Goal: Transaction & Acquisition: Purchase product/service

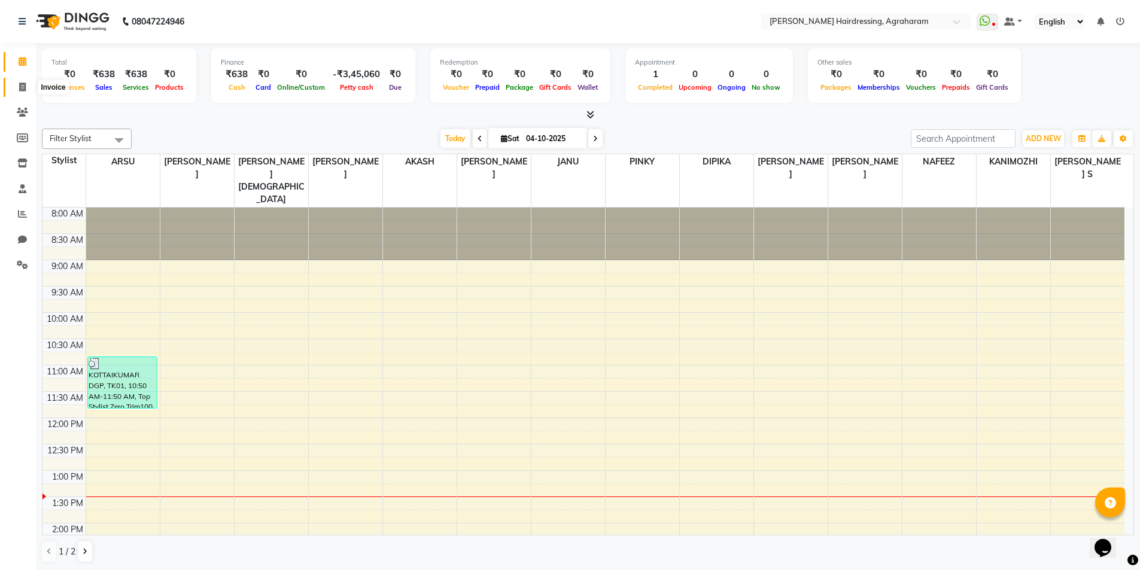
click at [26, 87] on span at bounding box center [22, 88] width 21 height 14
select select "service"
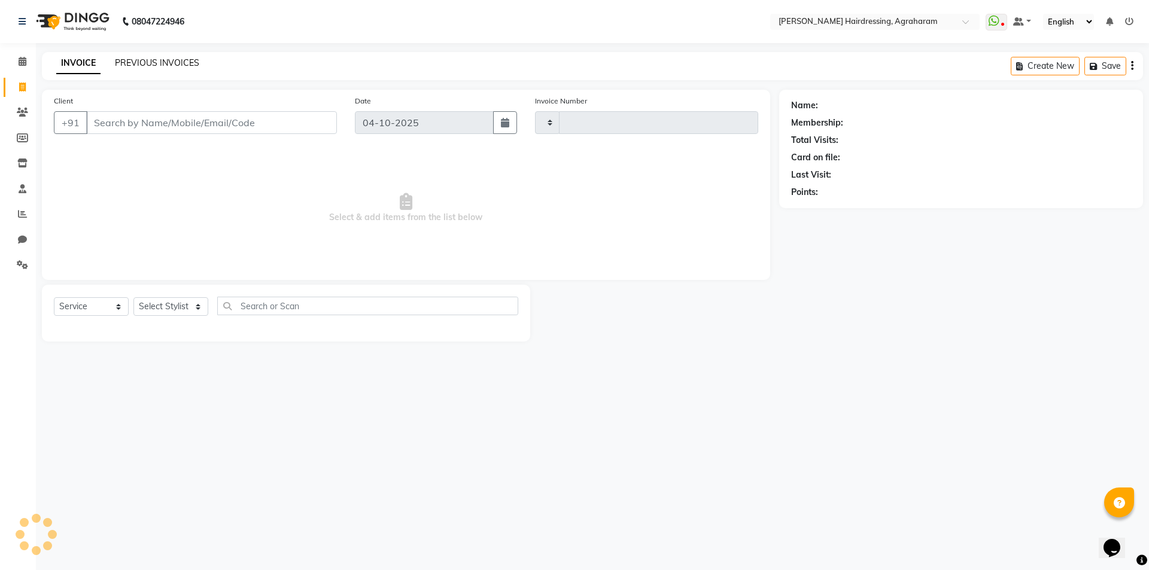
type input "3131"
select select "7962"
click at [161, 64] on link "PREVIOUS INVOICES" at bounding box center [157, 62] width 84 height 11
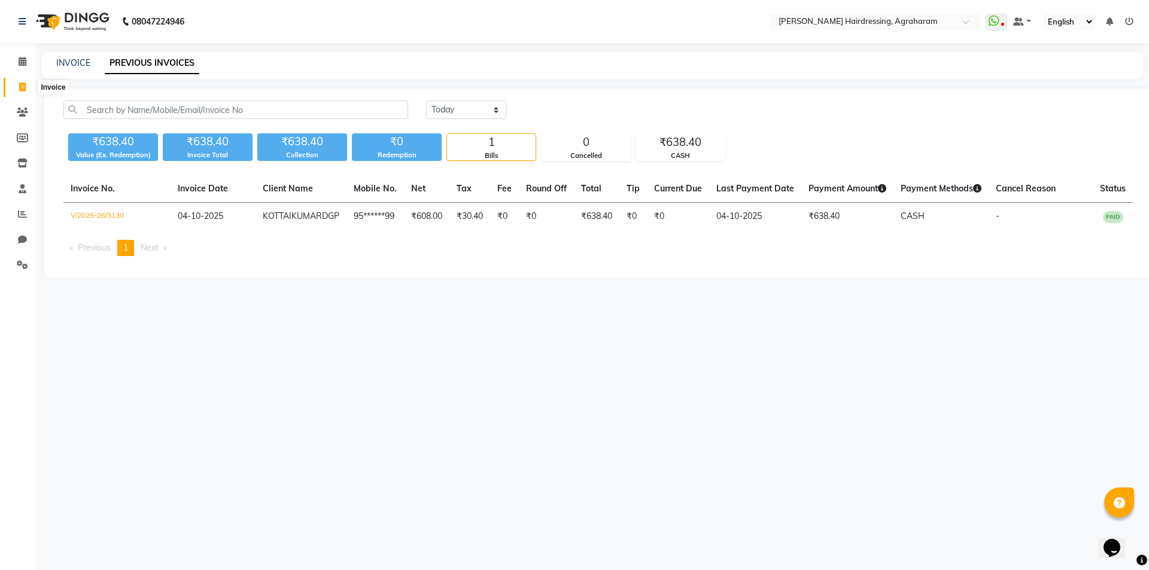
click at [23, 85] on icon at bounding box center [22, 87] width 7 height 9
select select "service"
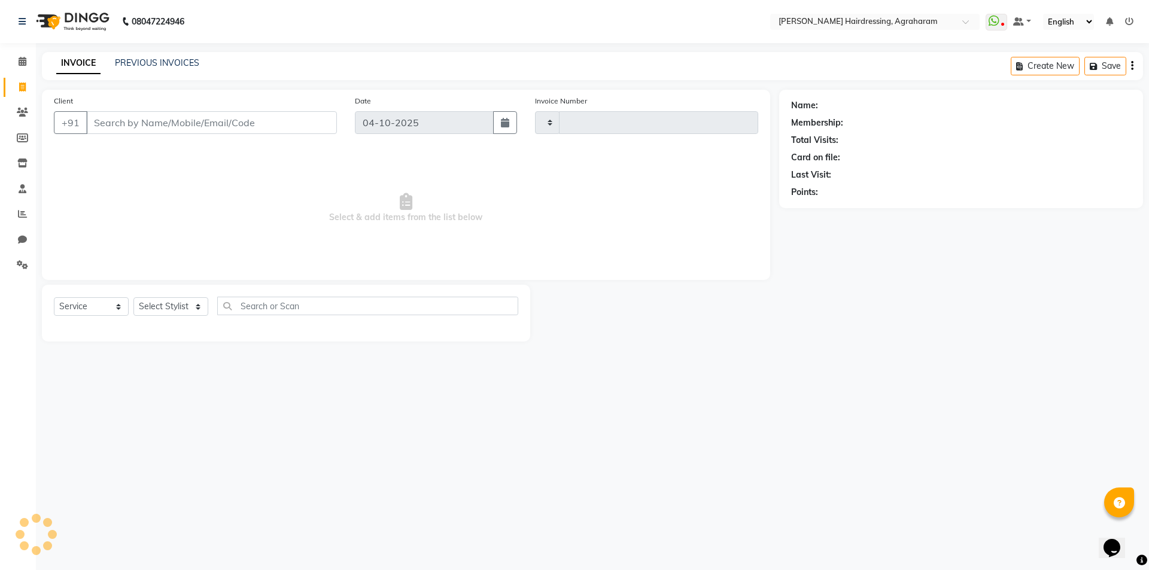
type input "3131"
select select "7962"
click at [195, 308] on select "Select Stylist" at bounding box center [170, 306] width 75 height 19
click at [197, 211] on span "Select & add items from the list below" at bounding box center [406, 208] width 704 height 120
click at [200, 301] on select "Select Stylist AASH MUHAMMED AFTAB AKASH ARSU DIPIKA GOMATHI S JANU KANIMOZHI M…" at bounding box center [186, 306] width 106 height 19
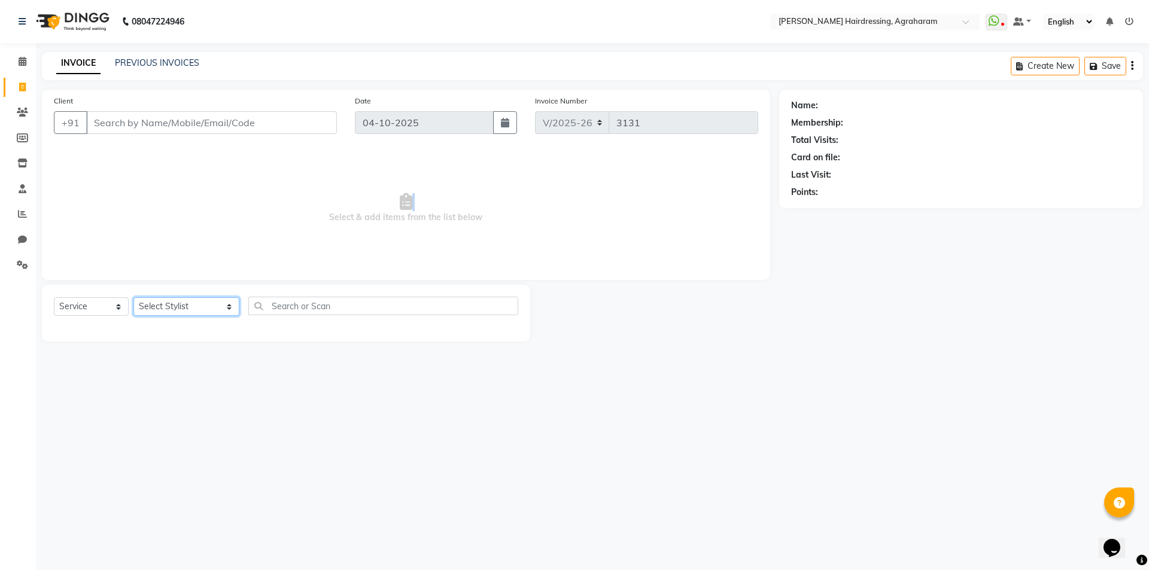
select select "72528"
click at [133, 297] on select "Select Stylist AASH MUHAMMED AFTAB AKASH ARSU DIPIKA GOMATHI S JANU KANIMOZHI M…" at bounding box center [186, 306] width 106 height 19
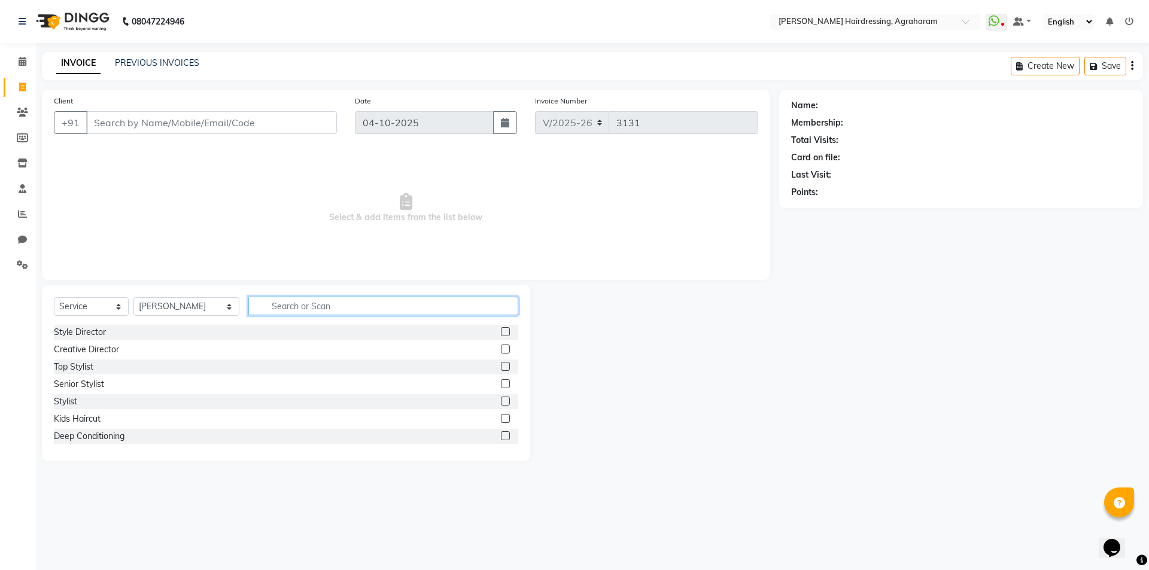
click at [315, 310] on input "text" at bounding box center [383, 306] width 270 height 19
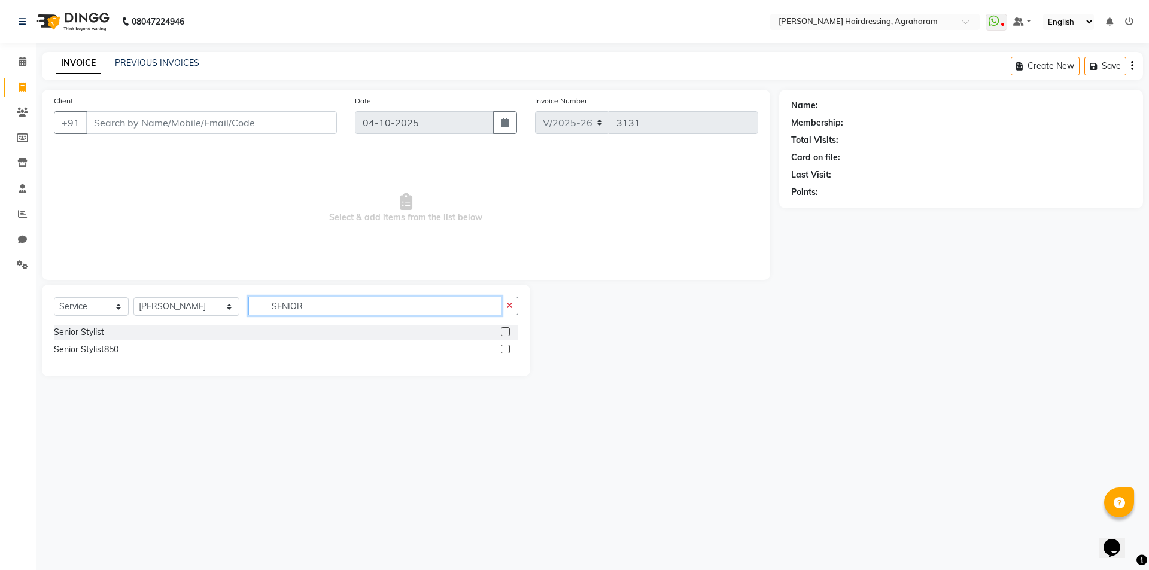
type input "SENIOR"
click at [507, 331] on label at bounding box center [505, 331] width 9 height 9
click at [507, 331] on input "checkbox" at bounding box center [505, 332] width 8 height 8
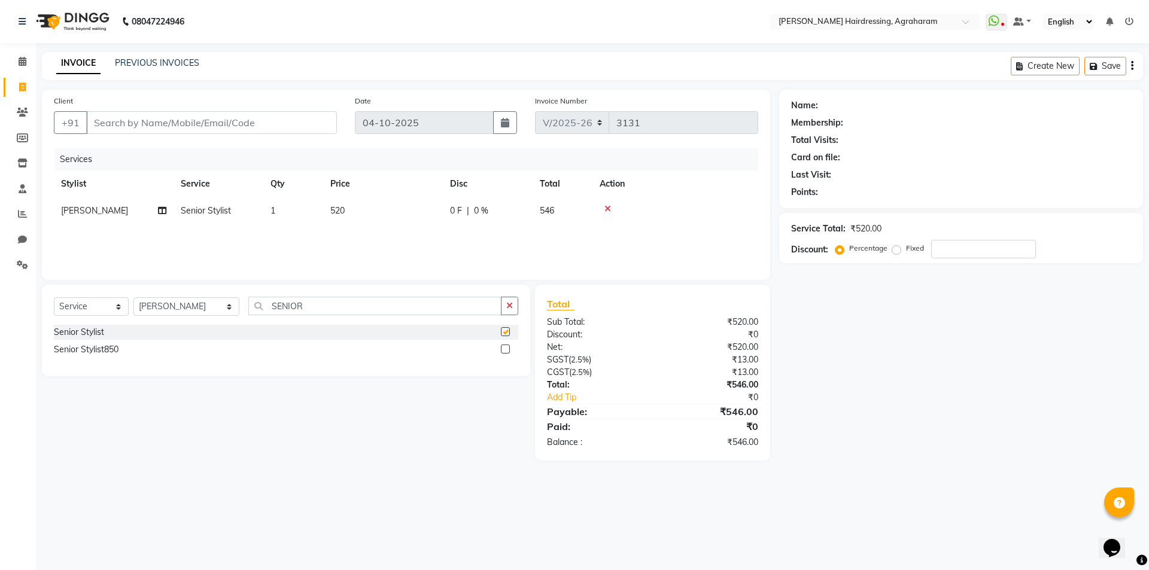
checkbox input "false"
click at [179, 308] on select "Select Stylist AASH MUHAMMED AFTAB AKASH ARSU DIPIKA GOMATHI S JANU KANIMOZHI M…" at bounding box center [186, 306] width 106 height 19
click at [133, 297] on select "Select Stylist AASH MUHAMMED AFTAB AKASH ARSU DIPIKA GOMATHI S JANU KANIMOZHI M…" at bounding box center [186, 306] width 106 height 19
click at [285, 313] on input "SENIOR" at bounding box center [374, 306] width 253 height 19
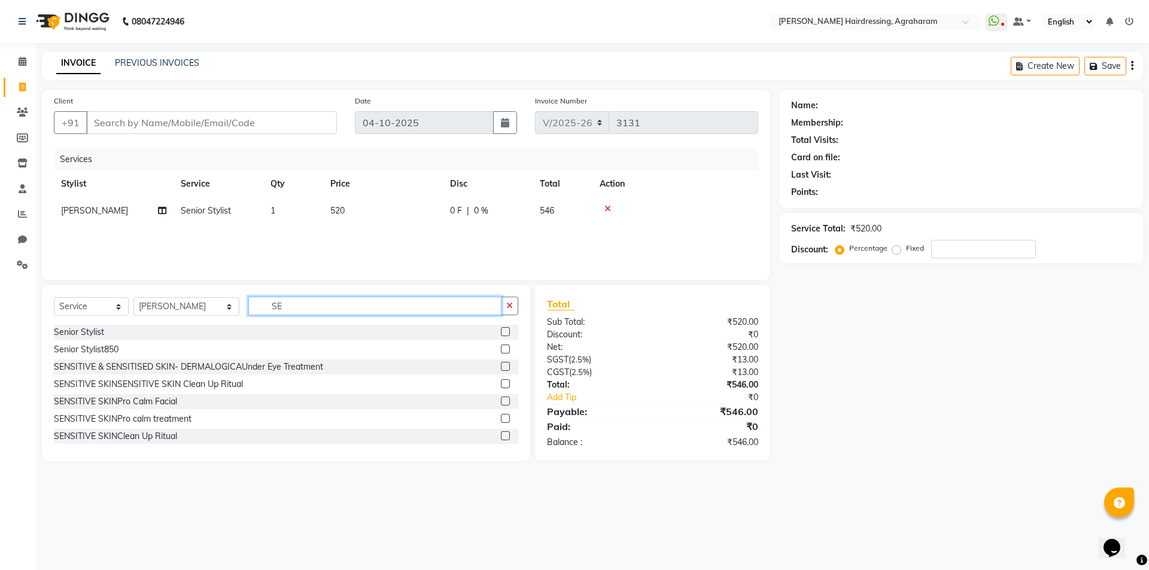
type input "S"
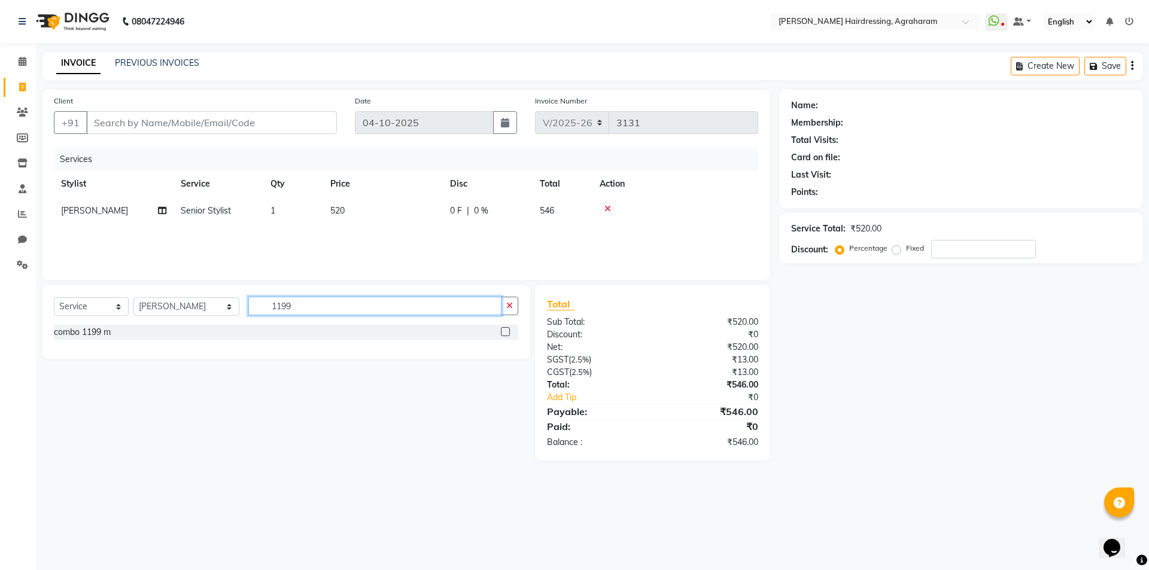
type input "1199"
click at [505, 334] on label at bounding box center [505, 331] width 9 height 9
click at [505, 334] on input "checkbox" at bounding box center [505, 332] width 8 height 8
checkbox input "false"
click at [482, 208] on span "0 %" at bounding box center [481, 211] width 14 height 13
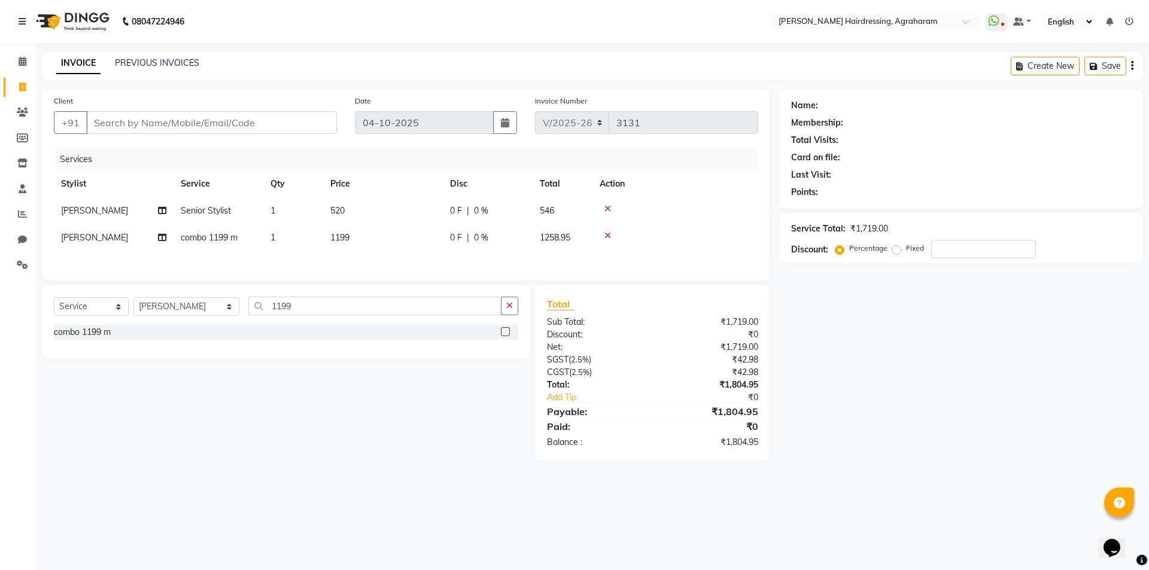
select select "72528"
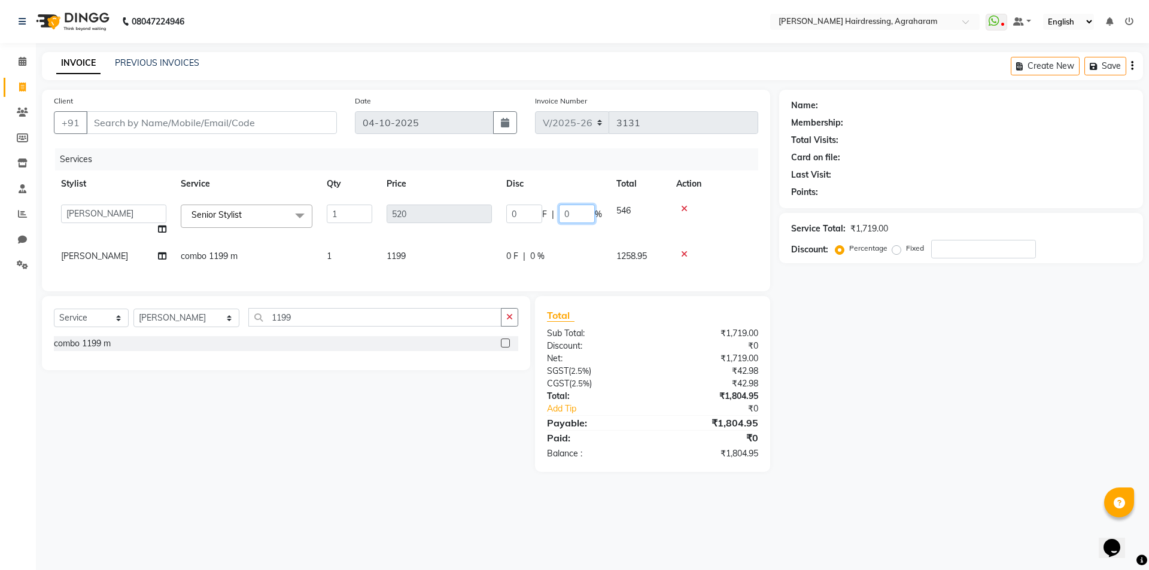
drag, startPoint x: 573, startPoint y: 216, endPoint x: 596, endPoint y: 218, distance: 23.4
click at [574, 216] on input "0" at bounding box center [577, 214] width 36 height 19
type input "20"
click at [627, 156] on div "Services" at bounding box center [411, 159] width 712 height 22
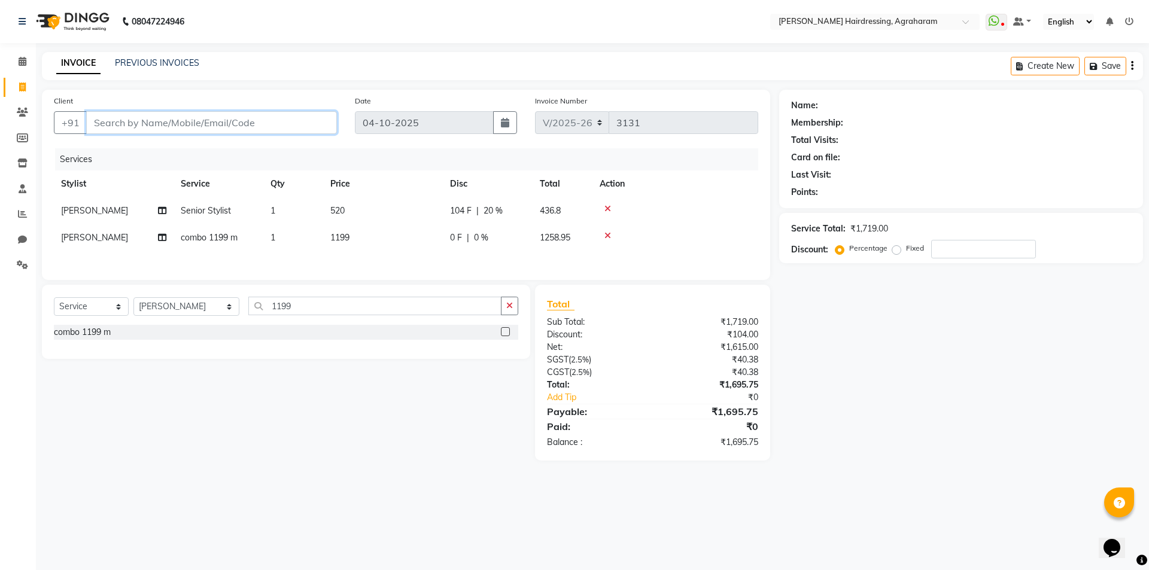
click at [138, 128] on input "Client" at bounding box center [211, 122] width 251 height 23
type input "9"
type input "0"
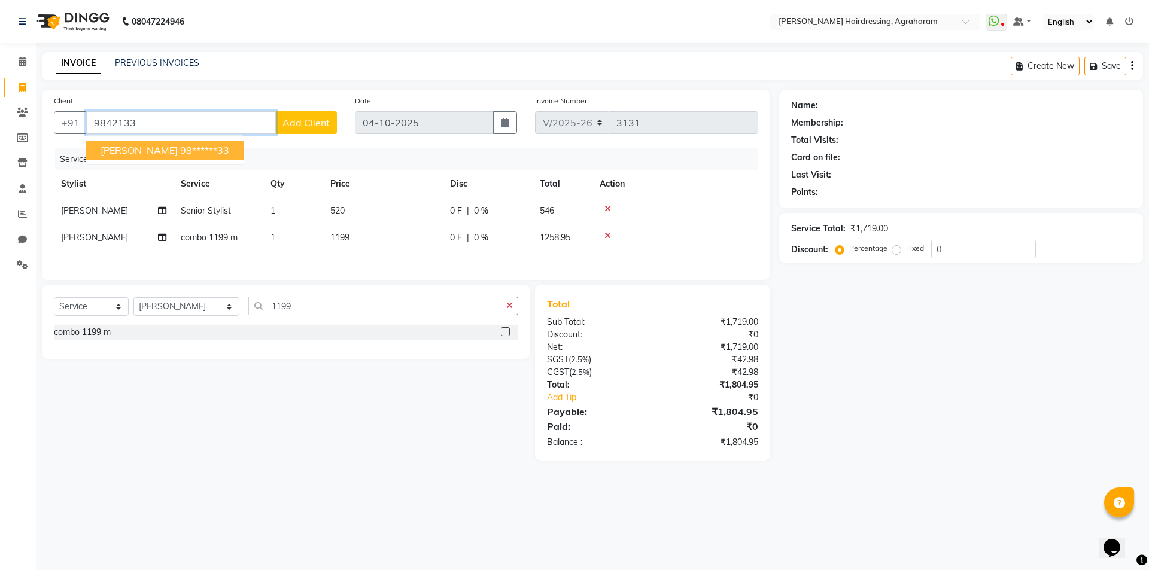
click at [142, 149] on span "Dr Jc Babu" at bounding box center [139, 150] width 77 height 12
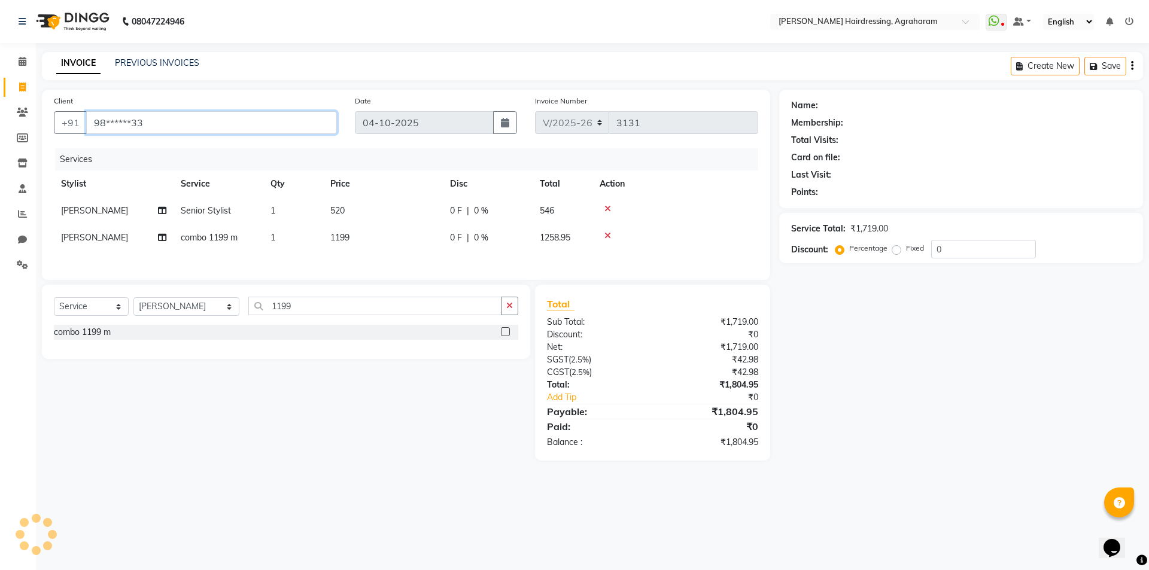
type input "98******33"
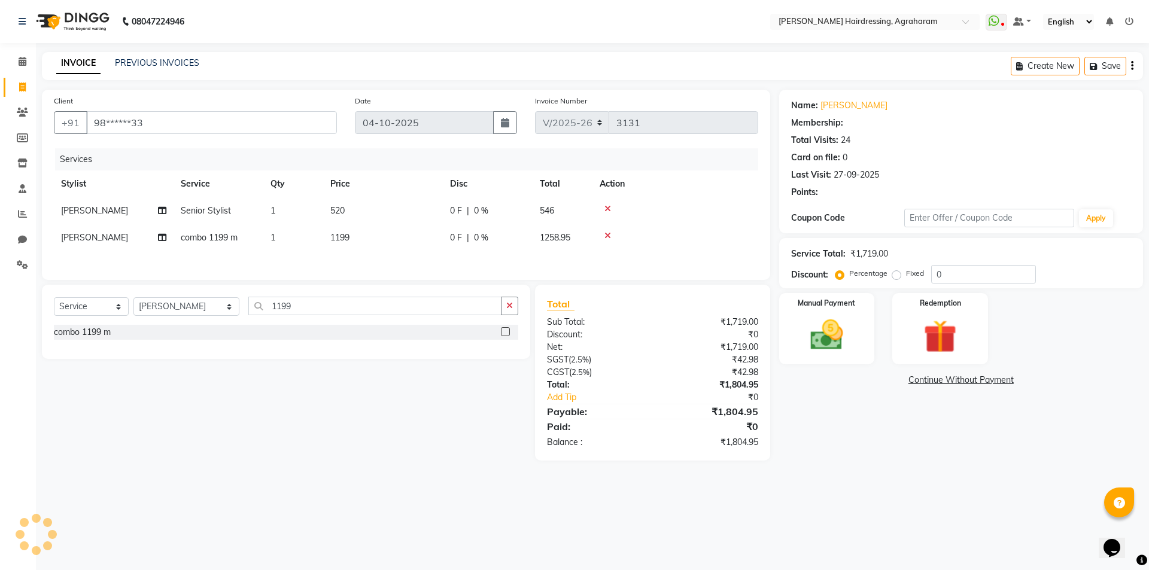
select select "2: Object"
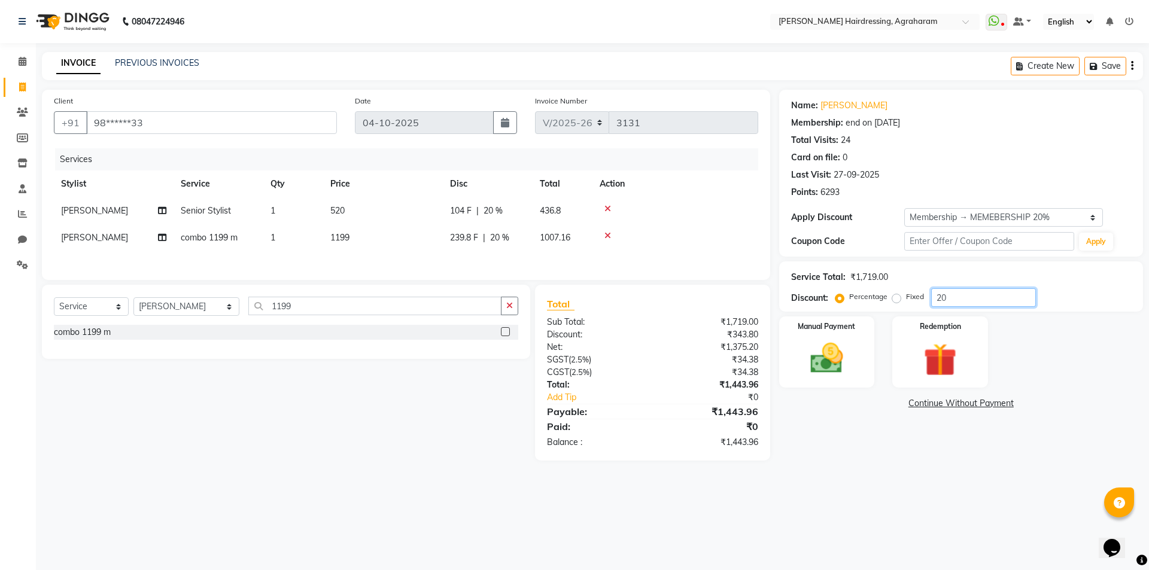
click at [973, 291] on input "20" at bounding box center [983, 297] width 105 height 19
type input "2"
click at [479, 210] on span "0 %" at bounding box center [481, 211] width 14 height 13
select select "72528"
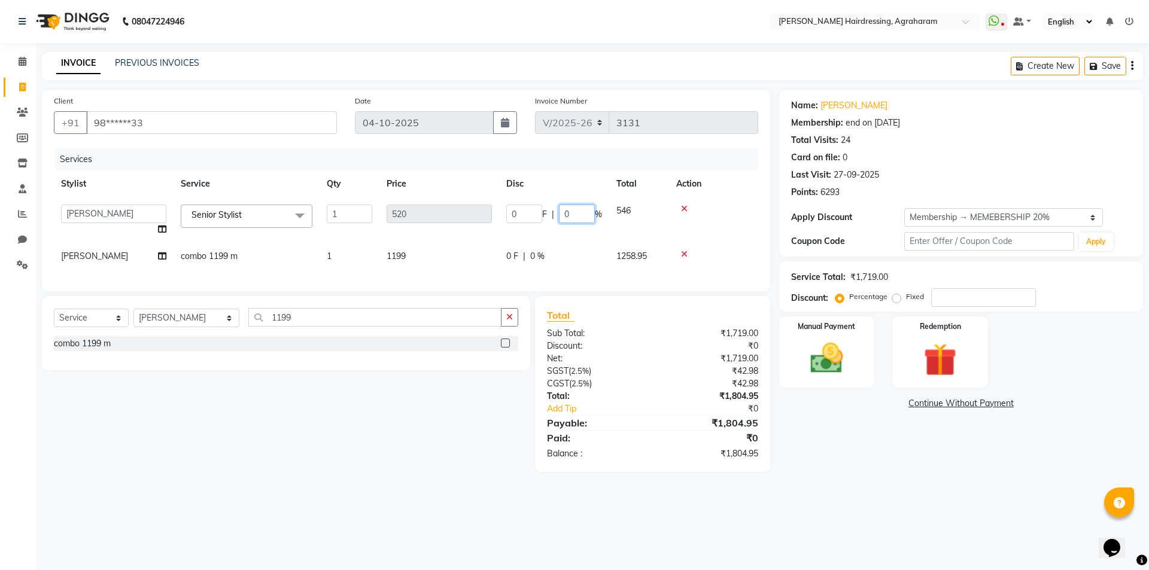
click at [570, 215] on input "0" at bounding box center [577, 214] width 36 height 19
type input "20"
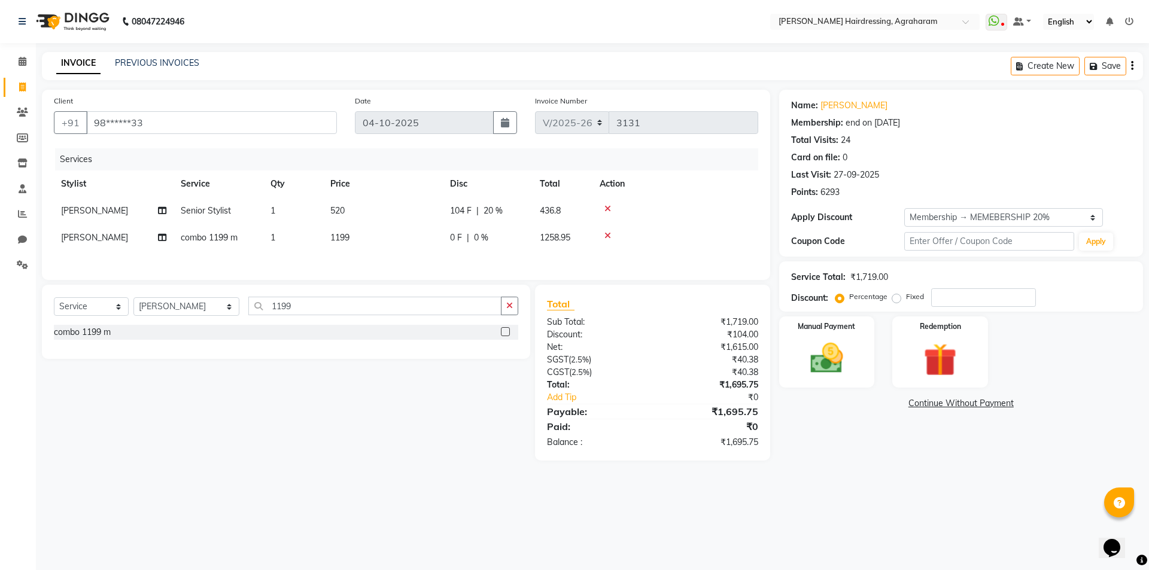
click at [622, 159] on div "Services" at bounding box center [411, 159] width 712 height 22
click at [829, 367] on img at bounding box center [827, 358] width 56 height 39
click at [879, 405] on span "CASH" at bounding box center [879, 404] width 26 height 14
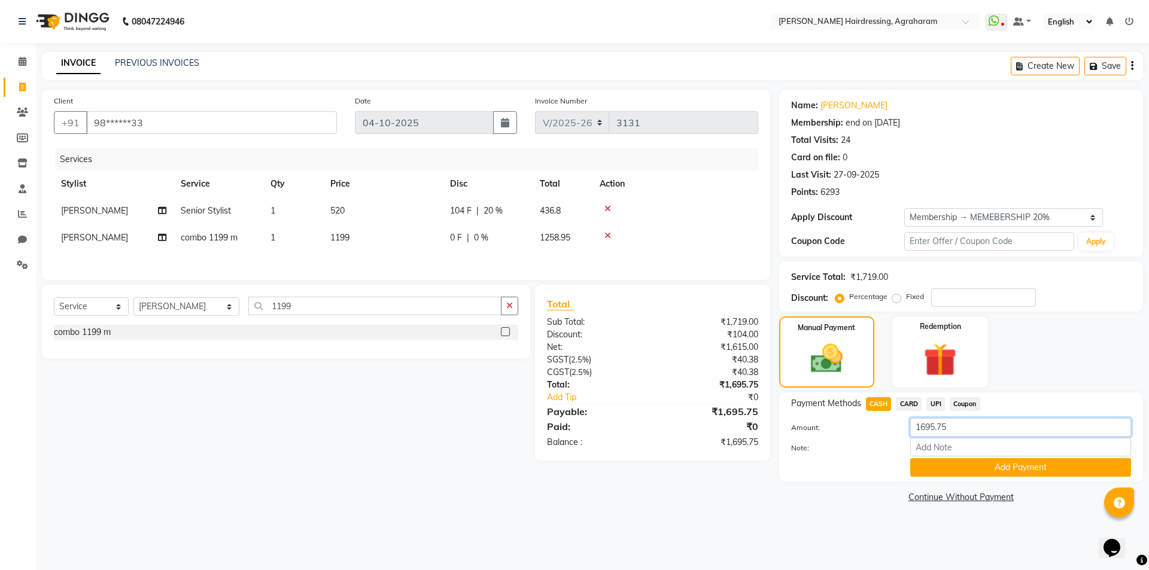
click at [963, 427] on input "1695.75" at bounding box center [1020, 427] width 221 height 19
type input "1"
type input "1845"
click at [1028, 468] on button "Add Payment" at bounding box center [1020, 467] width 221 height 19
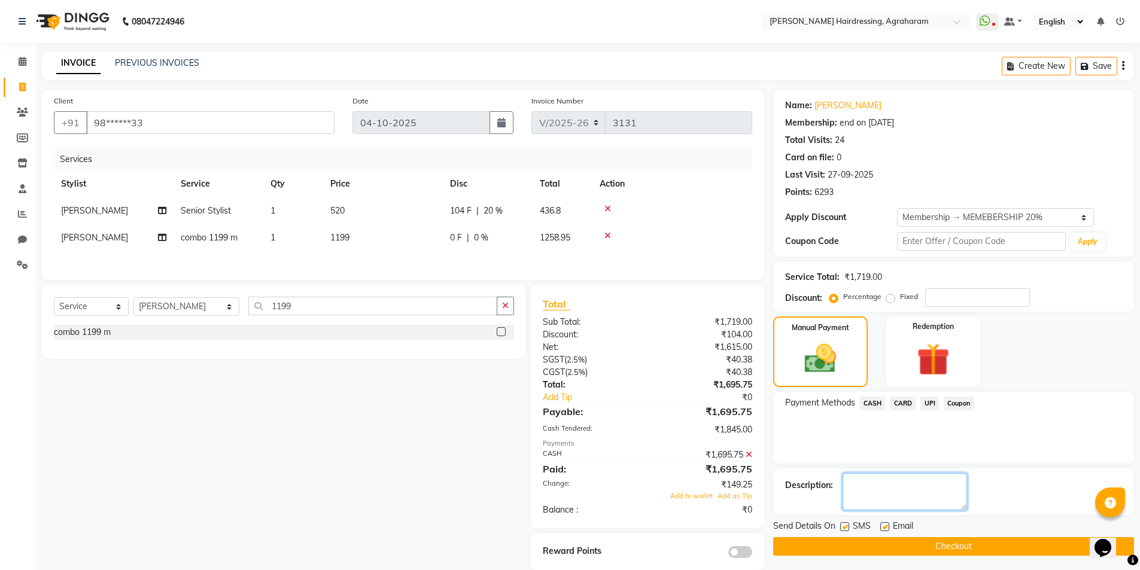
click at [878, 493] on textarea at bounding box center [904, 491] width 124 height 37
click at [738, 500] on span "Add as Tip" at bounding box center [734, 496] width 35 height 8
click at [874, 490] on textarea at bounding box center [904, 491] width 124 height 37
click at [952, 547] on button "Checkout" at bounding box center [953, 546] width 361 height 19
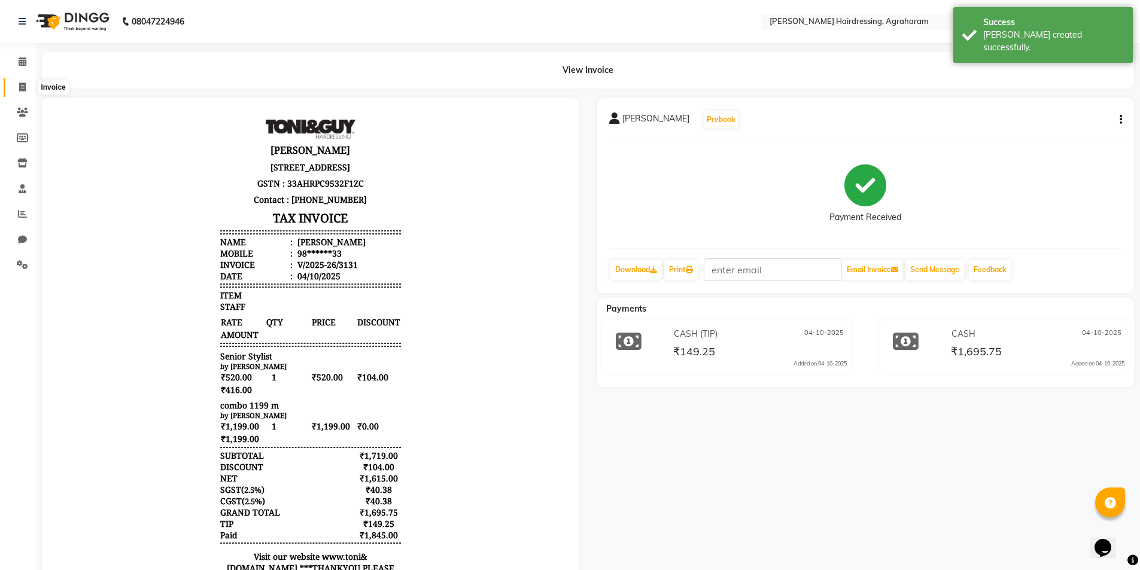
click at [24, 87] on icon at bounding box center [22, 87] width 7 height 9
select select "service"
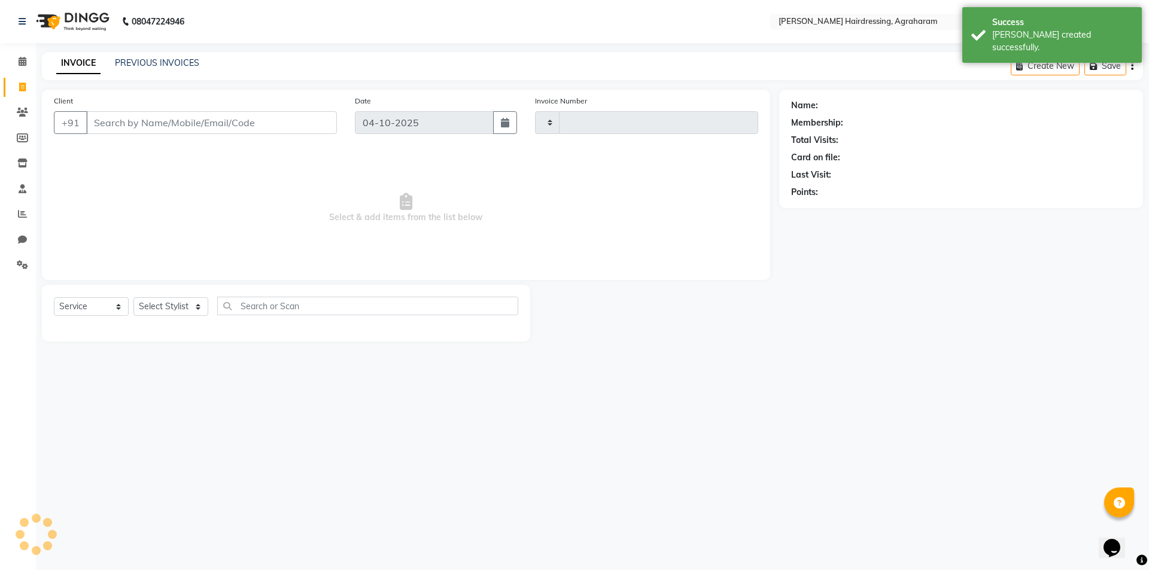
type input "3132"
select select "7962"
click at [159, 61] on link "PREVIOUS INVOICES" at bounding box center [157, 62] width 84 height 11
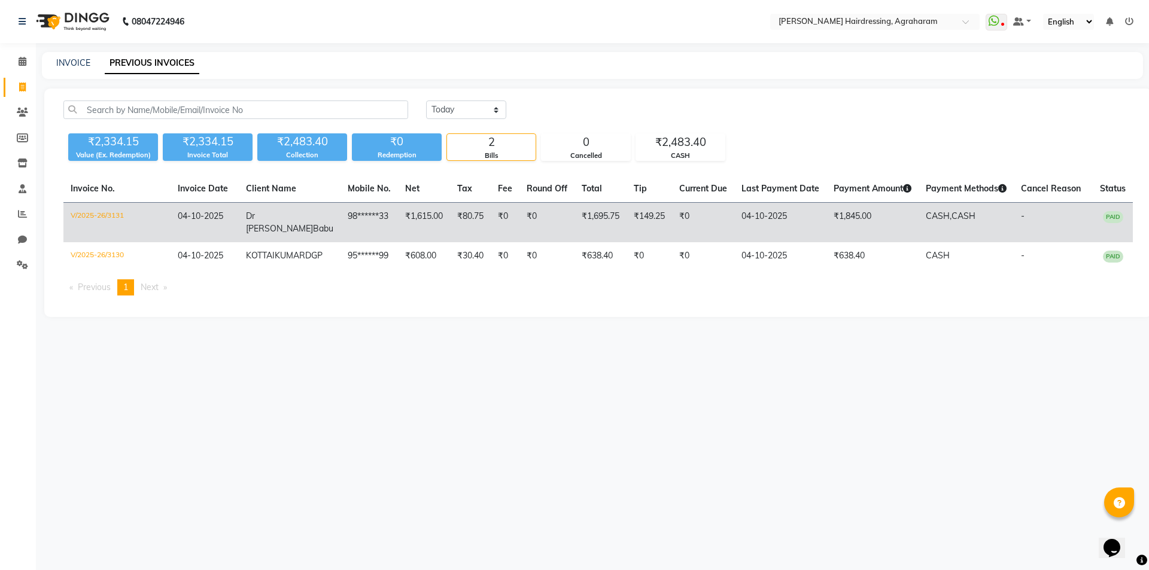
click at [355, 210] on td "98******33" at bounding box center [368, 223] width 57 height 40
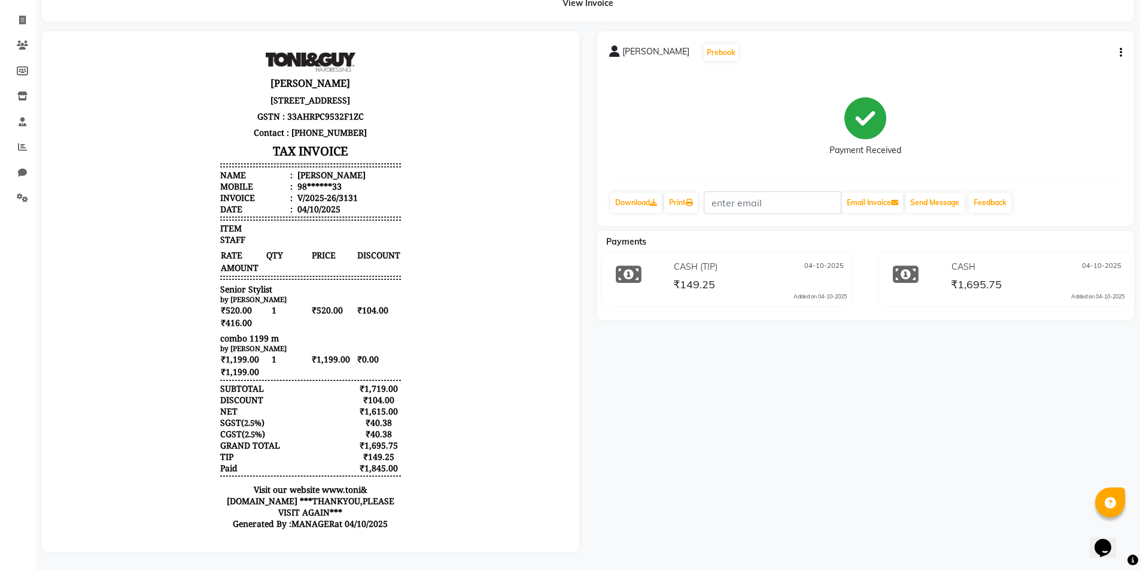
scroll to position [76, 0]
drag, startPoint x: 738, startPoint y: 281, endPoint x: 677, endPoint y: 280, distance: 60.4
click at [677, 280] on div "₹149.25" at bounding box center [759, 284] width 176 height 16
click at [1046, 312] on div "Dr Jc Babu Prebook Payment Received Download Print Email Invoice Send Message F…" at bounding box center [865, 291] width 555 height 521
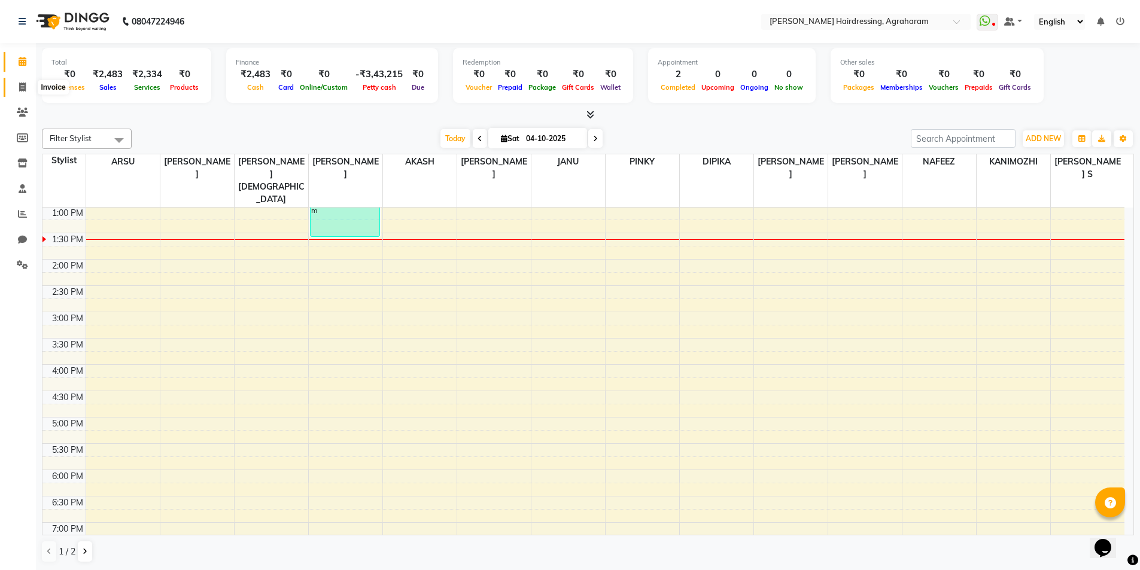
click at [22, 89] on icon at bounding box center [22, 87] width 7 height 9
select select "service"
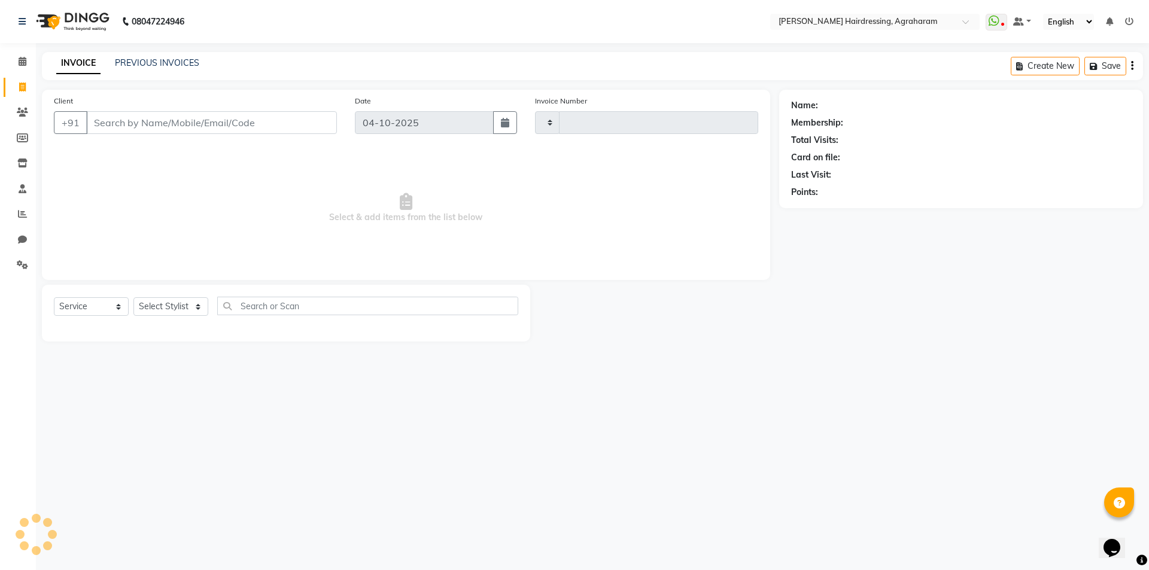
type input "3132"
select select "7962"
click at [189, 304] on select "Select Stylist" at bounding box center [170, 306] width 75 height 19
select select "72525"
click at [133, 297] on select "Select Stylist AASH MUHAMMED AFTAB AKASH ARSU DIPIKA GOMATHI S JANU KANIMOZHI M…" at bounding box center [186, 306] width 106 height 19
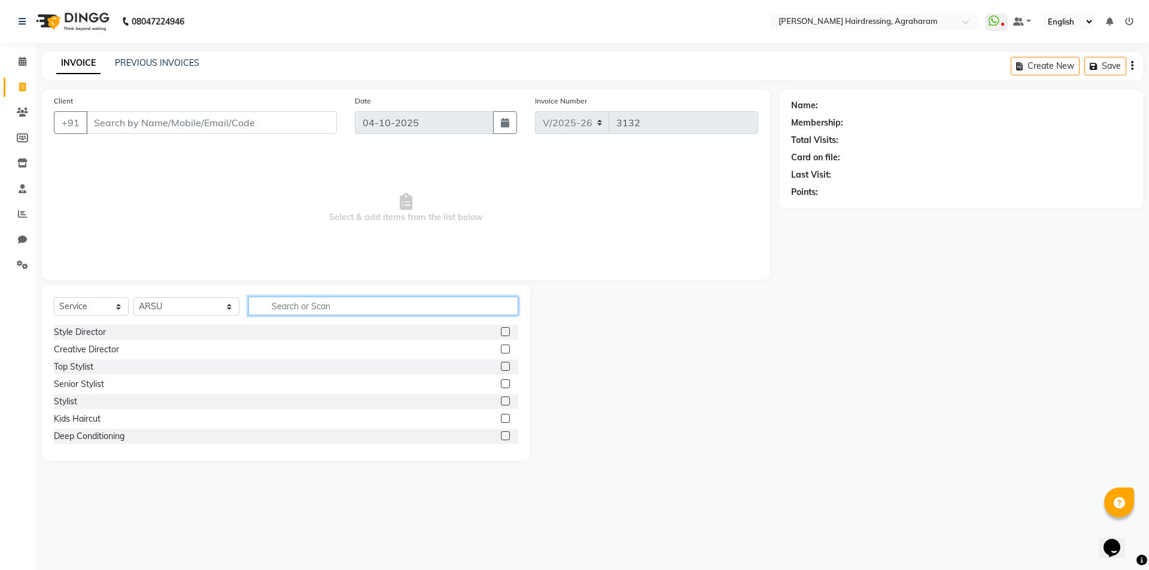
click at [248, 304] on input "text" at bounding box center [383, 306] width 270 height 19
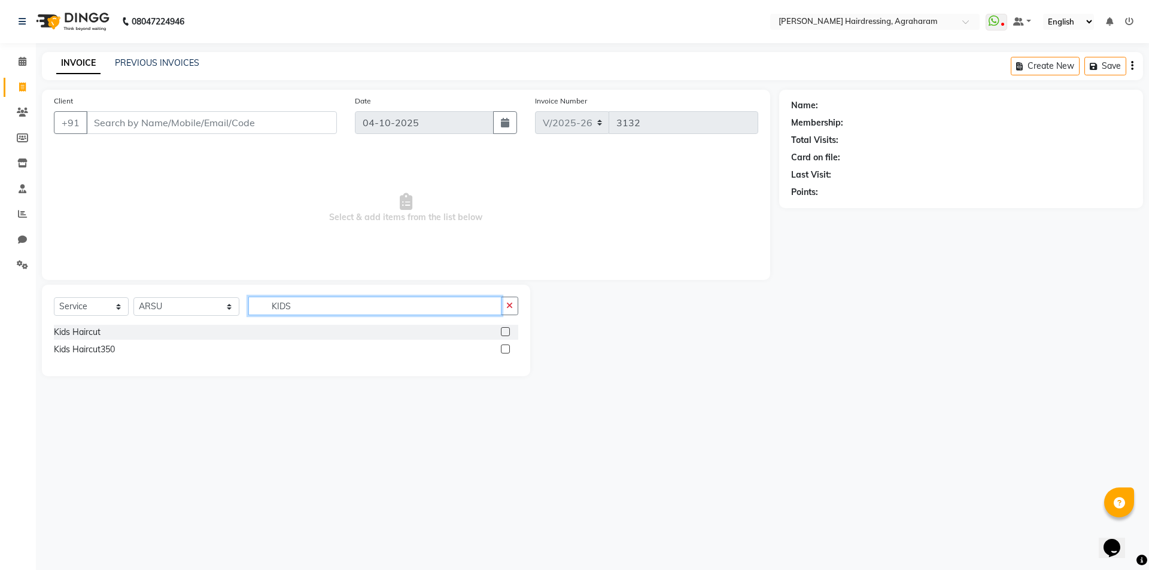
type input "KIDS"
click at [506, 330] on label at bounding box center [505, 331] width 9 height 9
click at [506, 330] on input "checkbox" at bounding box center [505, 332] width 8 height 8
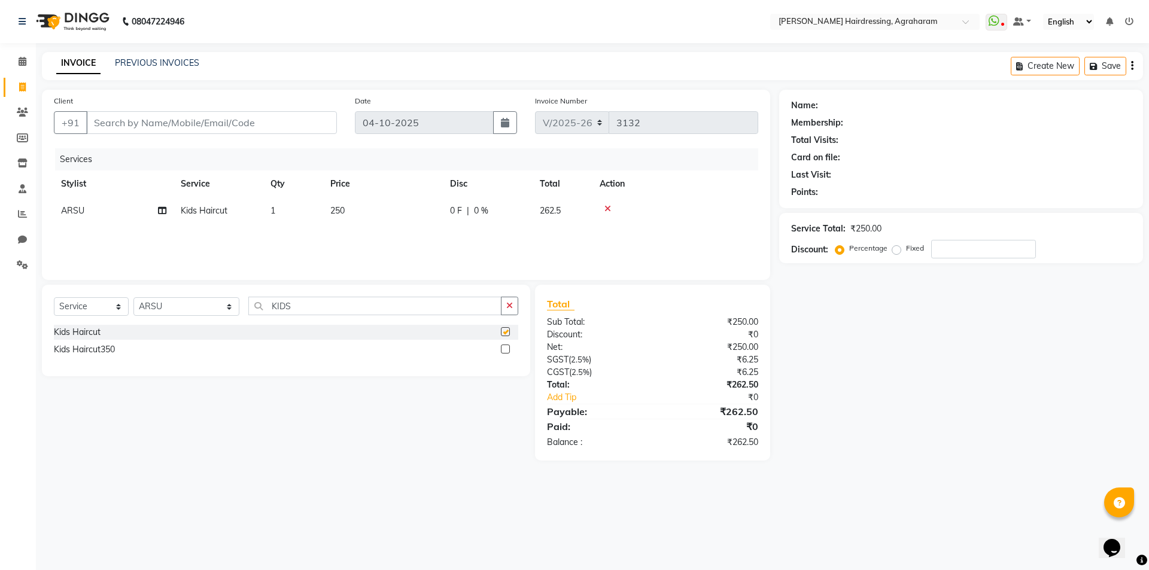
checkbox input "false"
click at [180, 305] on select "Select Stylist AASH MUHAMMED AFTAB AKASH ARSU DIPIKA GOMATHI S JANU KANIMOZHI M…" at bounding box center [186, 306] width 106 height 19
click at [133, 297] on select "Select Stylist AASH MUHAMMED AFTAB AKASH ARSU DIPIKA GOMATHI S JANU KANIMOZHI M…" at bounding box center [186, 306] width 106 height 19
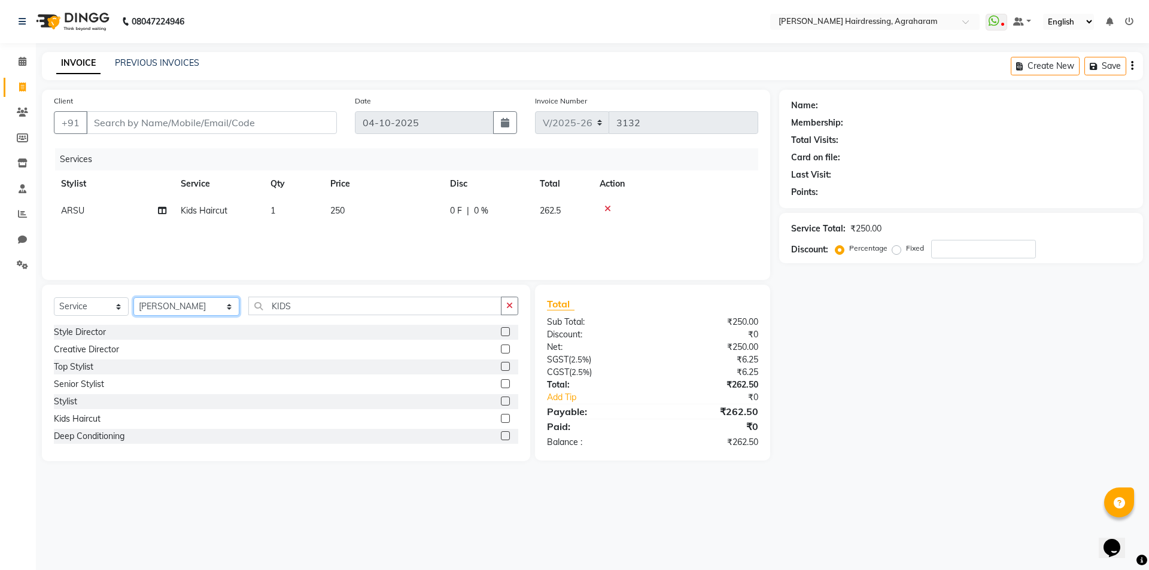
click at [188, 309] on select "Select Stylist [PERSON_NAME] AKASH [PERSON_NAME] [PERSON_NAME] MANAGER [PERSON_…" at bounding box center [186, 306] width 106 height 19
select select "85297"
click at [133, 297] on select "Select Stylist [PERSON_NAME] AKASH [PERSON_NAME] [PERSON_NAME] MANAGER [PERSON_…" at bounding box center [186, 306] width 106 height 19
click at [288, 306] on input "KIDS" at bounding box center [374, 306] width 253 height 19
click at [501, 422] on label at bounding box center [505, 418] width 9 height 9
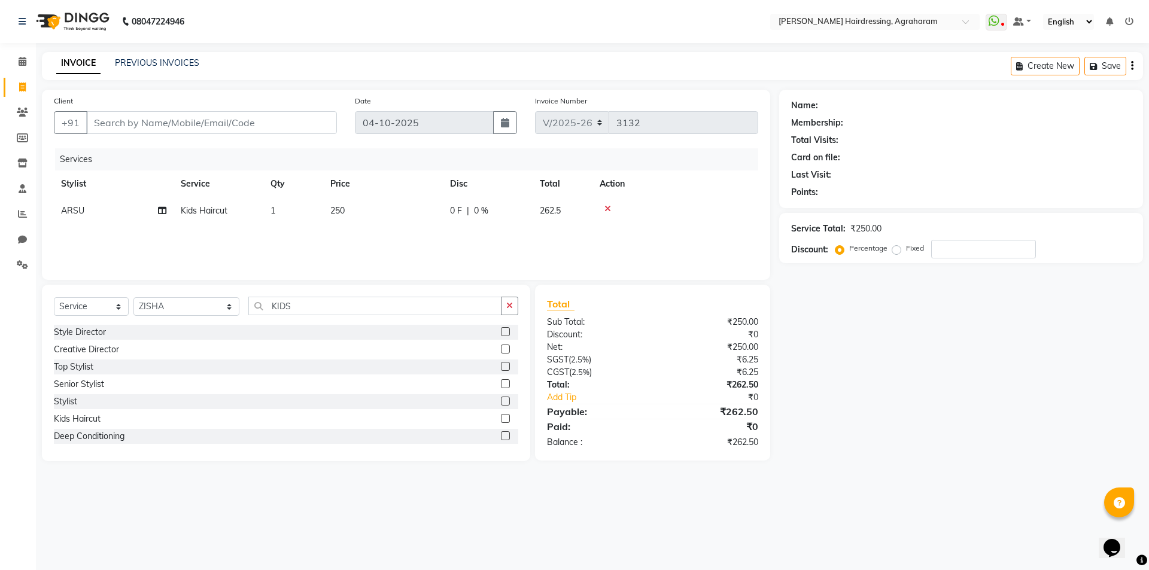
click at [501, 422] on input "checkbox" at bounding box center [505, 419] width 8 height 8
checkbox input "false"
click at [115, 129] on input "Client" at bounding box center [211, 122] width 251 height 23
type input "9"
type input "0"
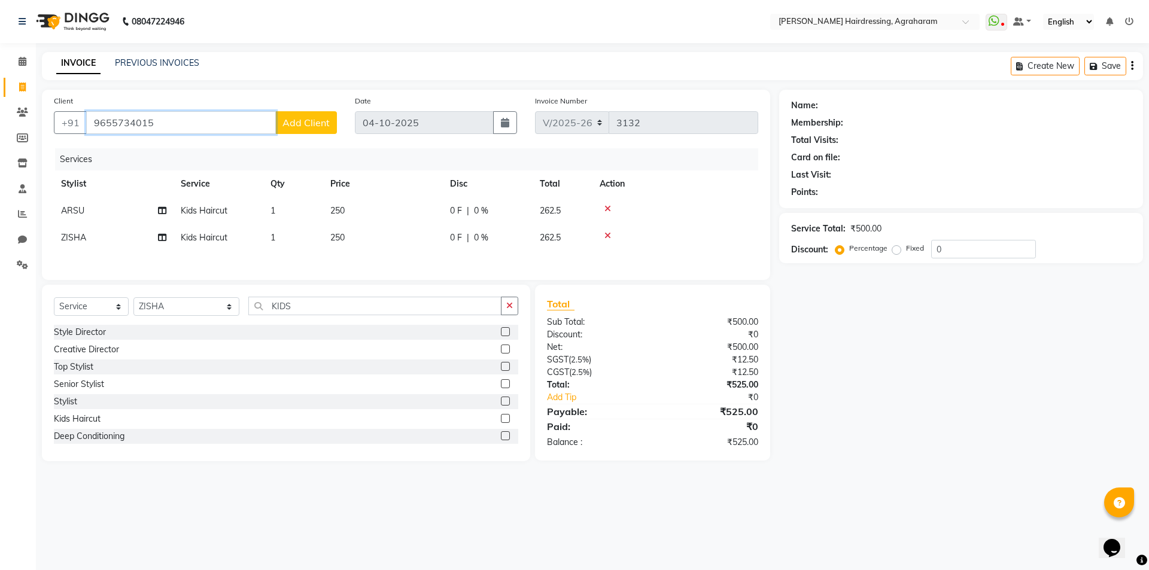
type input "9655734015"
click at [297, 132] on button "Add Client" at bounding box center [306, 122] width 62 height 23
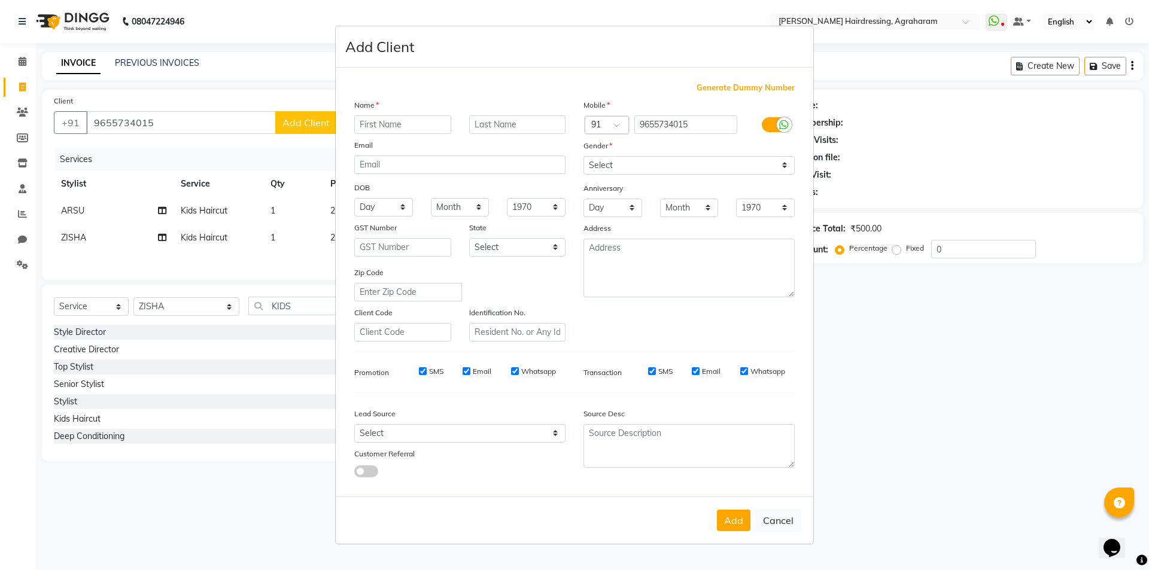
click at [358, 127] on input "text" at bounding box center [402, 124] width 97 height 19
type input "[PERSON_NAME]"
type input "J"
click at [601, 157] on select "Select Male Female Other Prefer Not To Say" at bounding box center [688, 165] width 211 height 19
select select "[DEMOGRAPHIC_DATA]"
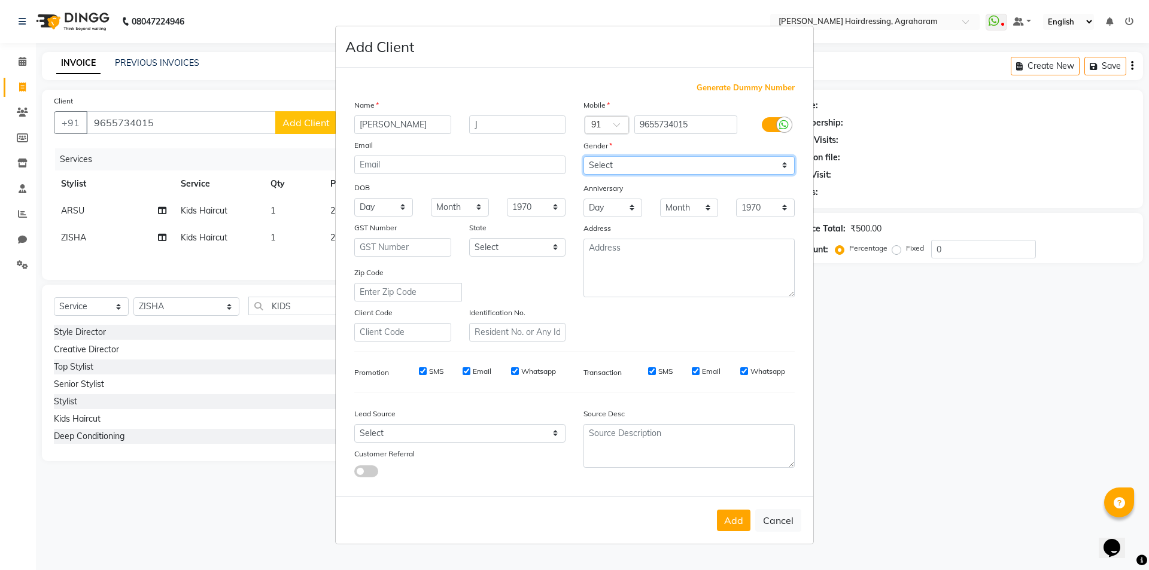
click at [583, 156] on select "Select Male Female Other Prefer Not To Say" at bounding box center [688, 165] width 211 height 19
click at [551, 440] on select "Select Walk-in Referral Internet Friend Word of Mouth Advertisement Facebook Ju…" at bounding box center [459, 433] width 211 height 19
click at [354, 424] on select "Select Walk-in Referral Internet Friend Word of Mouth Advertisement Facebook Ju…" at bounding box center [459, 433] width 211 height 19
click at [540, 430] on select "Select Walk-in Referral Internet Friend Word of Mouth Advertisement Facebook Ju…" at bounding box center [459, 433] width 211 height 19
select select "53193"
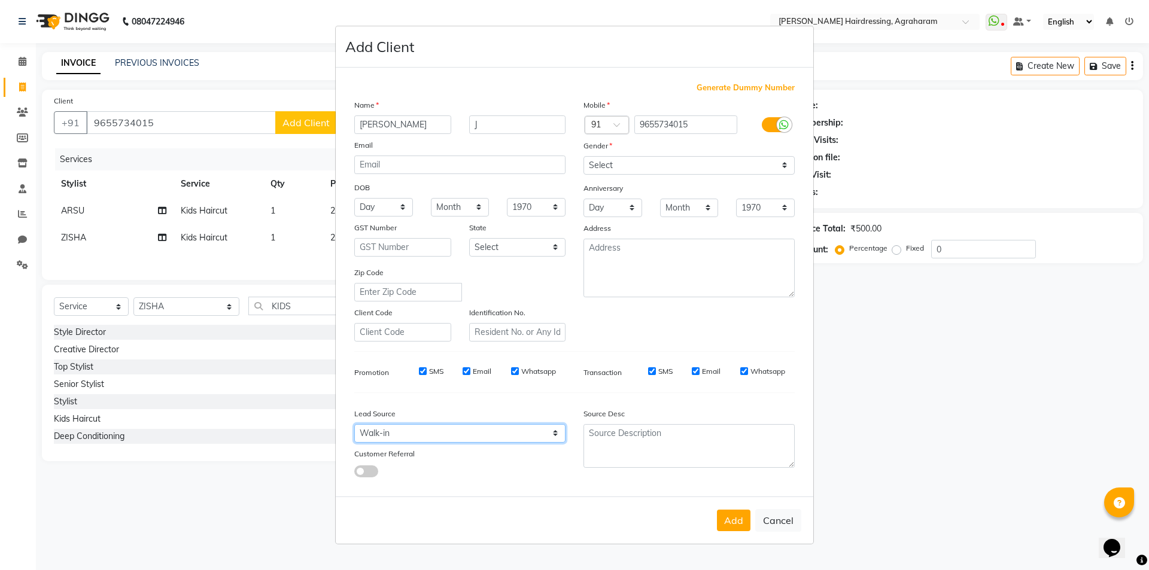
click at [354, 424] on select "Select Walk-in Referral Internet Friend Word of Mouth Advertisement Facebook Ju…" at bounding box center [459, 433] width 211 height 19
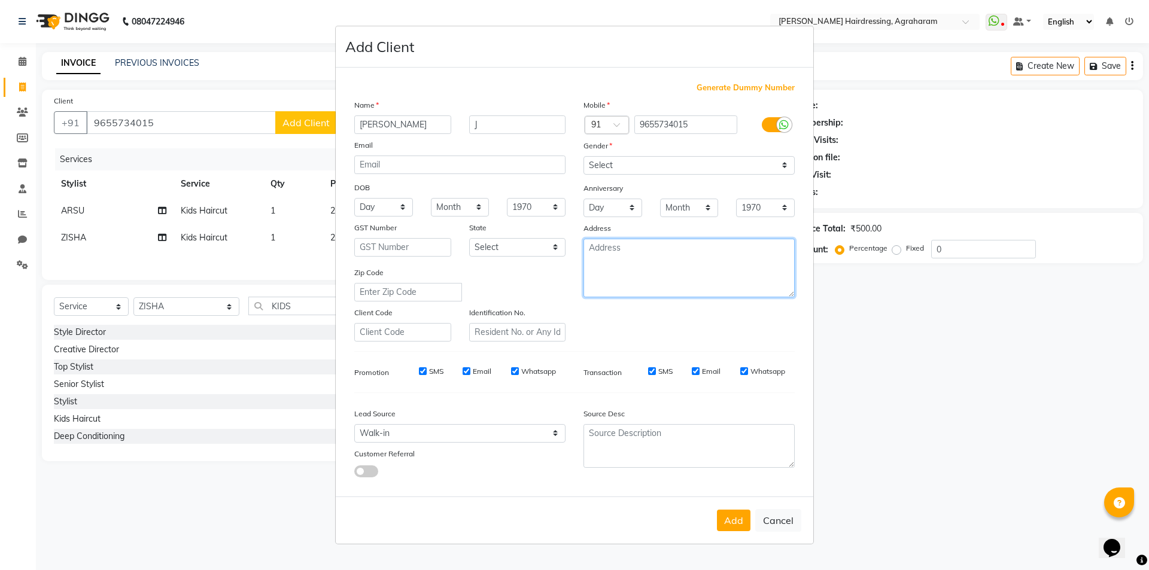
click at [656, 269] on textarea at bounding box center [688, 268] width 211 height 59
type textarea "BALAKRISHNAPURAM, DINDUGAL"
click at [733, 515] on button "Add" at bounding box center [734, 521] width 34 height 22
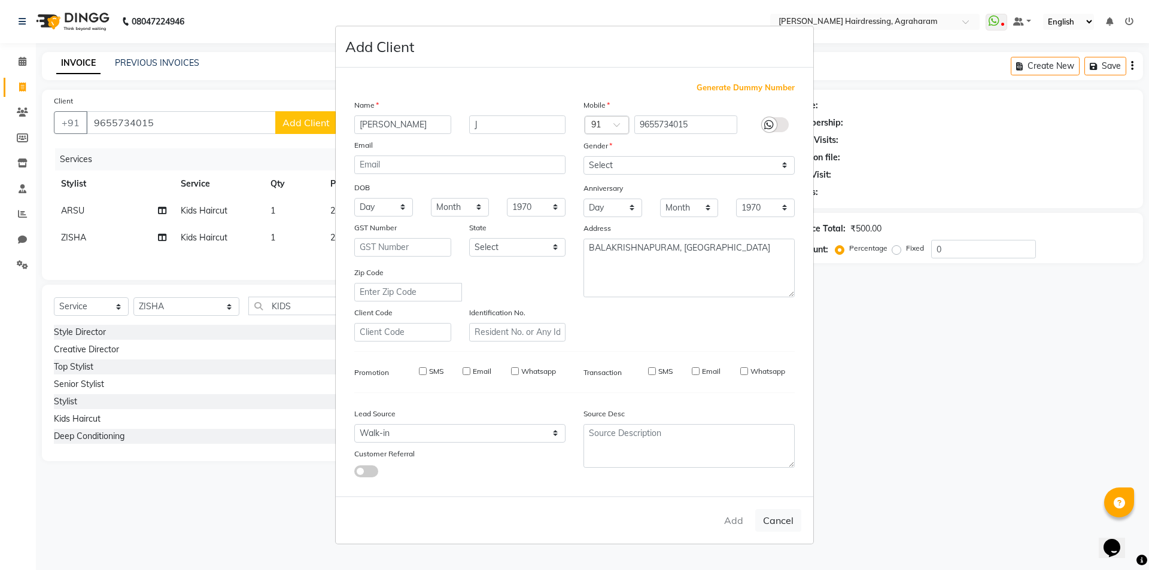
type input "96******15"
select select
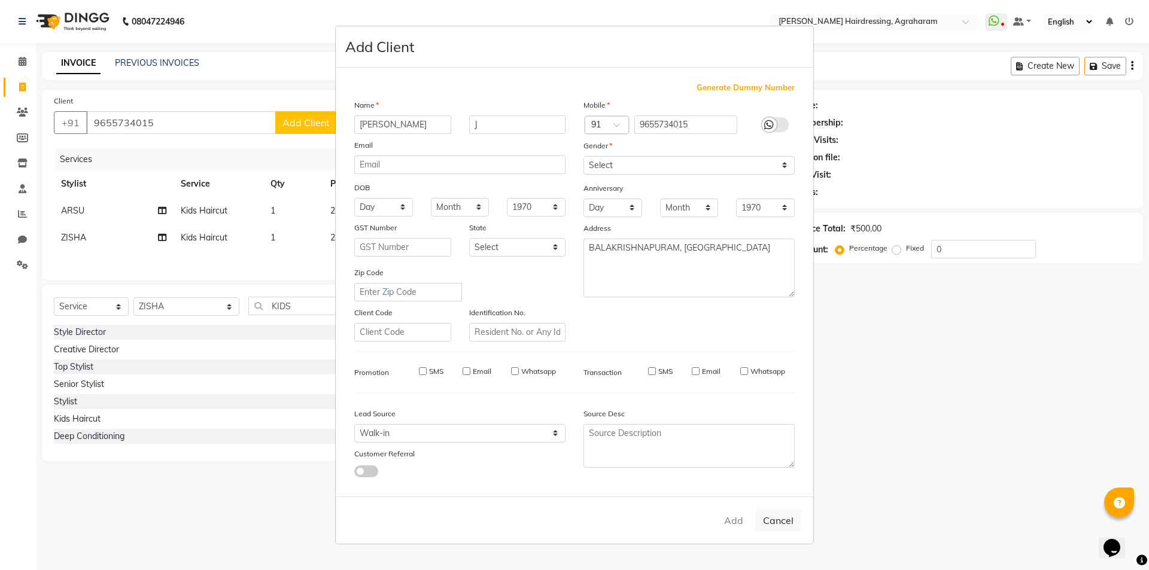
select select
checkbox input "false"
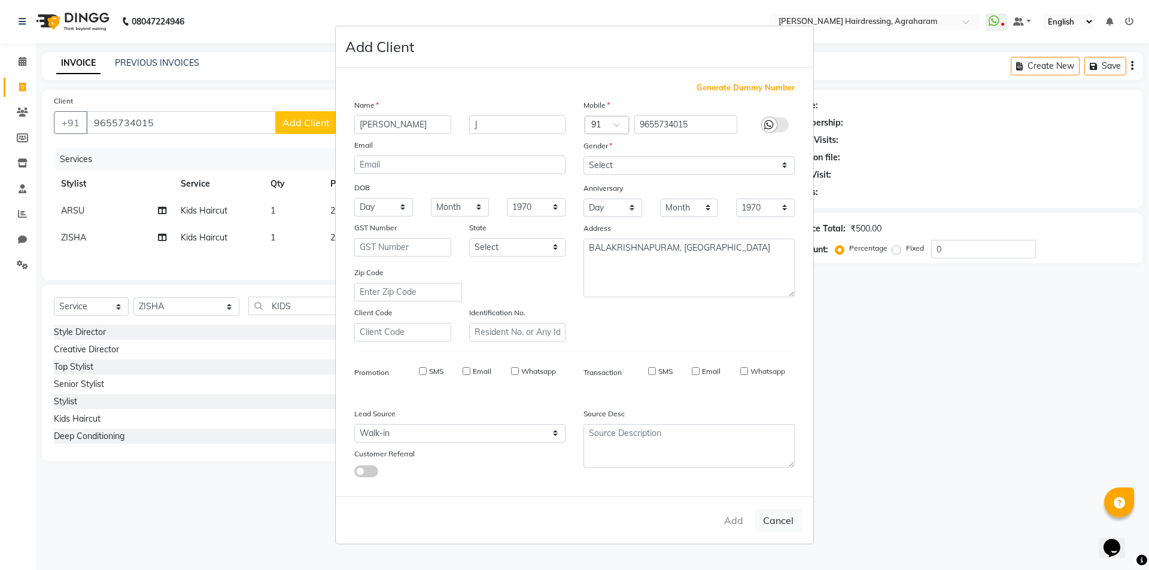
checkbox input "false"
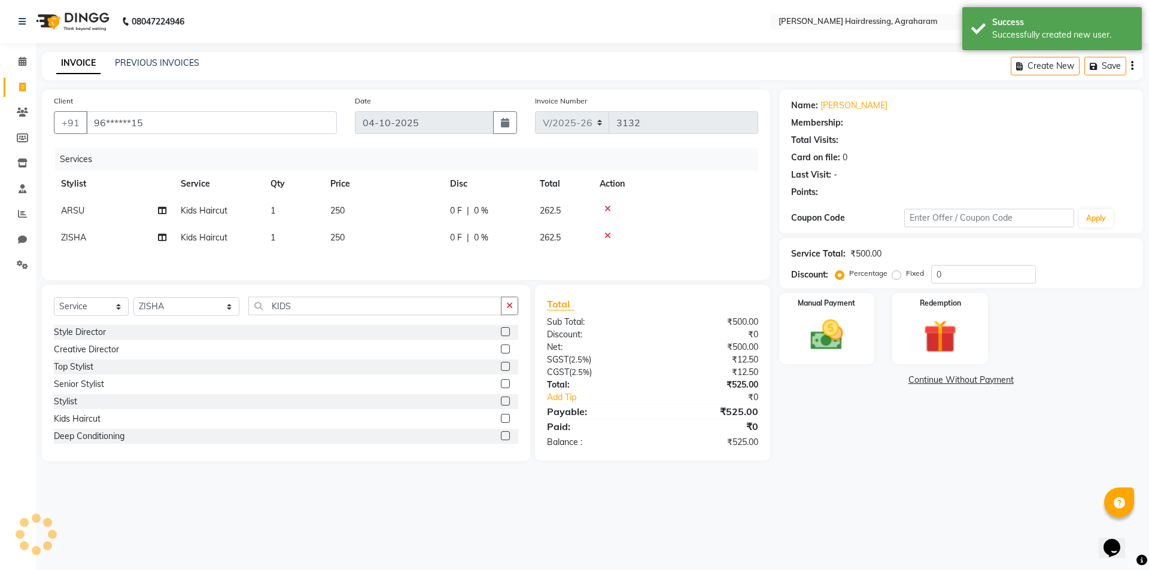
select select "1: Object"
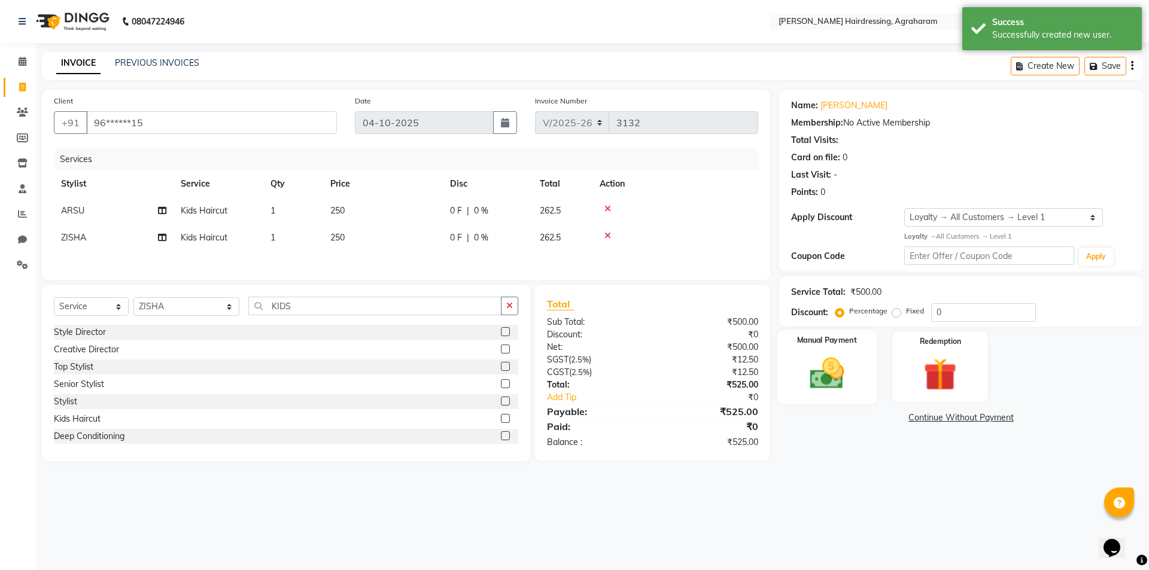
click at [825, 379] on img at bounding box center [827, 373] width 56 height 39
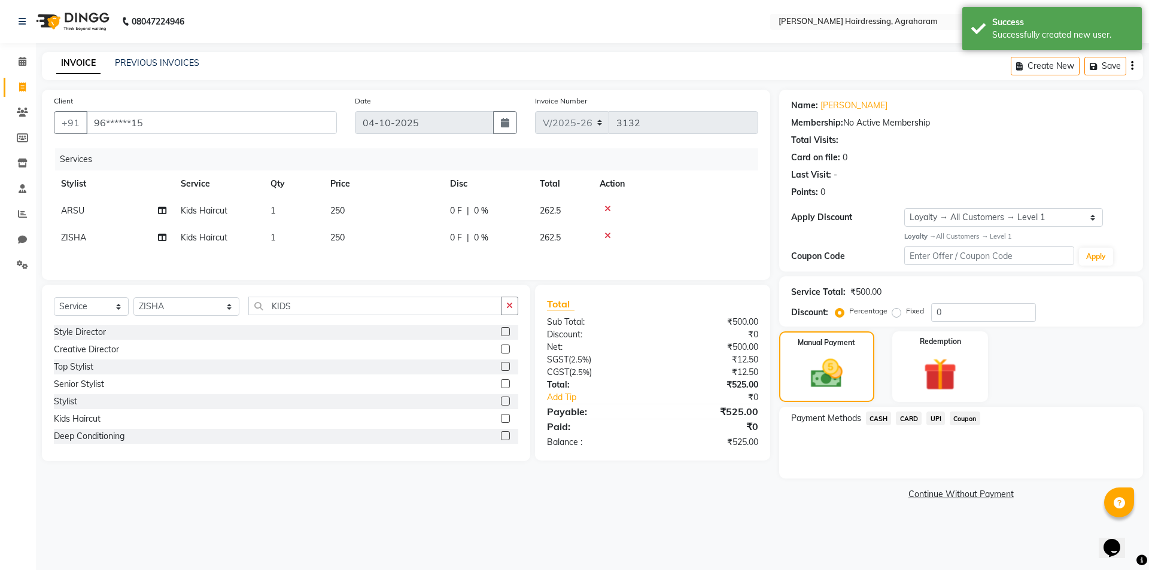
click at [934, 423] on span "UPI" at bounding box center [935, 419] width 19 height 14
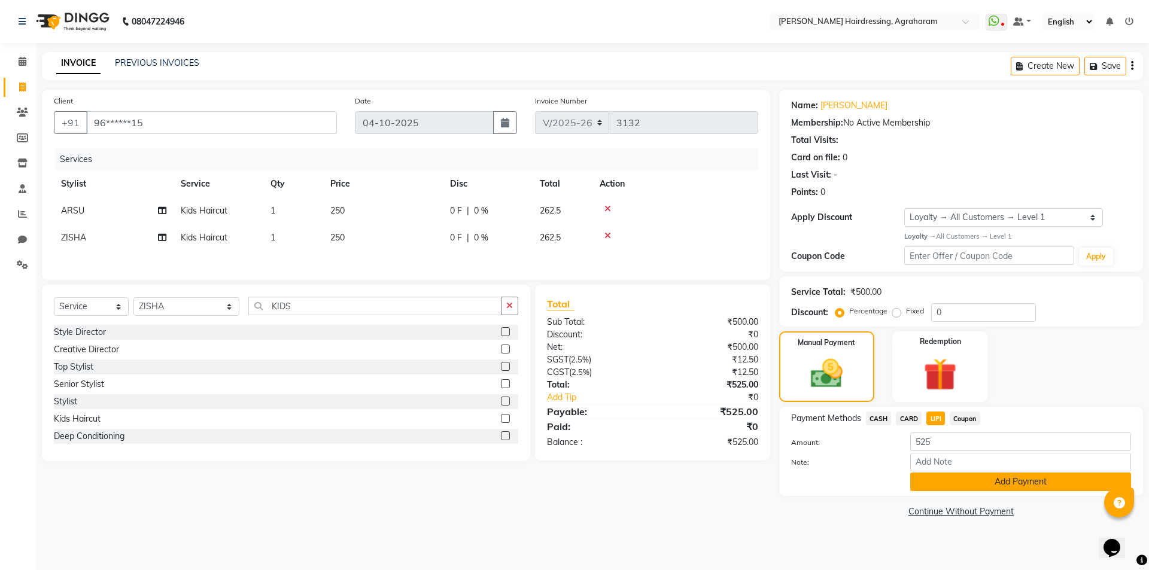
click at [1009, 483] on button "Add Payment" at bounding box center [1020, 482] width 221 height 19
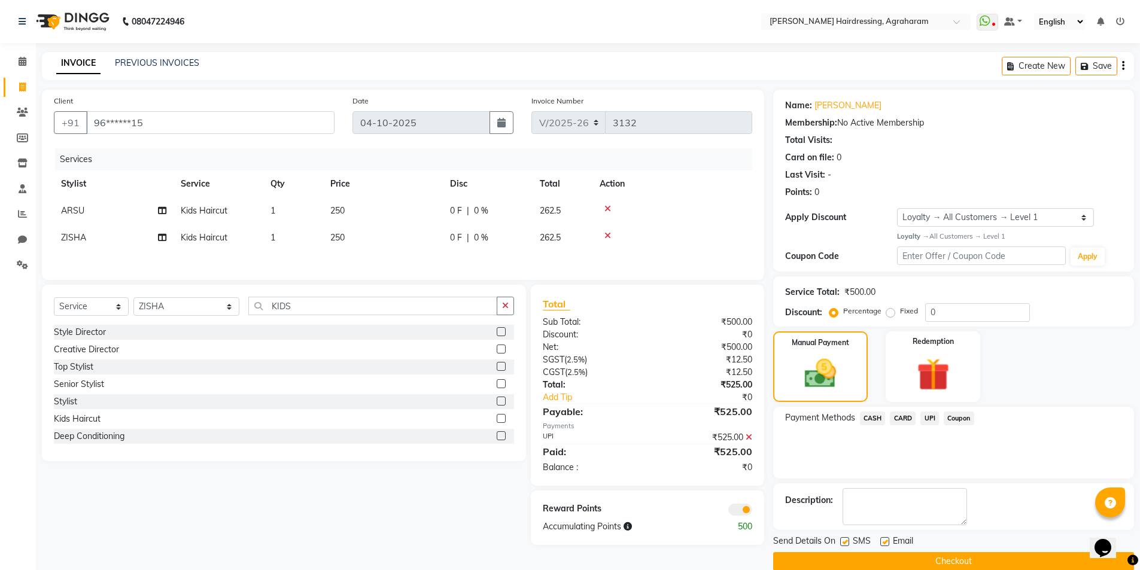
click at [750, 439] on icon at bounding box center [748, 437] width 7 height 8
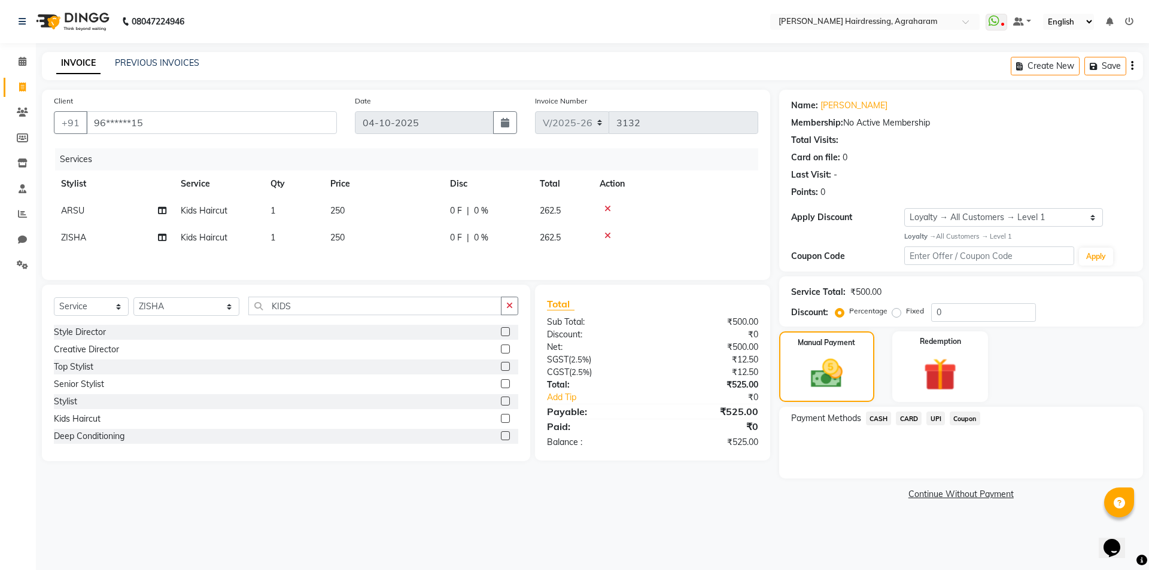
click at [884, 419] on span "CASH" at bounding box center [879, 419] width 26 height 14
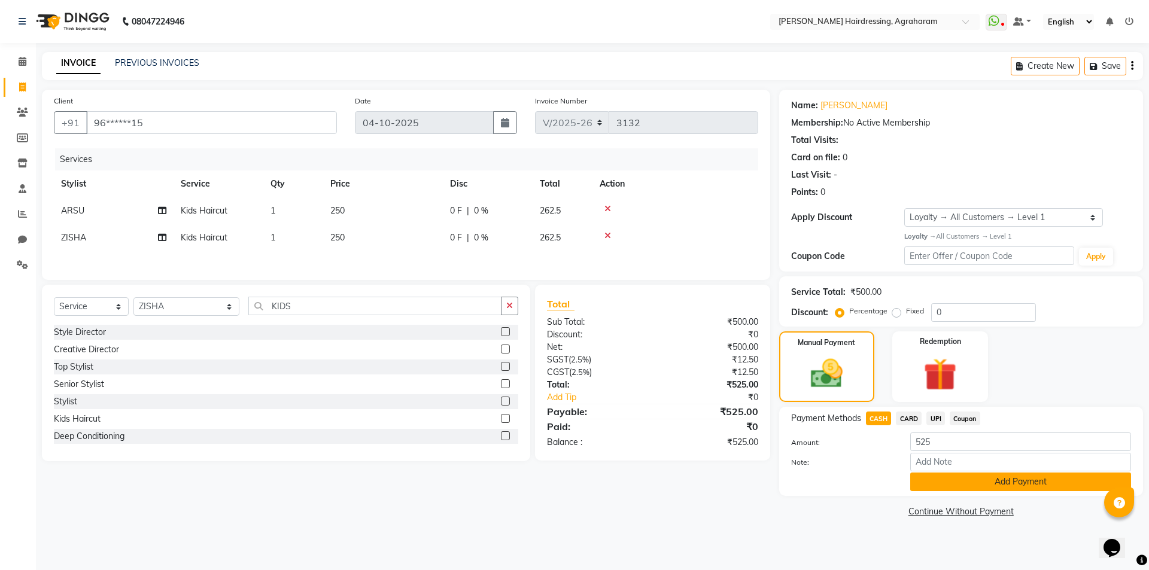
click at [1016, 479] on button "Add Payment" at bounding box center [1020, 482] width 221 height 19
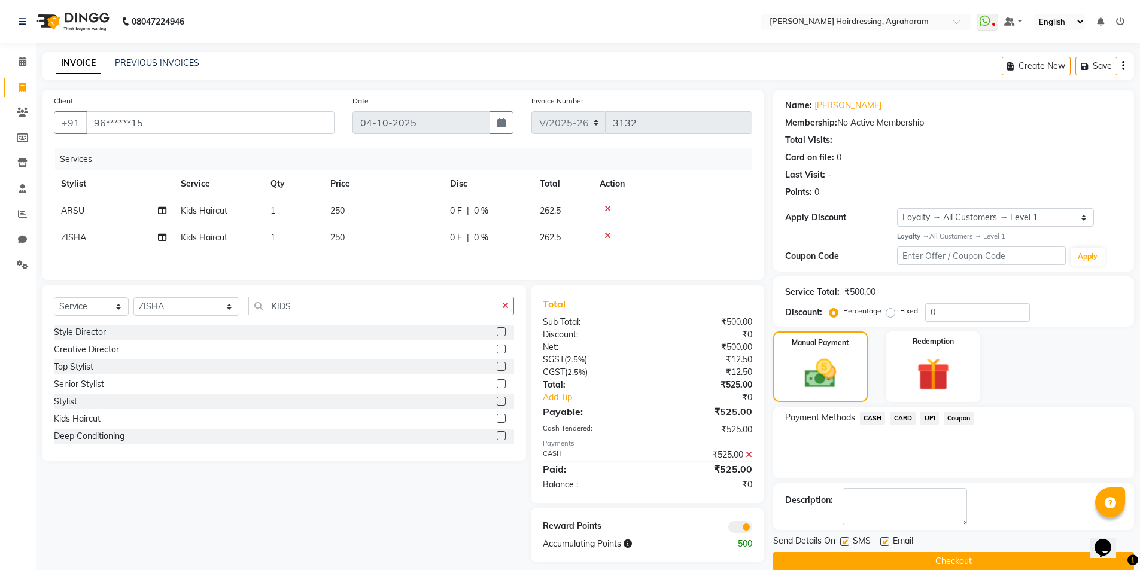
click at [948, 561] on button "Checkout" at bounding box center [953, 561] width 361 height 19
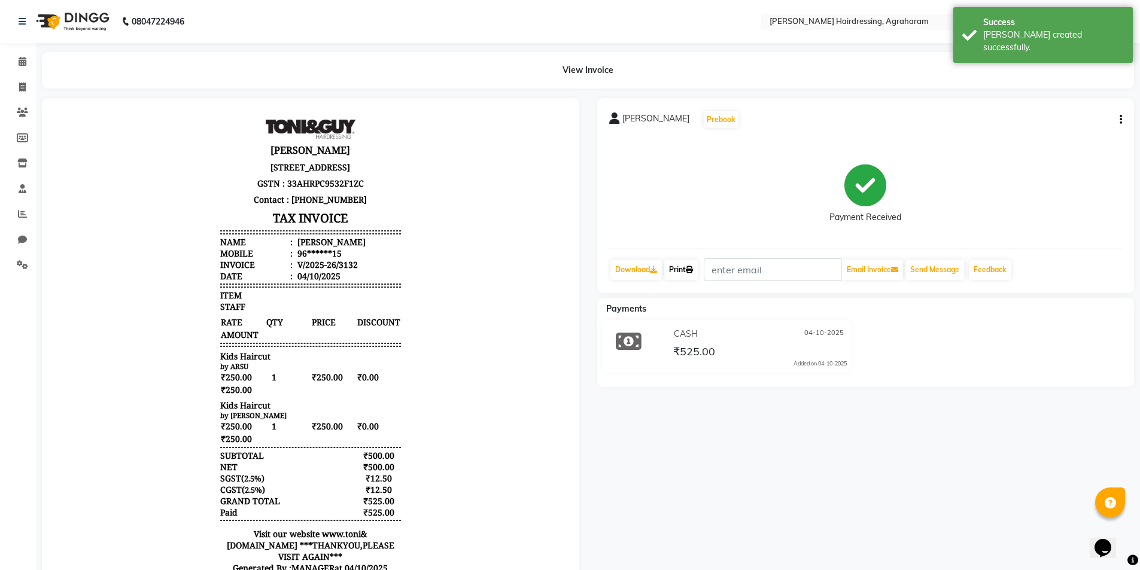
click at [683, 273] on link "Print" at bounding box center [681, 270] width 34 height 20
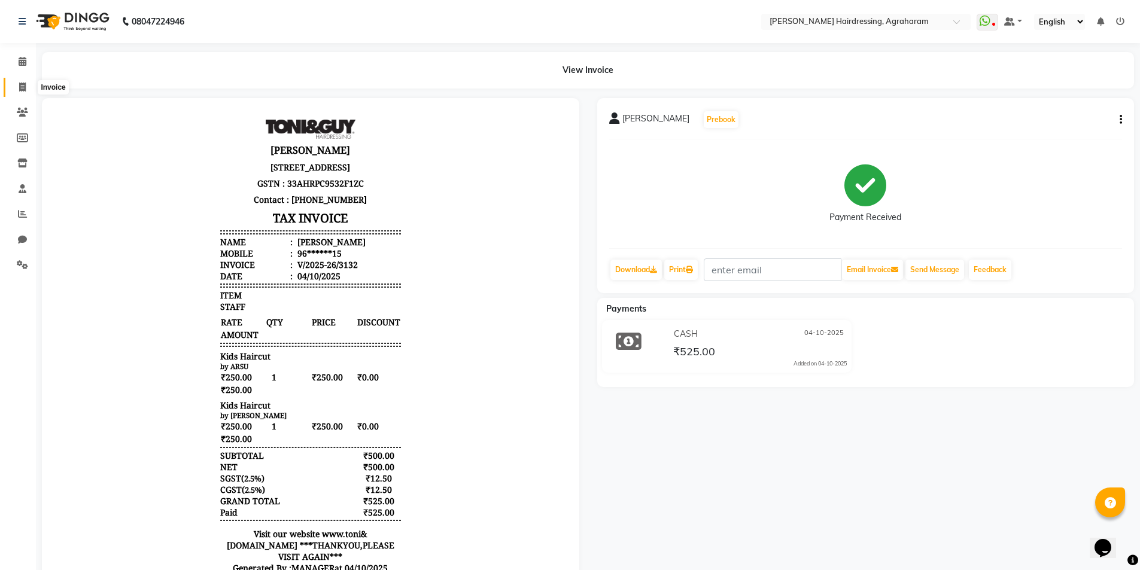
click at [20, 88] on icon at bounding box center [22, 87] width 7 height 9
select select "7962"
select select "service"
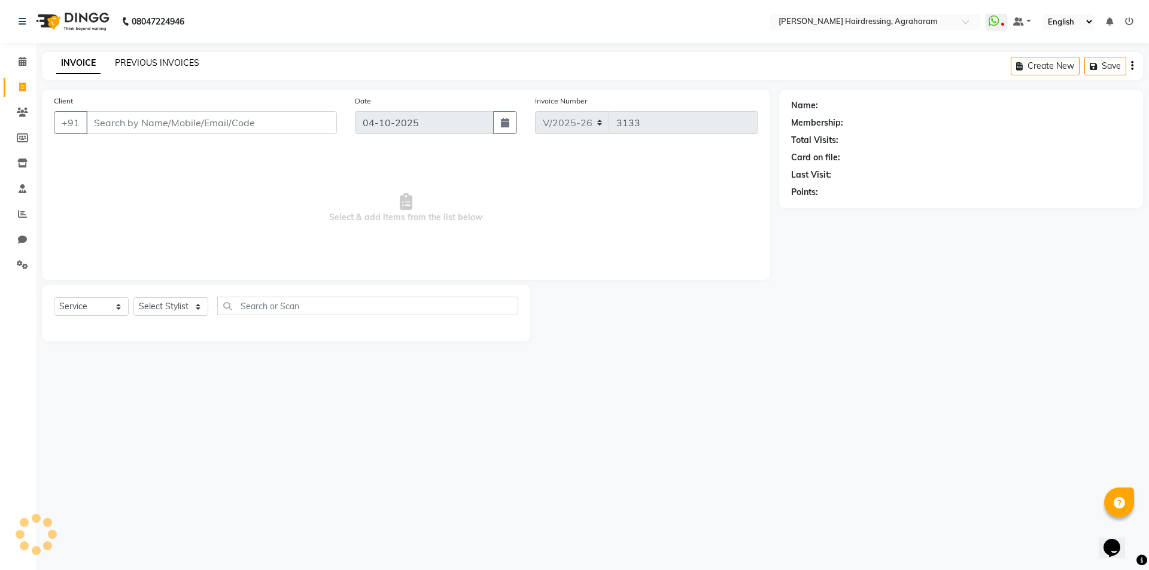
click at [138, 62] on link "PREVIOUS INVOICES" at bounding box center [157, 62] width 84 height 11
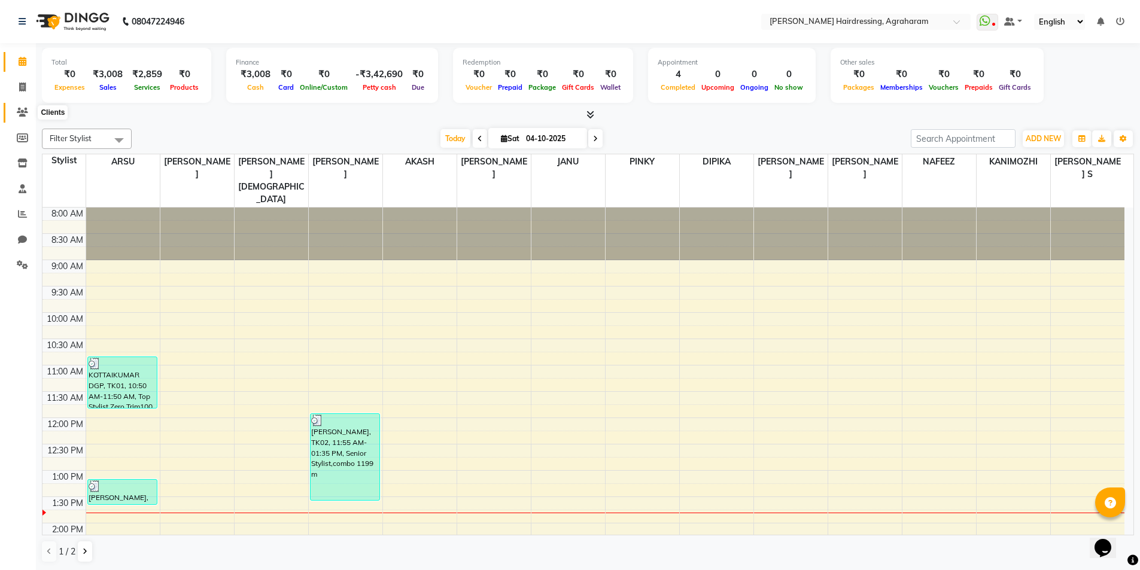
click at [25, 113] on icon at bounding box center [22, 112] width 11 height 9
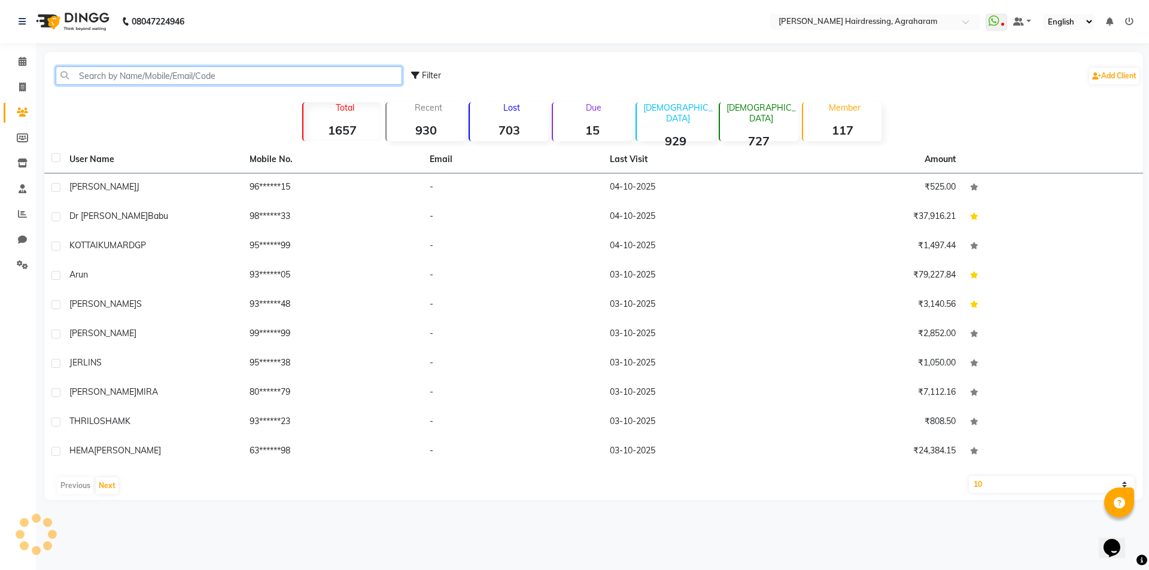
click at [132, 78] on input "text" at bounding box center [229, 75] width 346 height 19
paste input "9677900450"
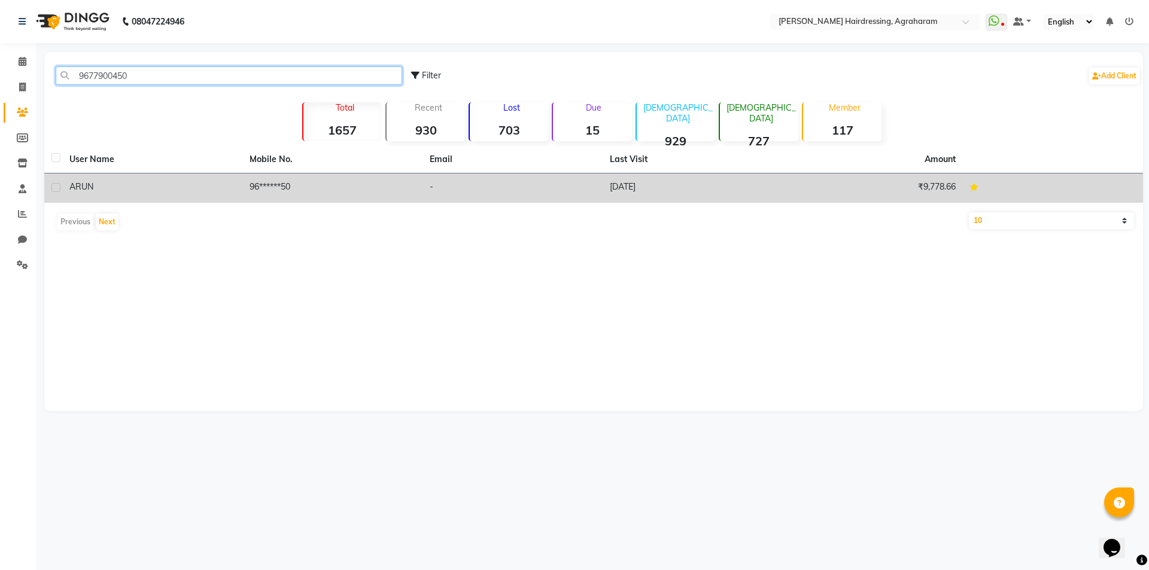
type input "9677900450"
click at [288, 185] on td "96******50" at bounding box center [332, 187] width 180 height 29
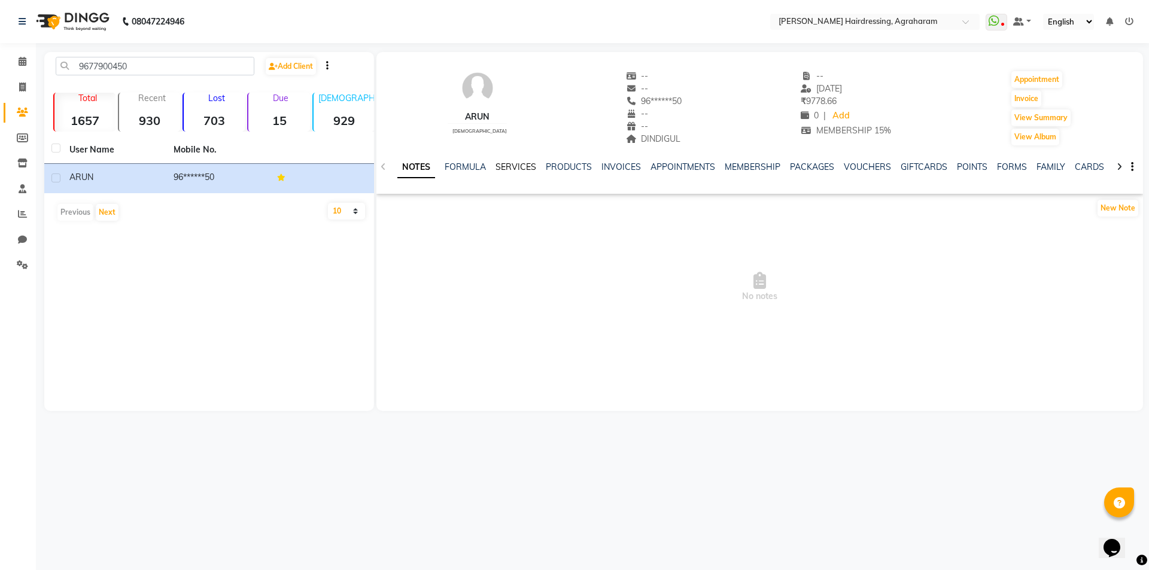
click at [509, 165] on link "SERVICES" at bounding box center [515, 167] width 41 height 11
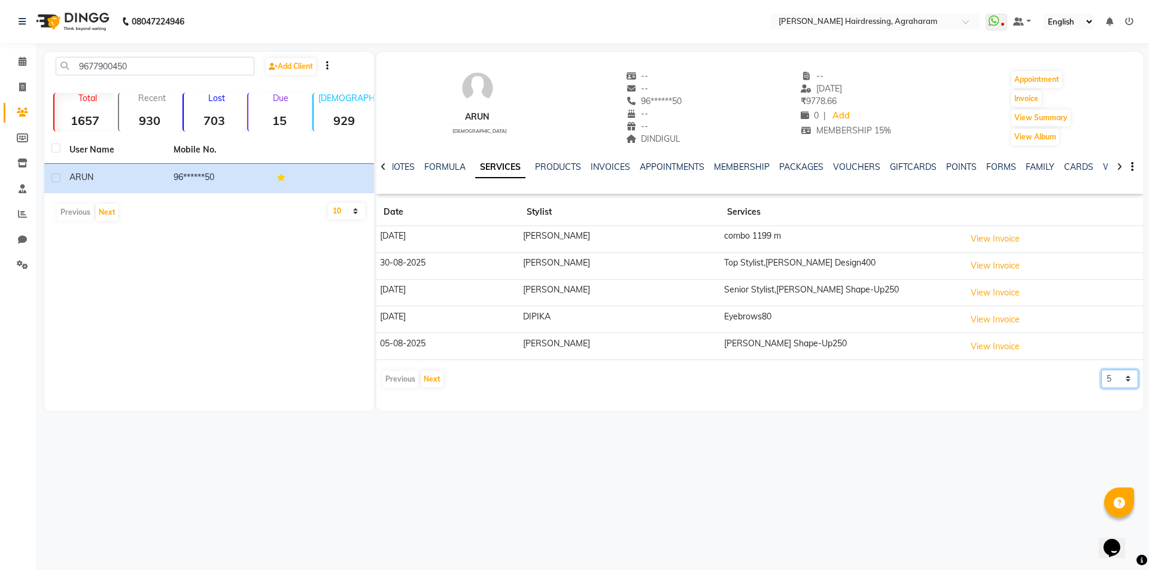
click at [1121, 374] on select "5 10 50 100 500" at bounding box center [1119, 379] width 37 height 19
select select "10"
click at [1101, 370] on select "5 10 50 100 500" at bounding box center [1119, 379] width 37 height 19
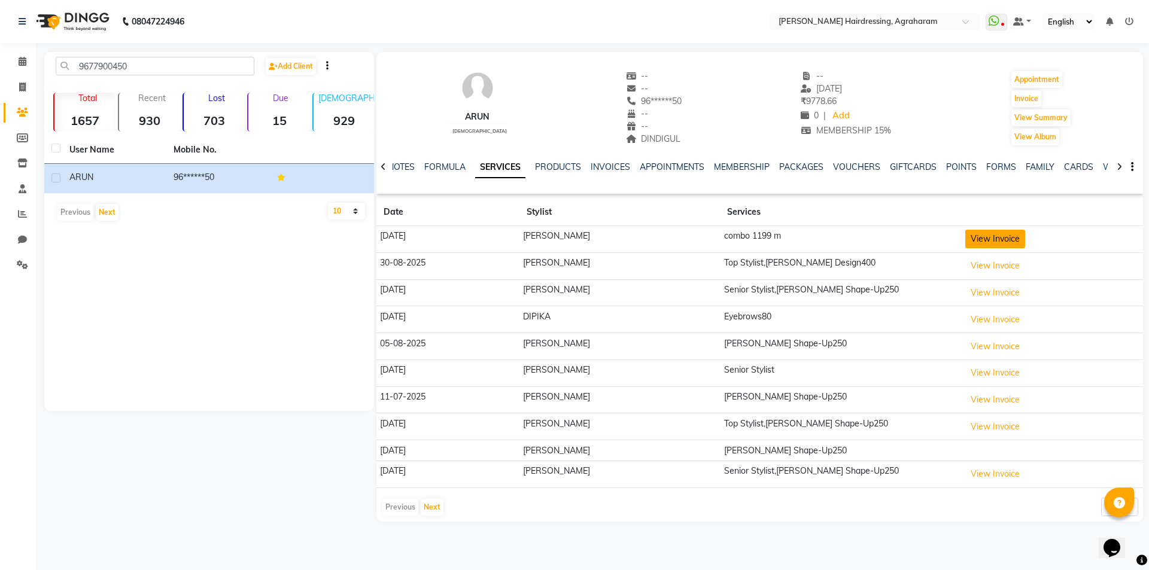
click at [971, 239] on button "View Invoice" at bounding box center [995, 239] width 60 height 19
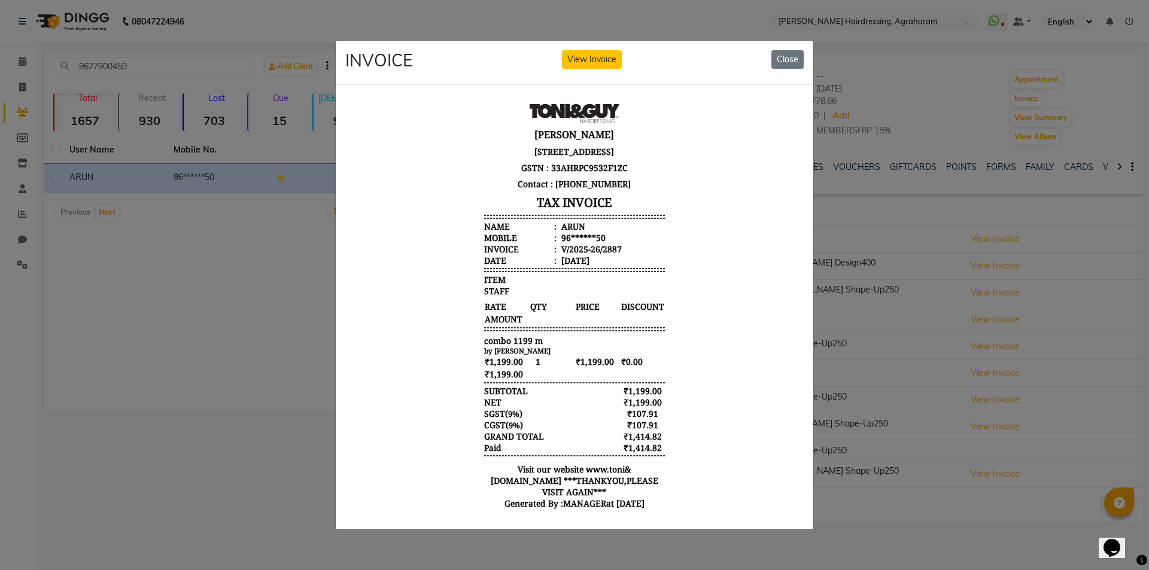
drag, startPoint x: 596, startPoint y: 275, endPoint x: 554, endPoint y: 275, distance: 42.5
click at [554, 266] on li "Date : 18/09/2025" at bounding box center [574, 260] width 181 height 11
click at [793, 56] on button "Close" at bounding box center [787, 59] width 32 height 19
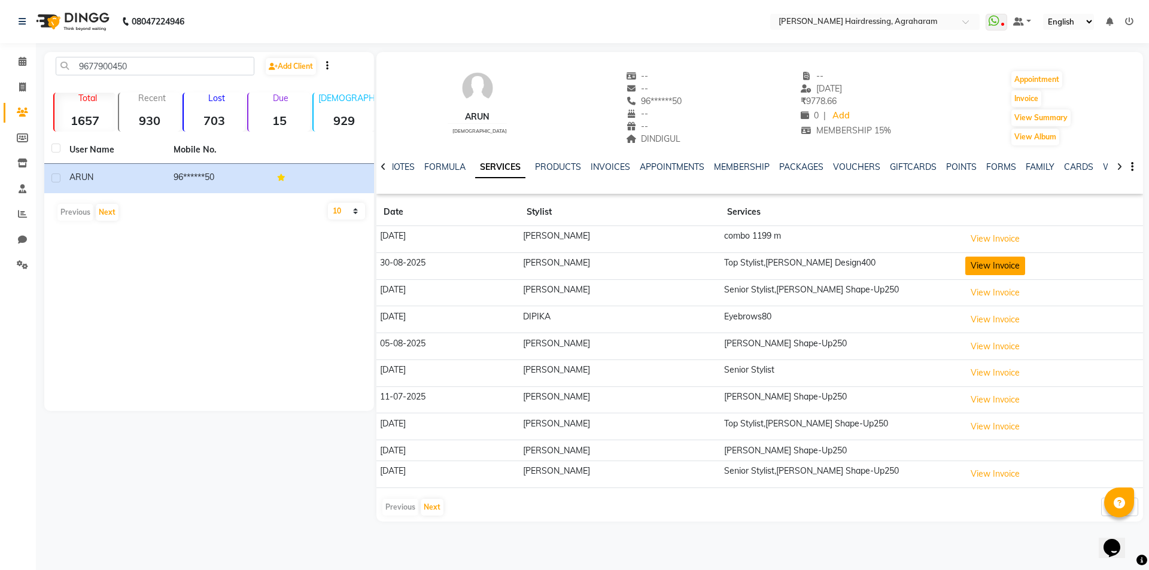
click at [965, 266] on button "View Invoice" at bounding box center [995, 266] width 60 height 19
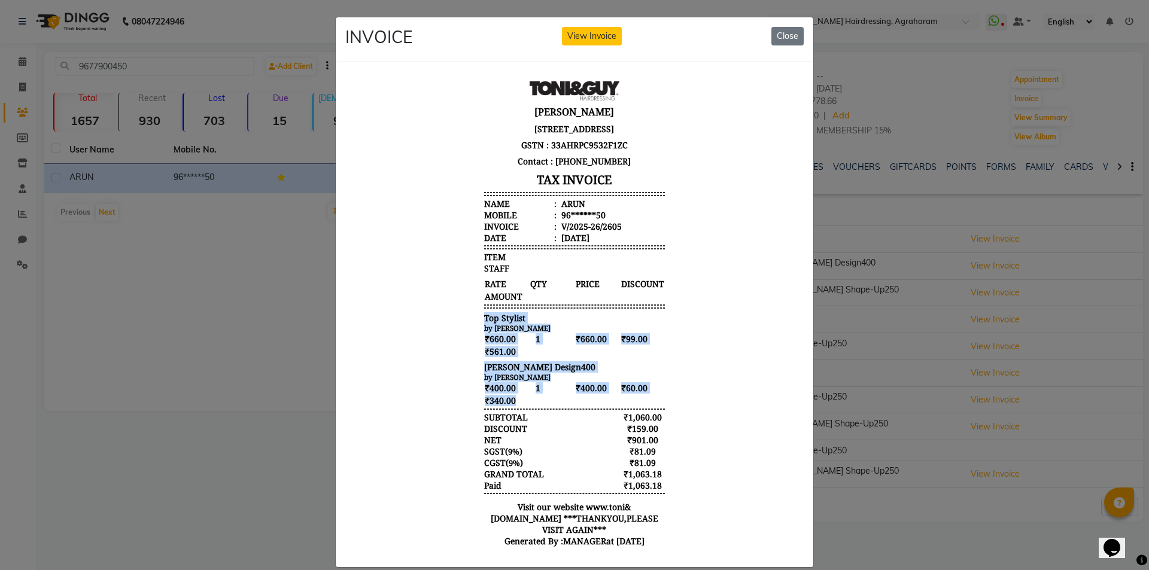
drag, startPoint x: 517, startPoint y: 410, endPoint x: 468, endPoint y: 313, distance: 108.4
click at [468, 313] on body "Chitra Jayan 42,Palani road, opposite to Sona tower,New Agraharam, Dindigul-624…" at bounding box center [574, 317] width 449 height 482
click at [687, 357] on body "Chitra Jayan 42,Palani road, opposite to Sona tower,New Agraharam, Dindigul-624…" at bounding box center [574, 317] width 449 height 482
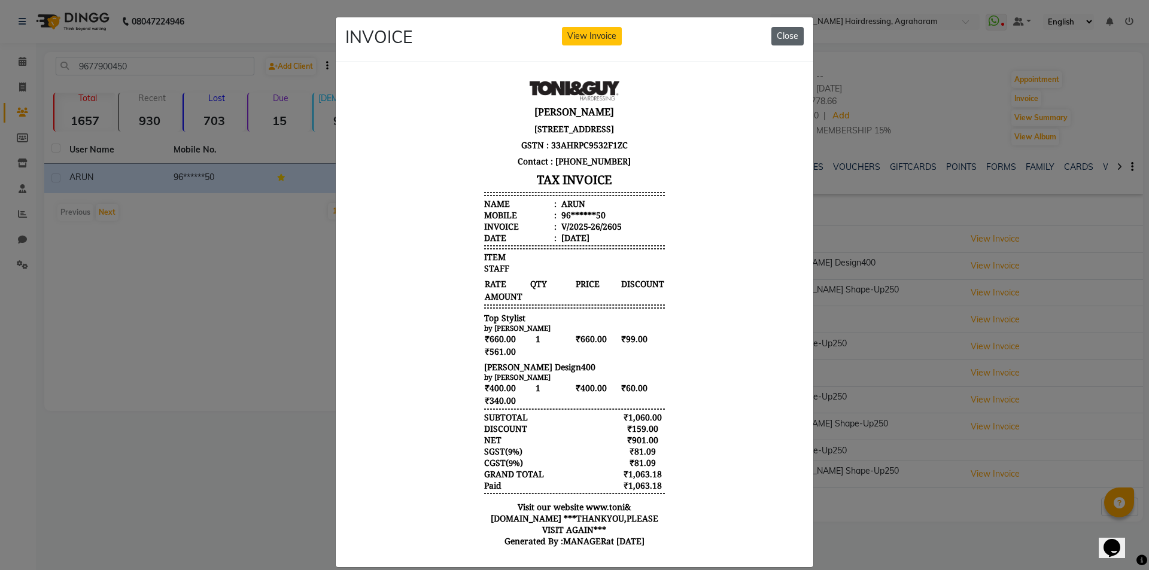
click at [784, 39] on button "Close" at bounding box center [787, 36] width 32 height 19
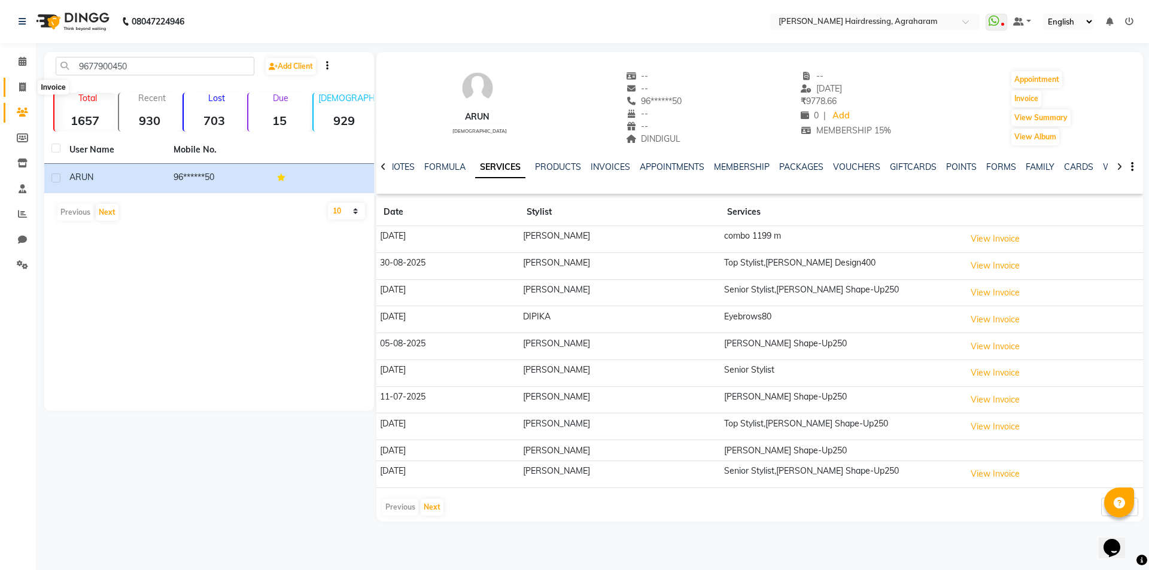
click at [29, 88] on span at bounding box center [22, 88] width 21 height 14
select select "7962"
select select "service"
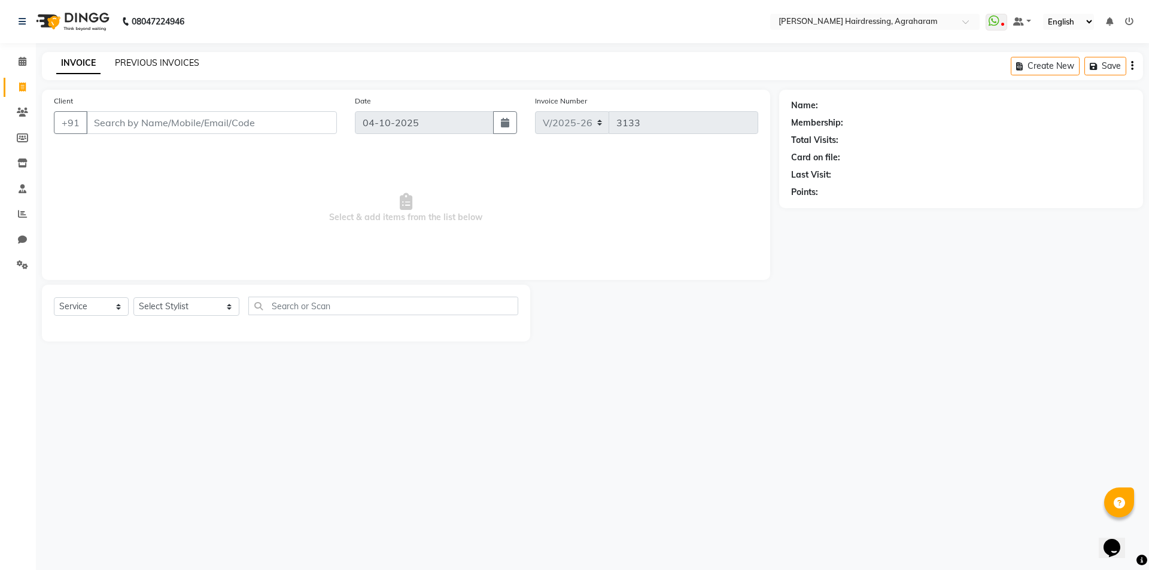
click at [145, 59] on link "PREVIOUS INVOICES" at bounding box center [157, 62] width 84 height 11
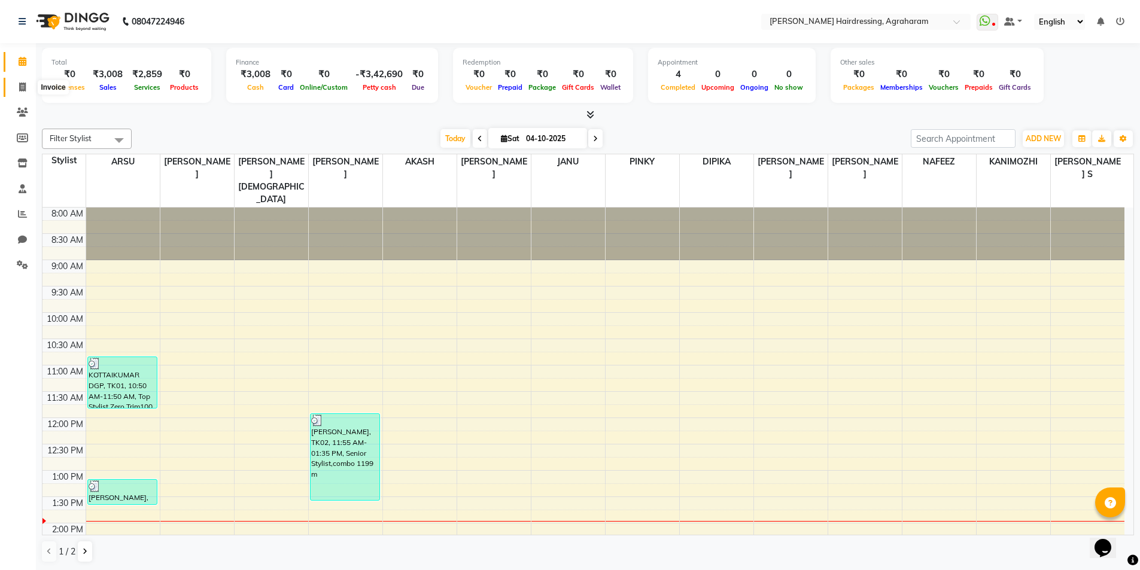
click at [31, 91] on span at bounding box center [22, 88] width 21 height 14
select select "service"
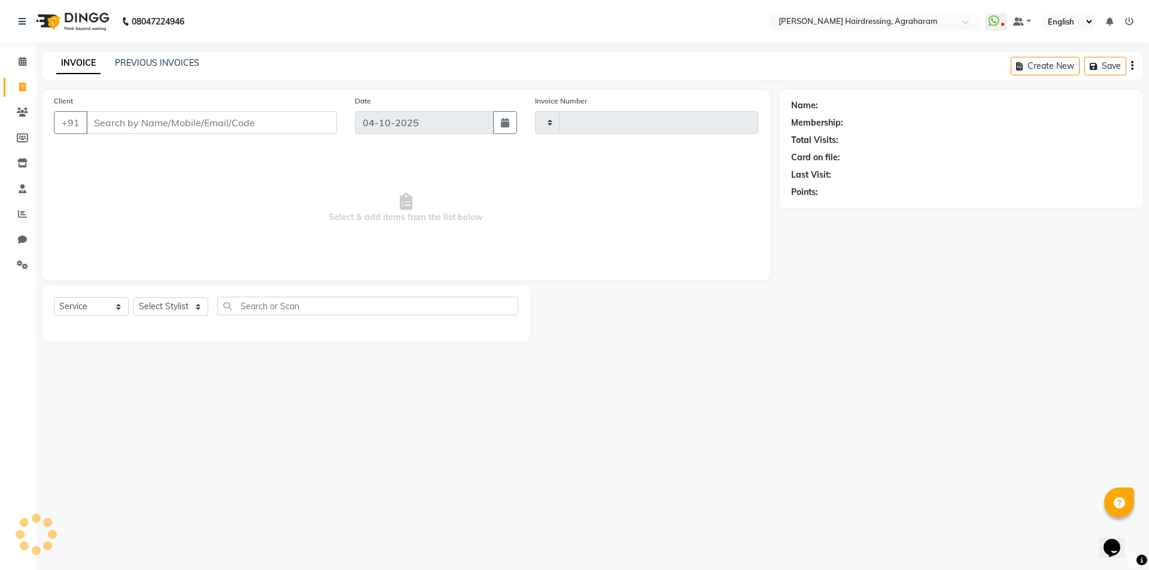
type input "3133"
select select "7962"
click at [181, 302] on select "Select Stylist [PERSON_NAME] AKASH [PERSON_NAME] [PERSON_NAME] MANAGER [PERSON_…" at bounding box center [186, 306] width 106 height 19
select select "76925"
click at [133, 297] on select "Select Stylist [PERSON_NAME] AKASH [PERSON_NAME] [PERSON_NAME] MANAGER [PERSON_…" at bounding box center [186, 306] width 106 height 19
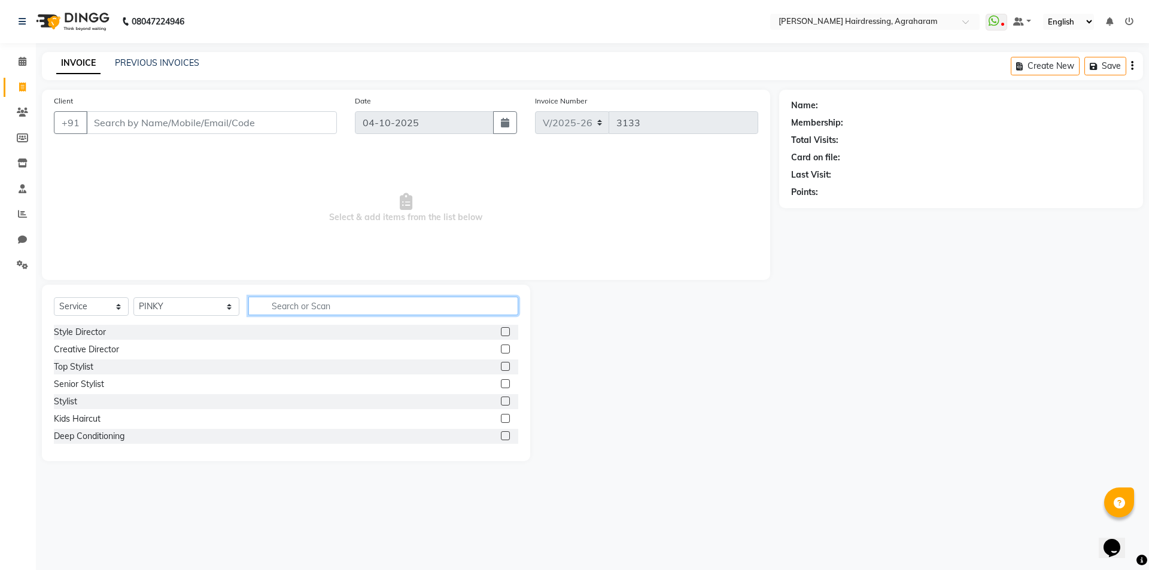
click at [248, 299] on input "text" at bounding box center [383, 306] width 270 height 19
type input "LUXURY"
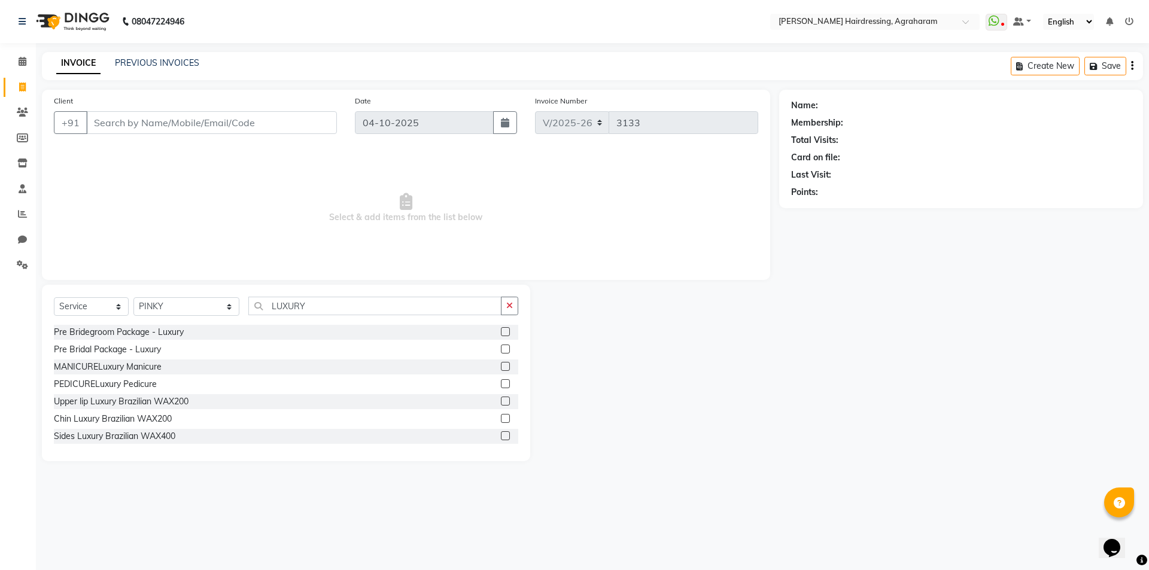
click at [501, 385] on label at bounding box center [505, 383] width 9 height 9
click at [501, 385] on input "checkbox" at bounding box center [505, 384] width 8 height 8
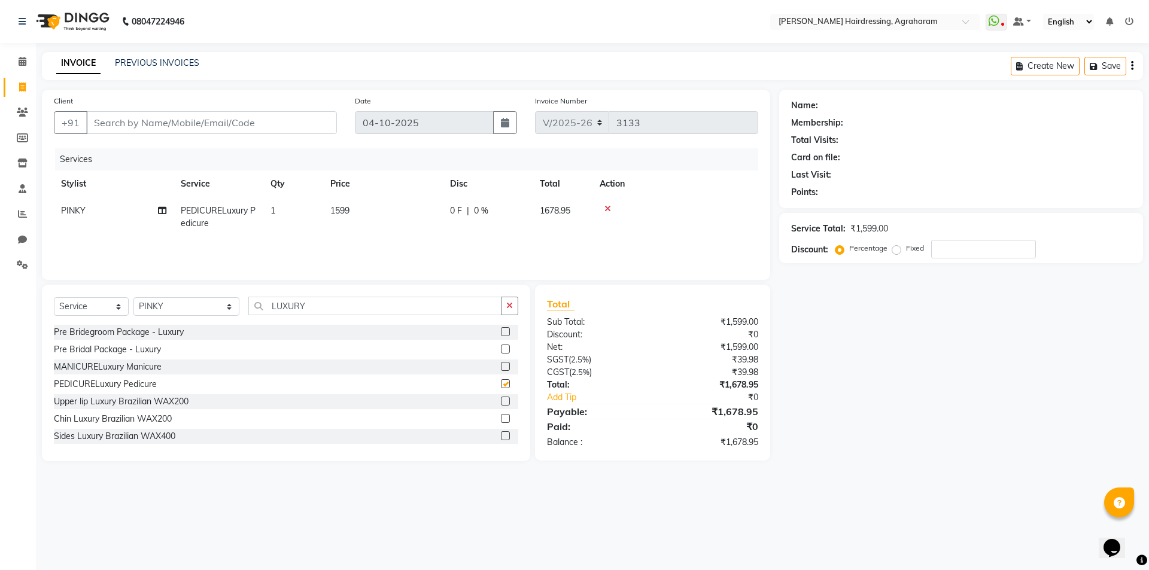
checkbox input "false"
drag, startPoint x: 304, startPoint y: 308, endPoint x: 305, endPoint y: 300, distance: 7.2
click at [304, 306] on input "LUXURY" at bounding box center [374, 306] width 253 height 19
type input "L"
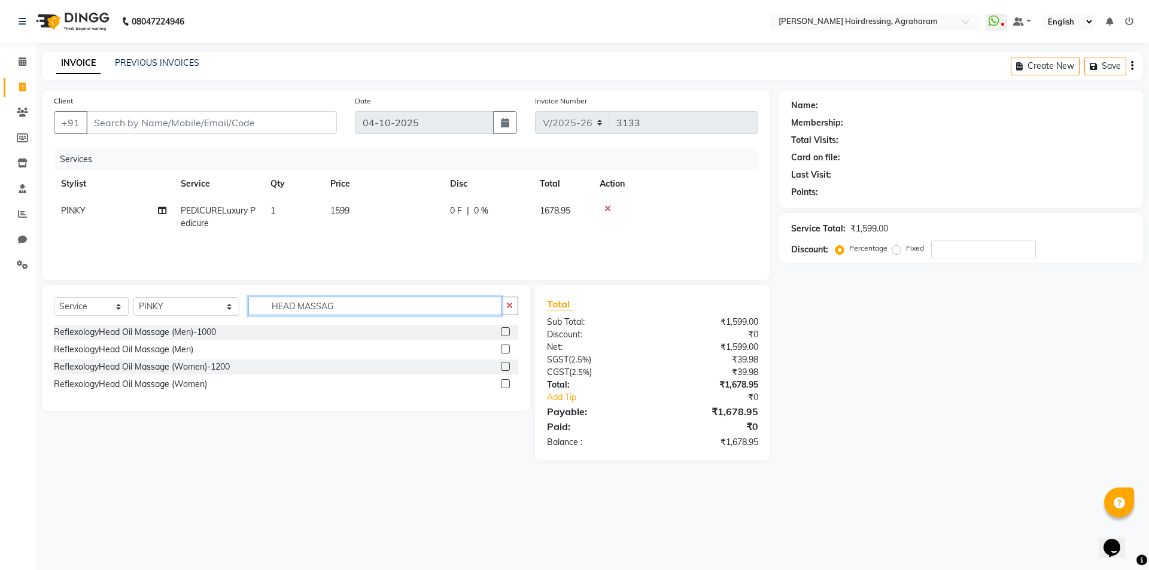
type input "HEAD MASSAG"
click at [513, 366] on div at bounding box center [509, 367] width 17 height 15
click at [507, 366] on label at bounding box center [505, 366] width 9 height 9
click at [507, 366] on input "checkbox" at bounding box center [505, 367] width 8 height 8
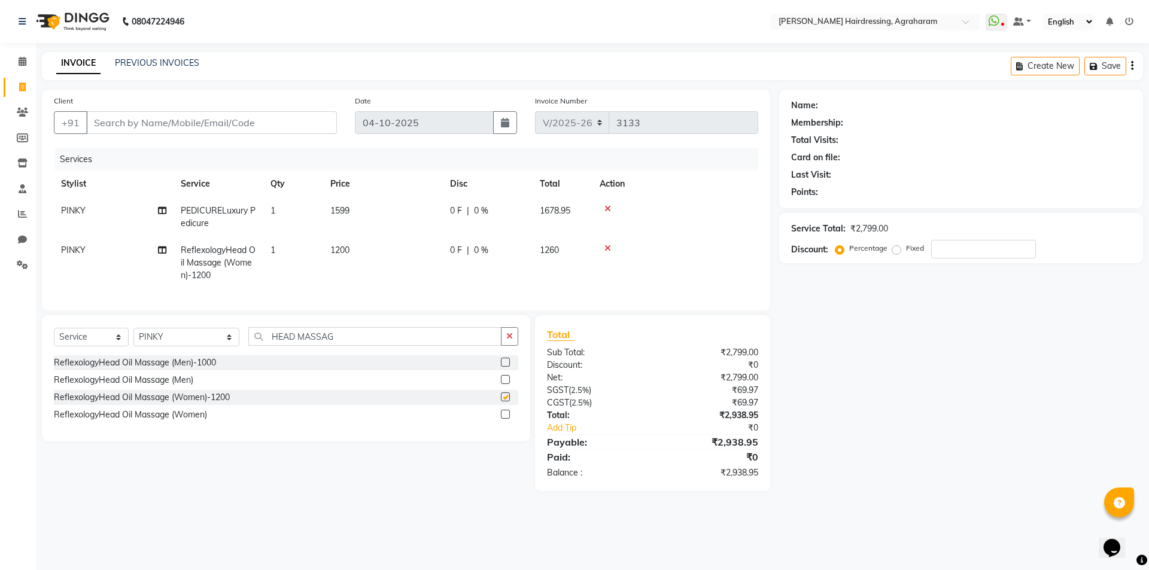
checkbox input "false"
click at [124, 118] on input "Client" at bounding box center [211, 122] width 251 height 23
type input "7"
type input "0"
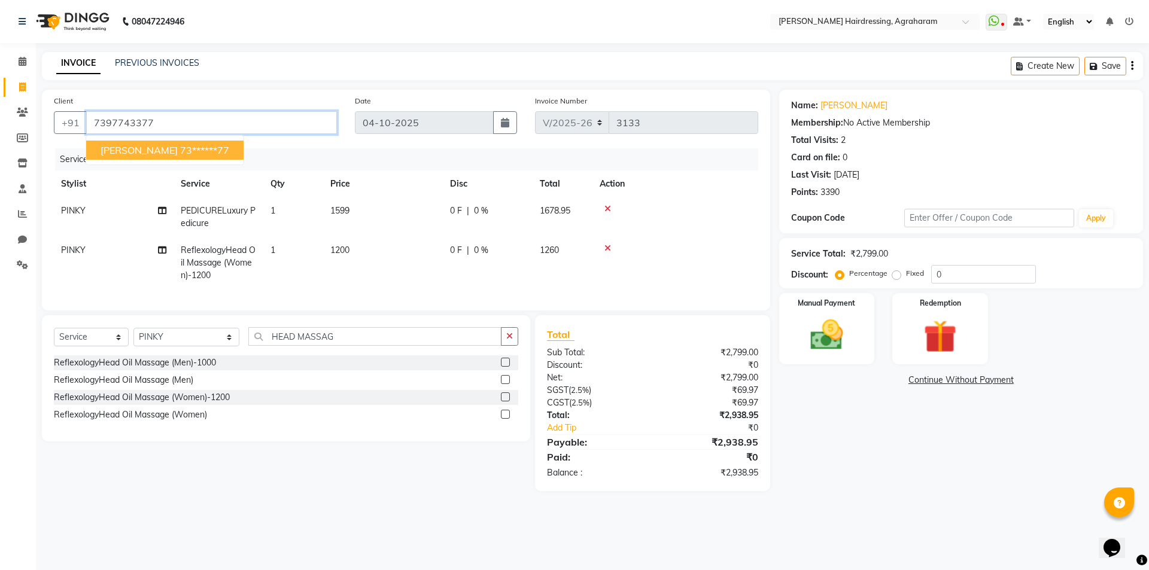
click at [118, 126] on input "7397743377" at bounding box center [211, 122] width 251 height 23
click at [180, 145] on ngb-highlight "73******77" at bounding box center [204, 150] width 49 height 12
type input "73******77"
click at [839, 103] on link "Sumathi" at bounding box center [853, 105] width 67 height 13
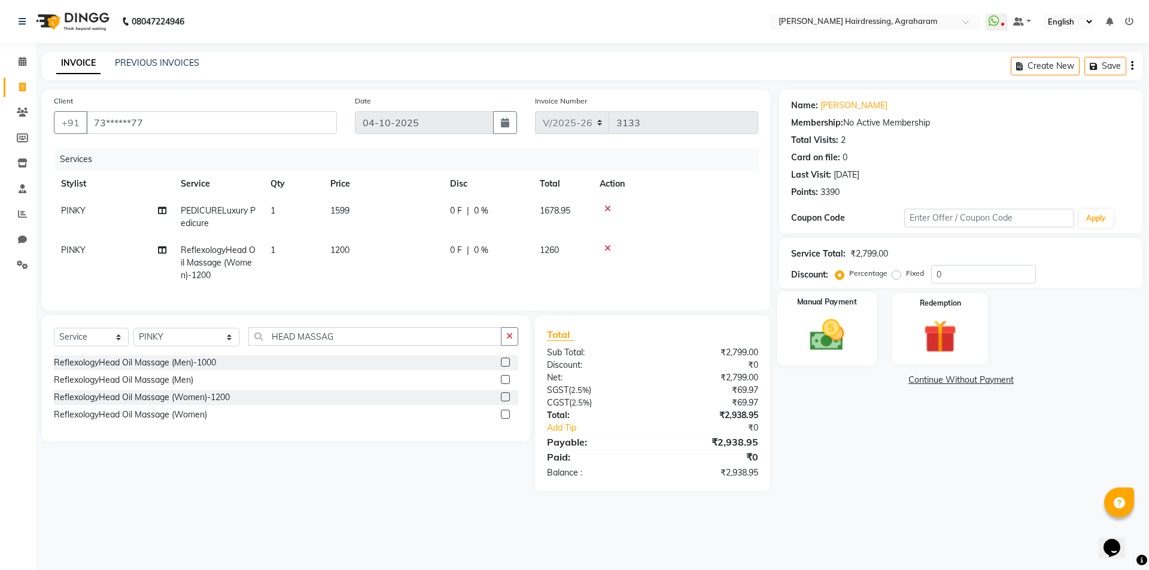
click at [825, 345] on img at bounding box center [827, 334] width 56 height 39
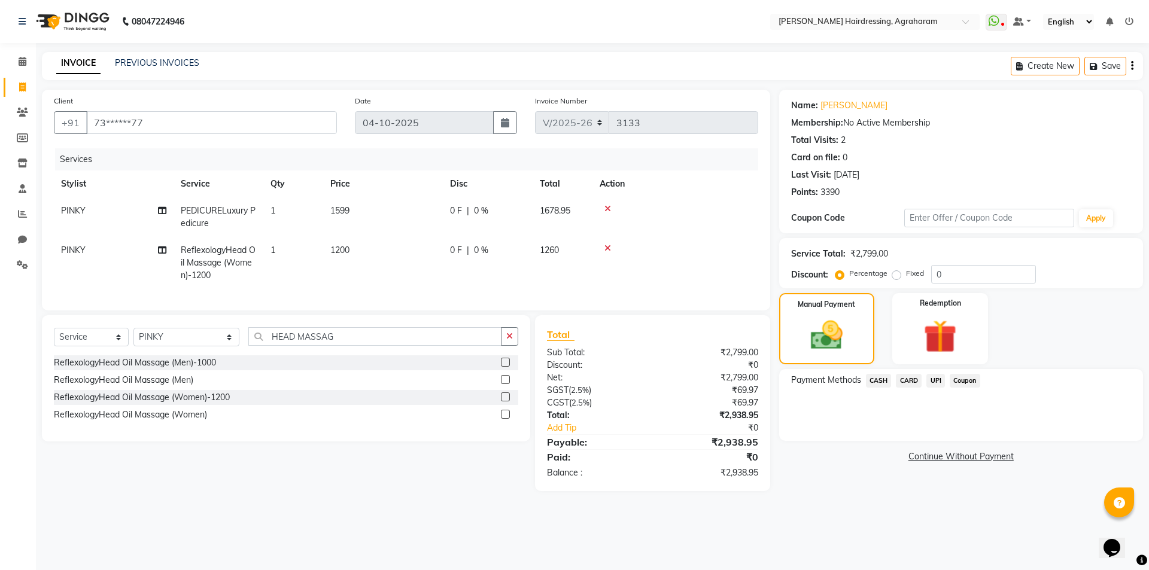
click at [905, 381] on span "CARD" at bounding box center [909, 381] width 26 height 14
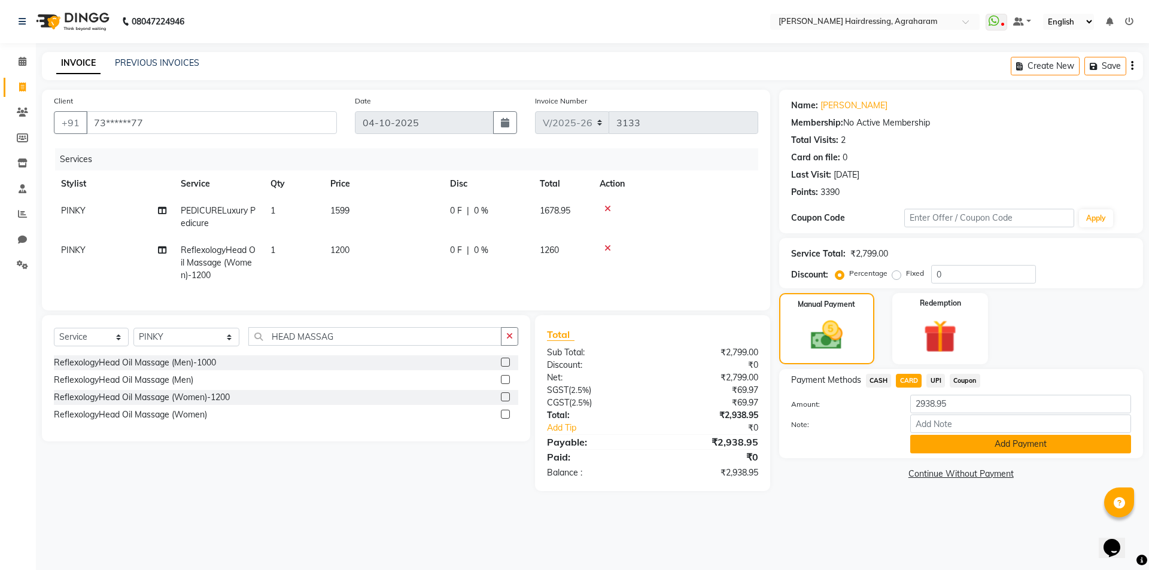
click at [1025, 448] on button "Add Payment" at bounding box center [1020, 444] width 221 height 19
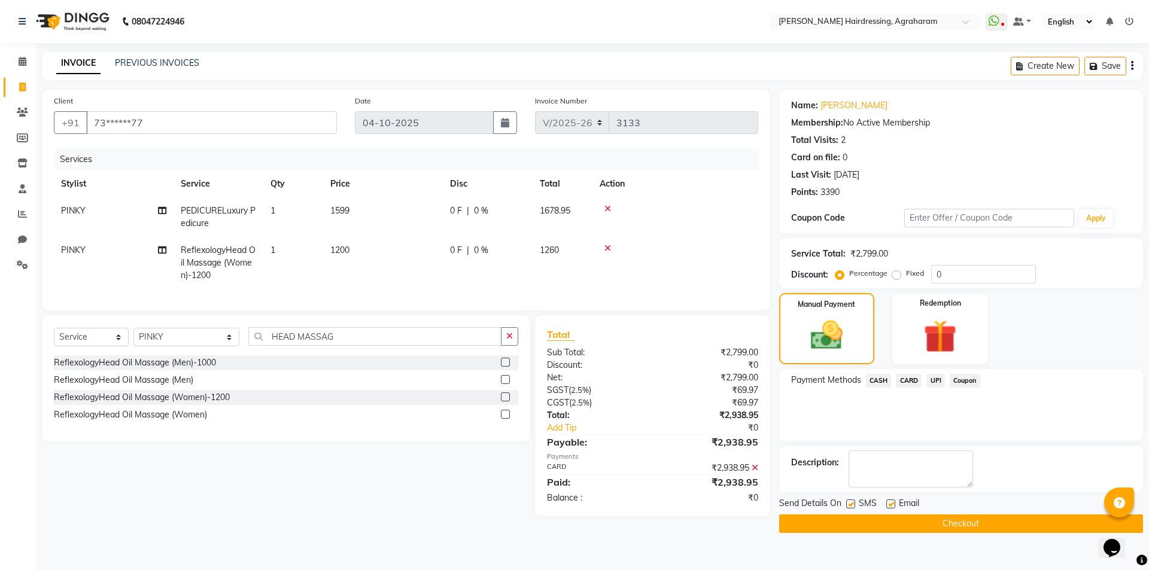
click at [958, 520] on button "Checkout" at bounding box center [961, 524] width 364 height 19
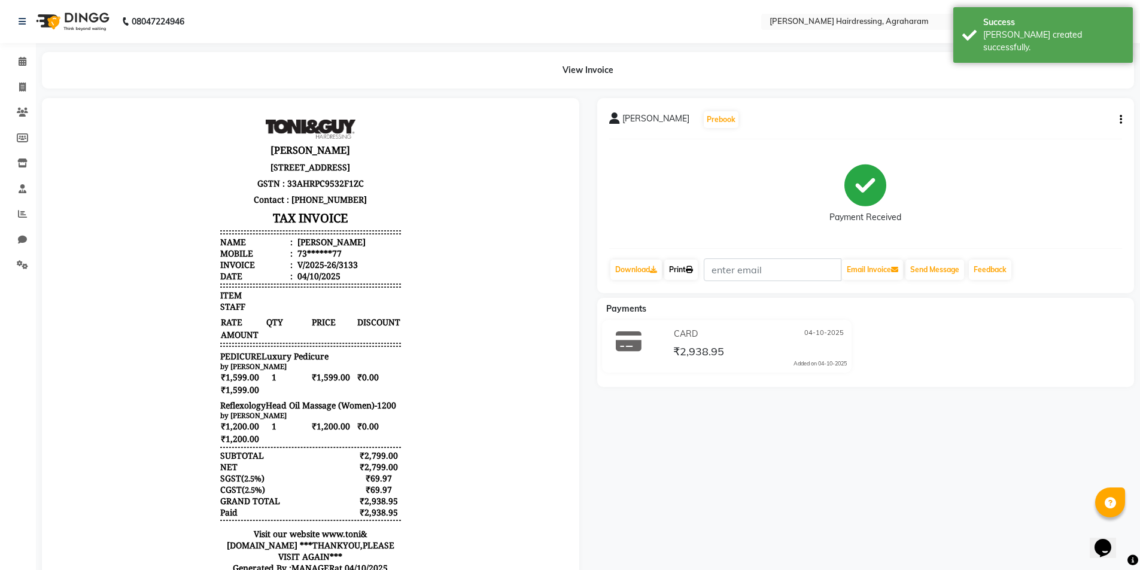
click at [683, 266] on link "Print" at bounding box center [681, 270] width 34 height 20
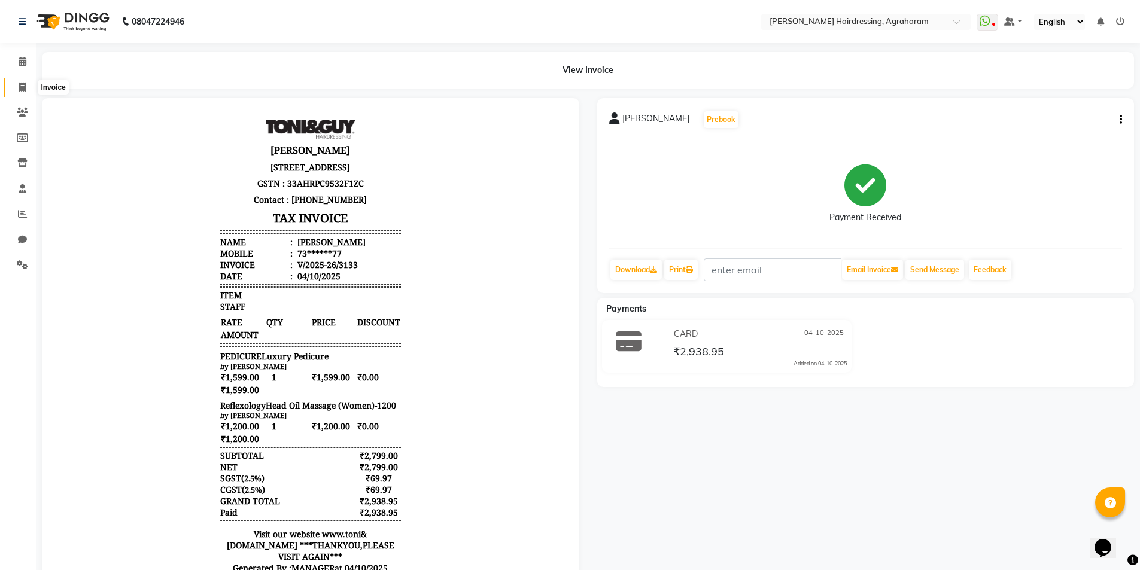
click at [21, 90] on icon at bounding box center [22, 87] width 7 height 9
select select "service"
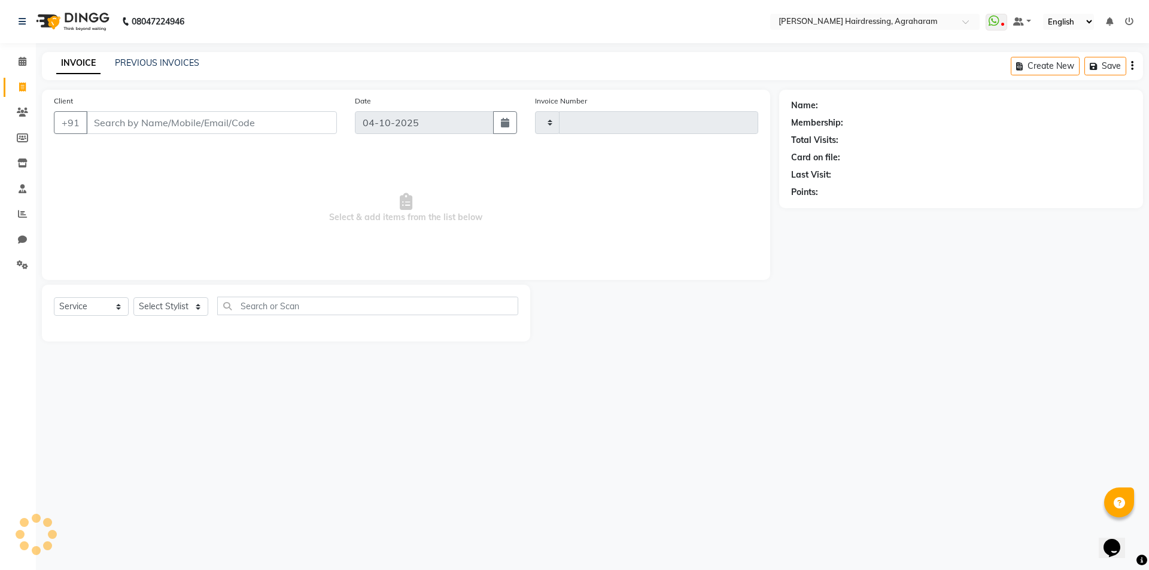
type input "3134"
select select "7962"
click at [145, 62] on link "PREVIOUS INVOICES" at bounding box center [157, 62] width 84 height 11
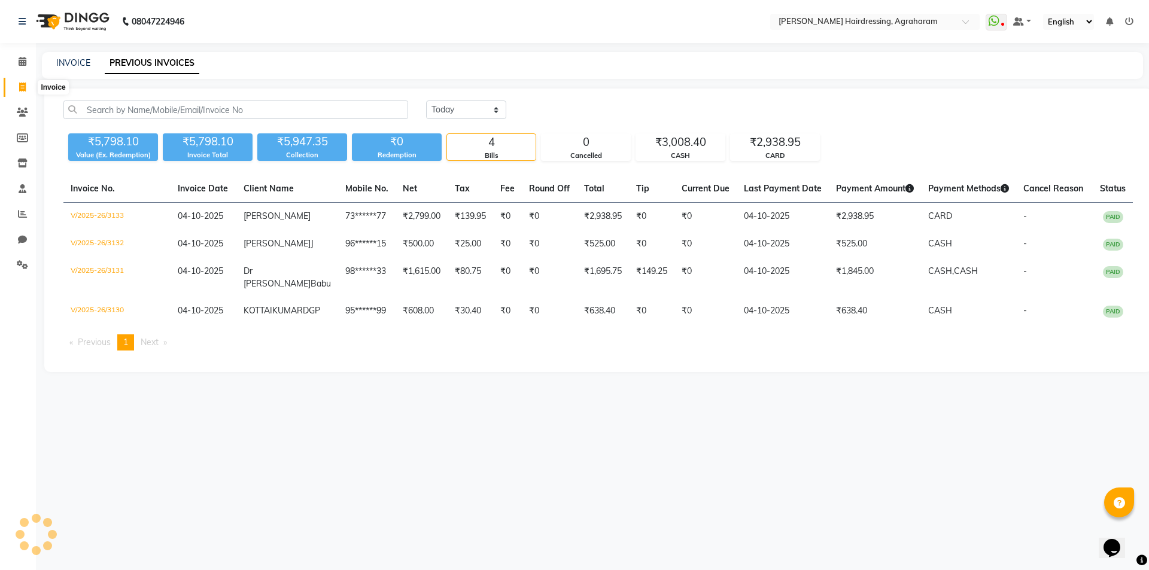
click at [23, 86] on icon at bounding box center [22, 87] width 7 height 9
select select "service"
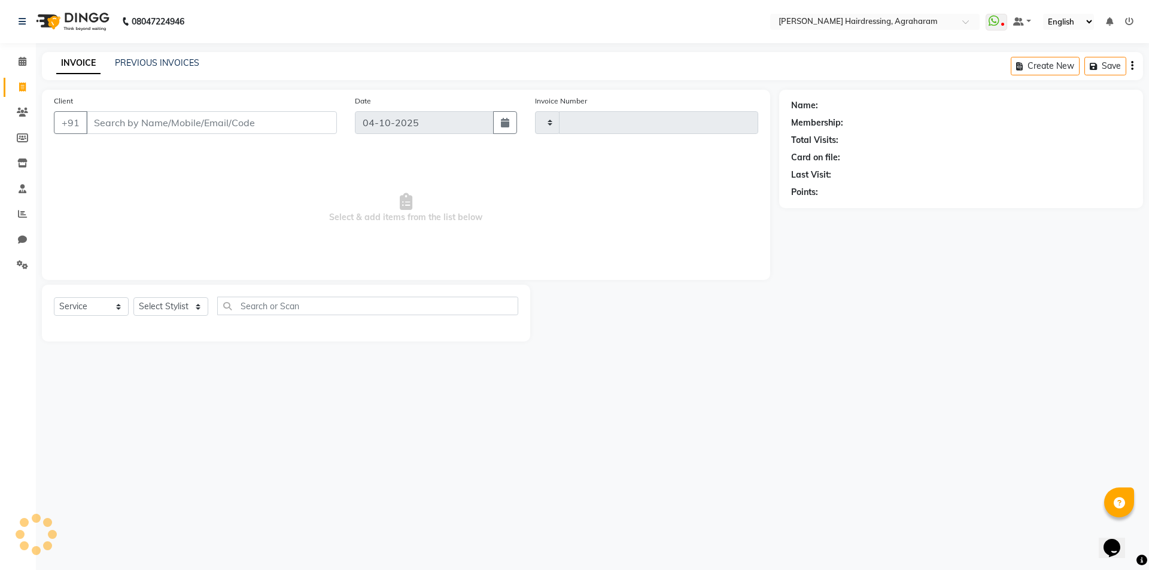
type input "3134"
select select "7962"
click at [181, 305] on select "Select Stylist AASH MUHAMMED AFTAB AKASH ARSU DIPIKA GOMATHI S JANU KANIMOZHI M…" at bounding box center [186, 306] width 106 height 19
select select "85297"
click at [133, 297] on select "Select Stylist AASH MUHAMMED AFTAB AKASH ARSU DIPIKA GOMATHI S JANU KANIMOZHI M…" at bounding box center [186, 306] width 106 height 19
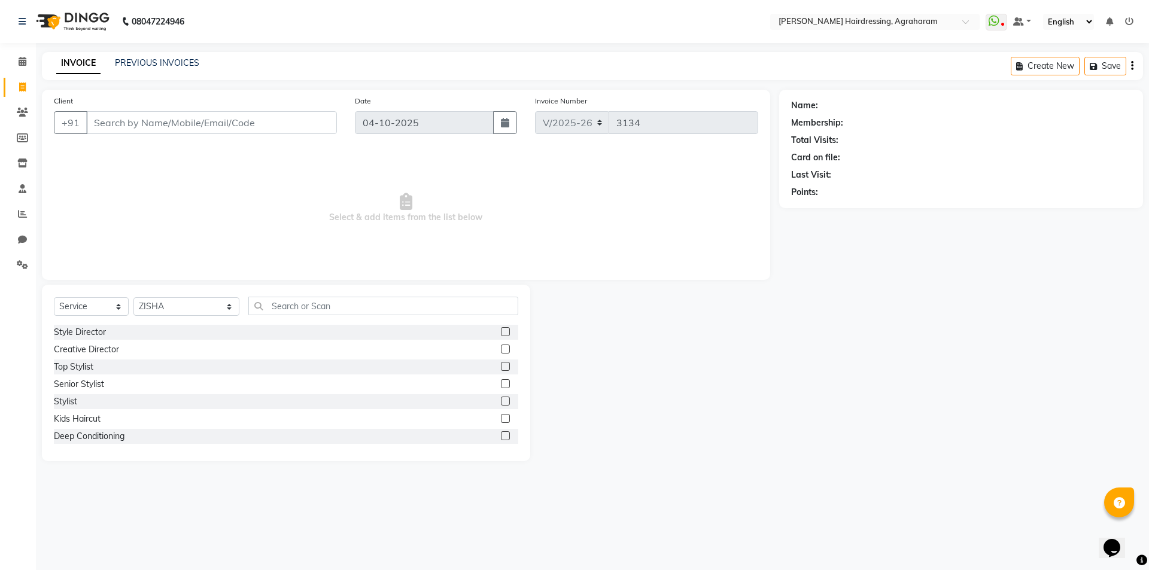
click at [304, 315] on div "Select Service Product Membership Package Voucher Prepaid Gift Card Select Styl…" at bounding box center [286, 311] width 464 height 28
click at [304, 313] on input "text" at bounding box center [383, 306] width 270 height 19
type input "STYLI"
click at [501, 366] on label at bounding box center [505, 366] width 9 height 9
click at [501, 366] on input "checkbox" at bounding box center [505, 367] width 8 height 8
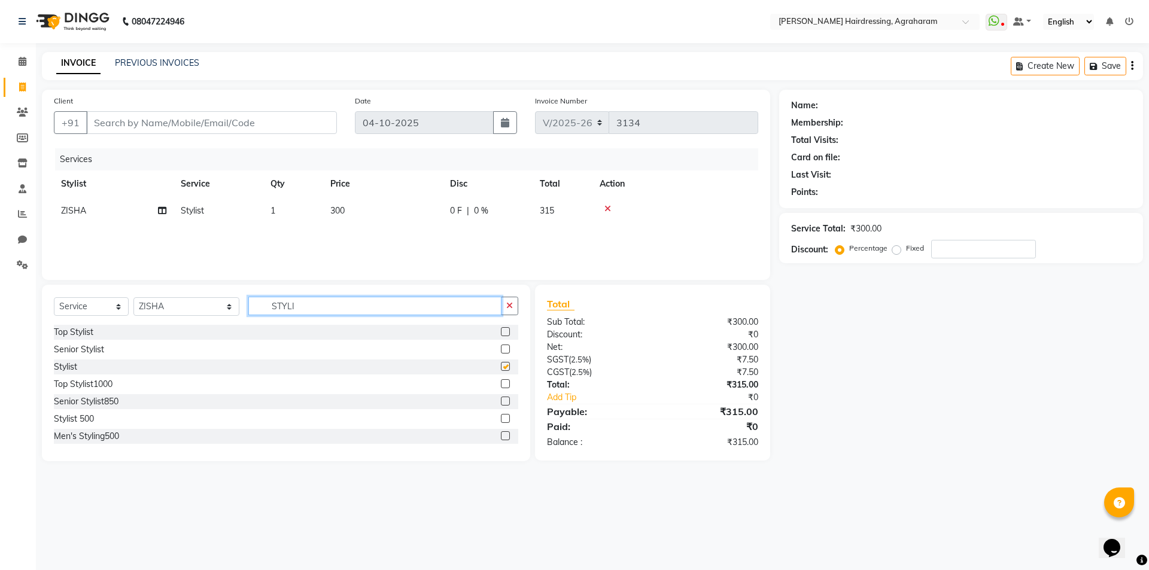
click at [291, 313] on input "STYLI" at bounding box center [374, 306] width 253 height 19
checkbox input "false"
type input "S"
type input "BEARD"
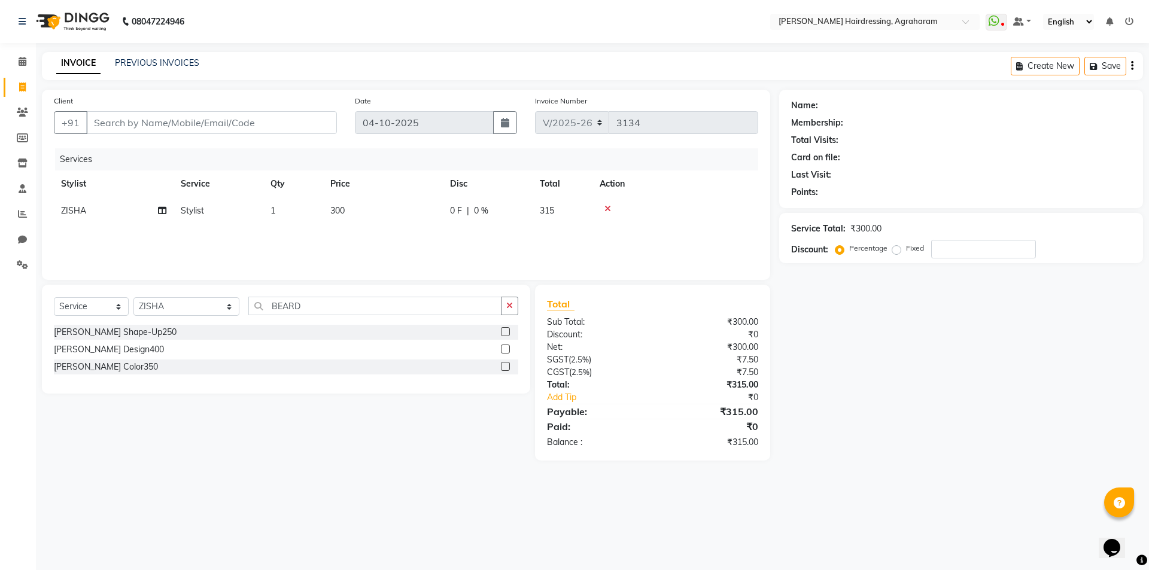
click at [507, 328] on label at bounding box center [505, 331] width 9 height 9
click at [507, 328] on input "checkbox" at bounding box center [505, 332] width 8 height 8
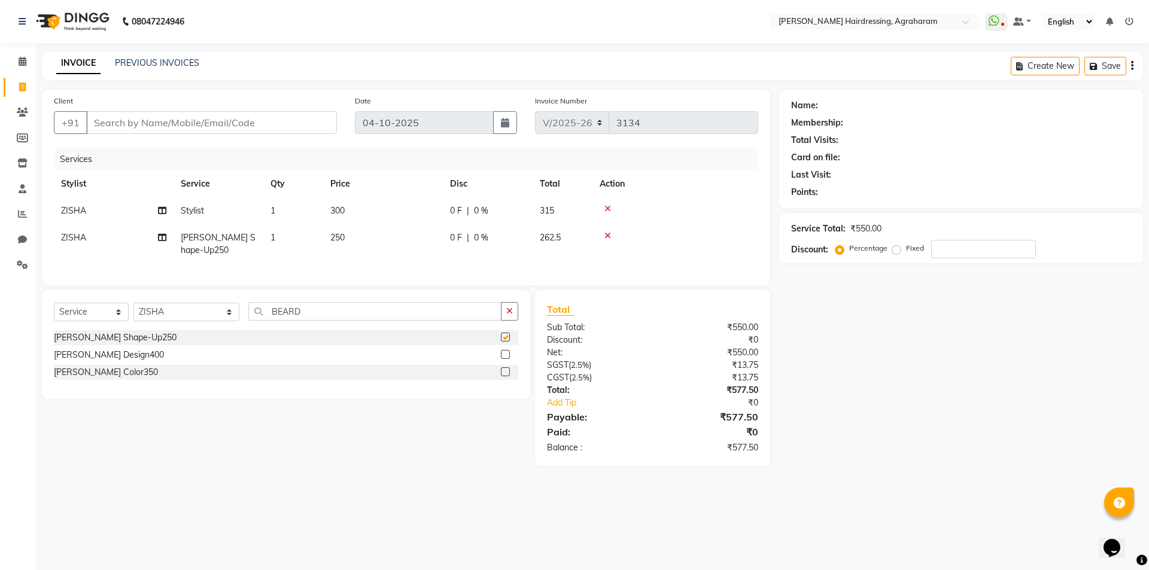
checkbox input "false"
click at [288, 321] on input "BEARD" at bounding box center [374, 311] width 253 height 19
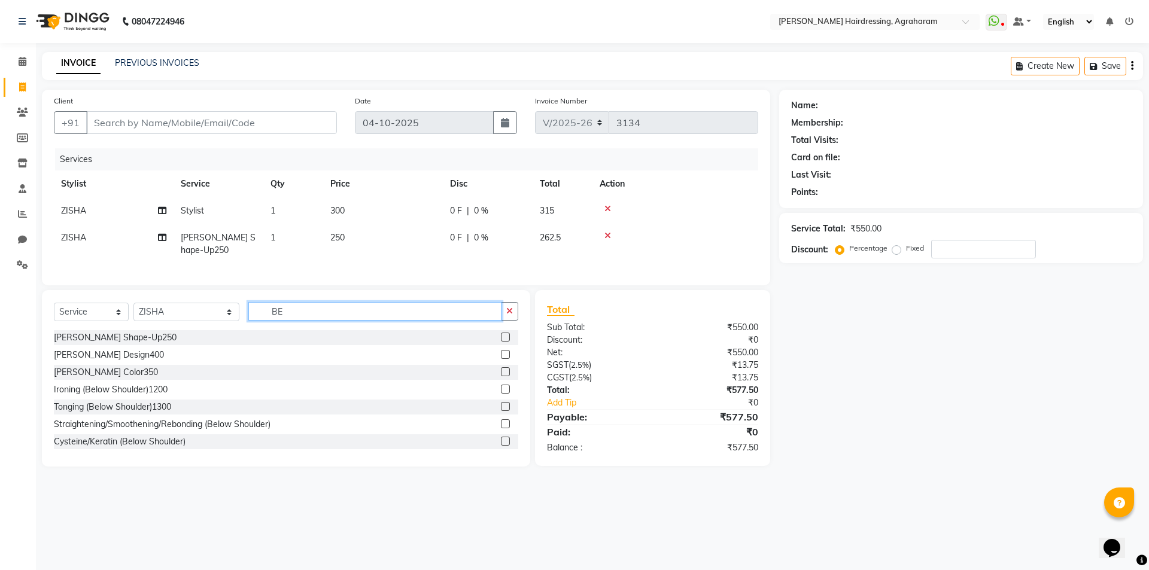
type input "B"
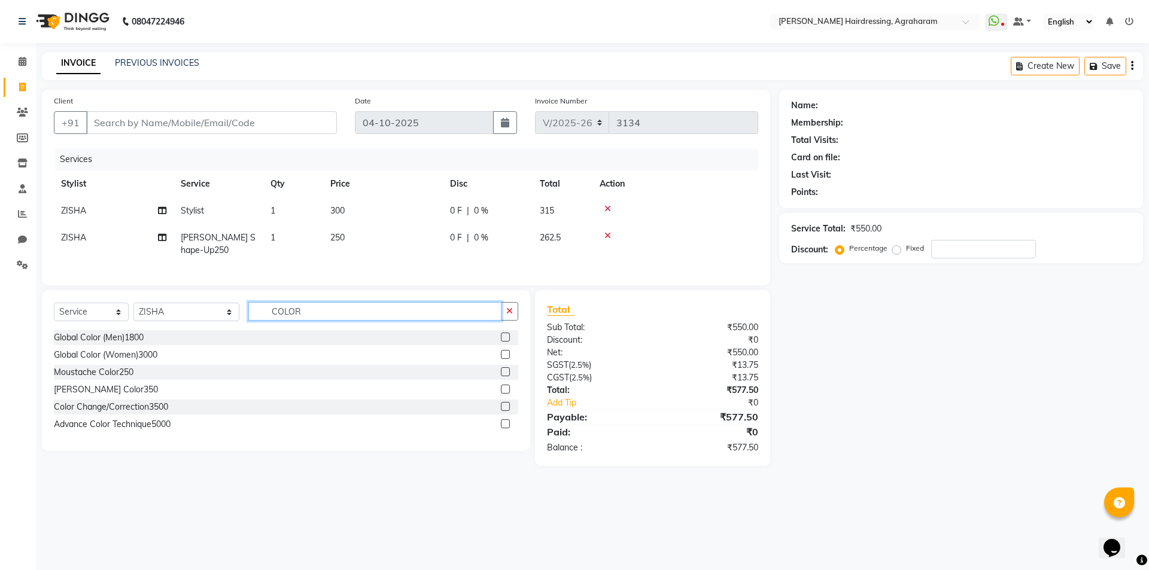
type input "COLOR"
click at [507, 342] on label at bounding box center [505, 337] width 9 height 9
click at [507, 342] on input "checkbox" at bounding box center [505, 338] width 8 height 8
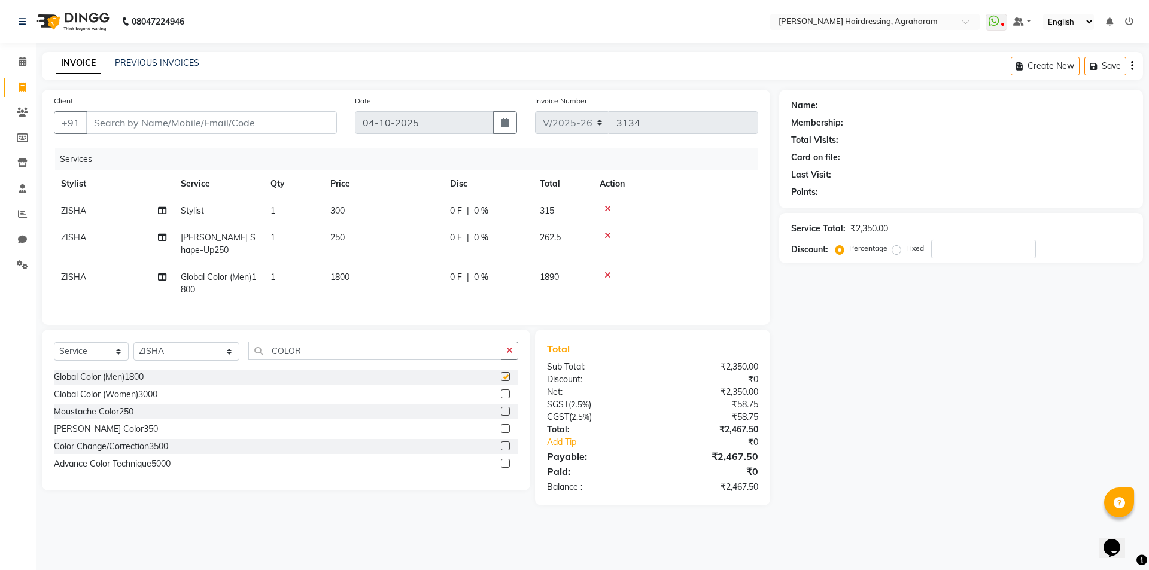
checkbox input "false"
click at [509, 433] on label at bounding box center [505, 428] width 9 height 9
click at [509, 433] on input "checkbox" at bounding box center [505, 429] width 8 height 8
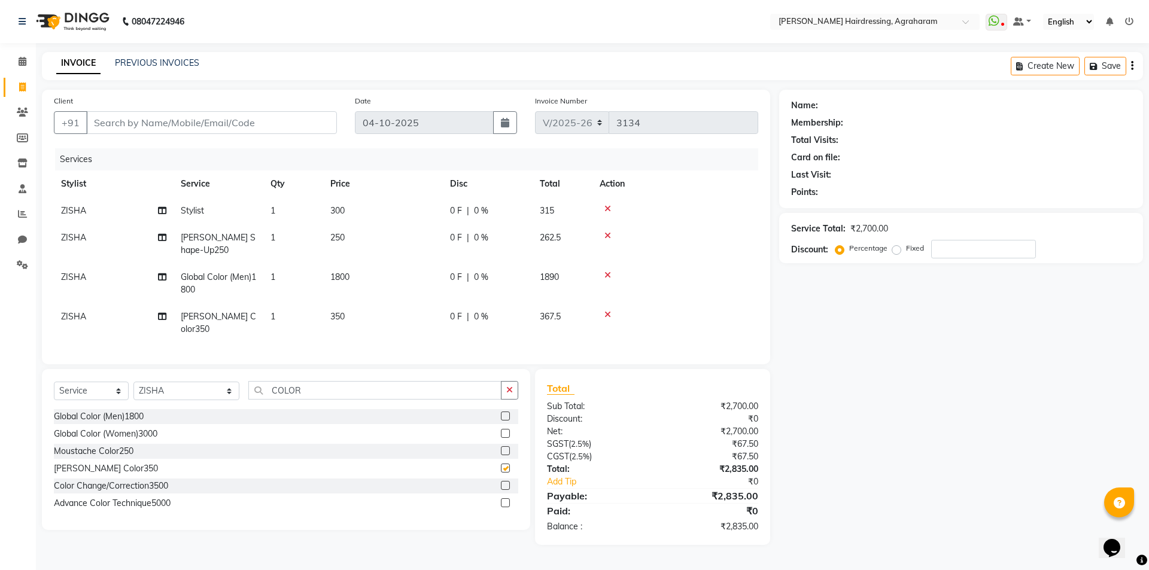
checkbox input "false"
click at [197, 121] on input "Client" at bounding box center [211, 122] width 251 height 23
click at [290, 386] on input "COLOR" at bounding box center [374, 390] width 253 height 19
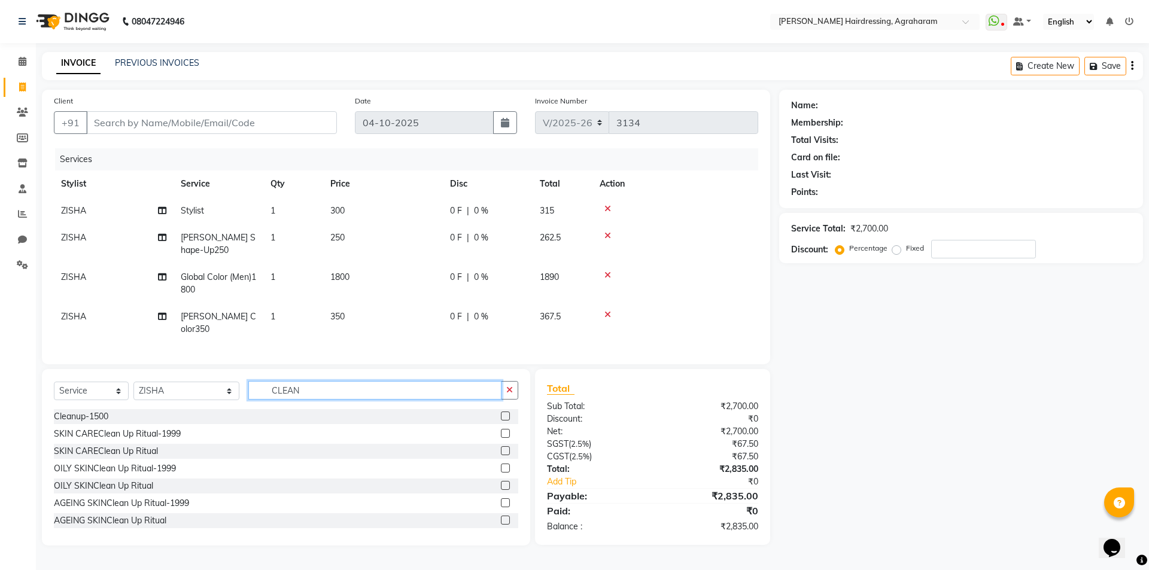
type input "CLEAN"
click at [501, 432] on label at bounding box center [505, 433] width 9 height 9
click at [501, 432] on input "checkbox" at bounding box center [505, 434] width 8 height 8
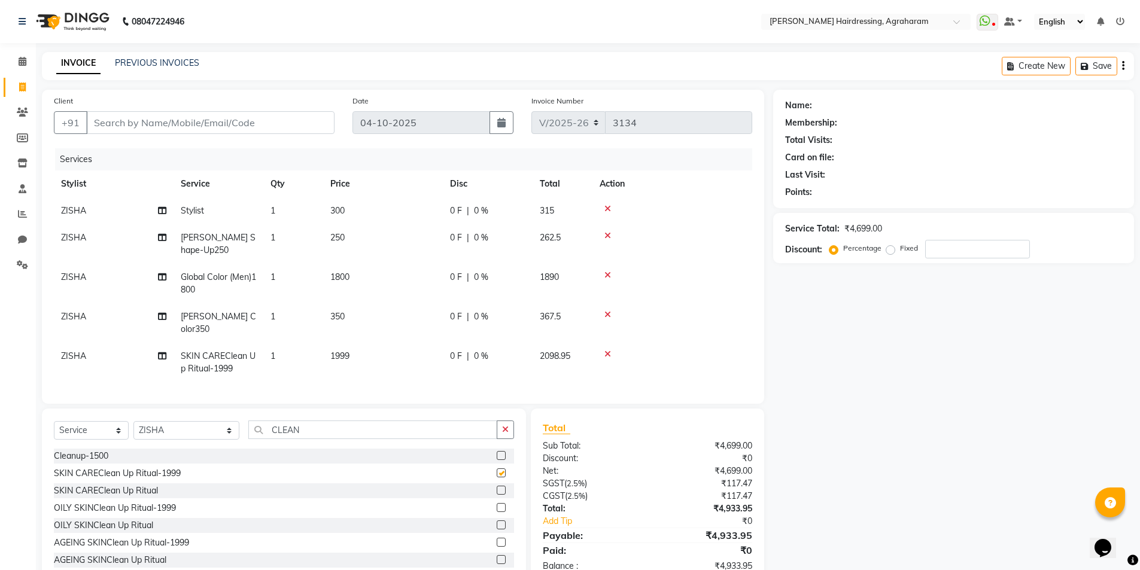
checkbox input "false"
click at [173, 122] on input "Client" at bounding box center [210, 122] width 248 height 23
click at [103, 111] on input "Client" at bounding box center [210, 122] width 248 height 23
click at [102, 118] on input "Client" at bounding box center [210, 122] width 248 height 23
type input "9"
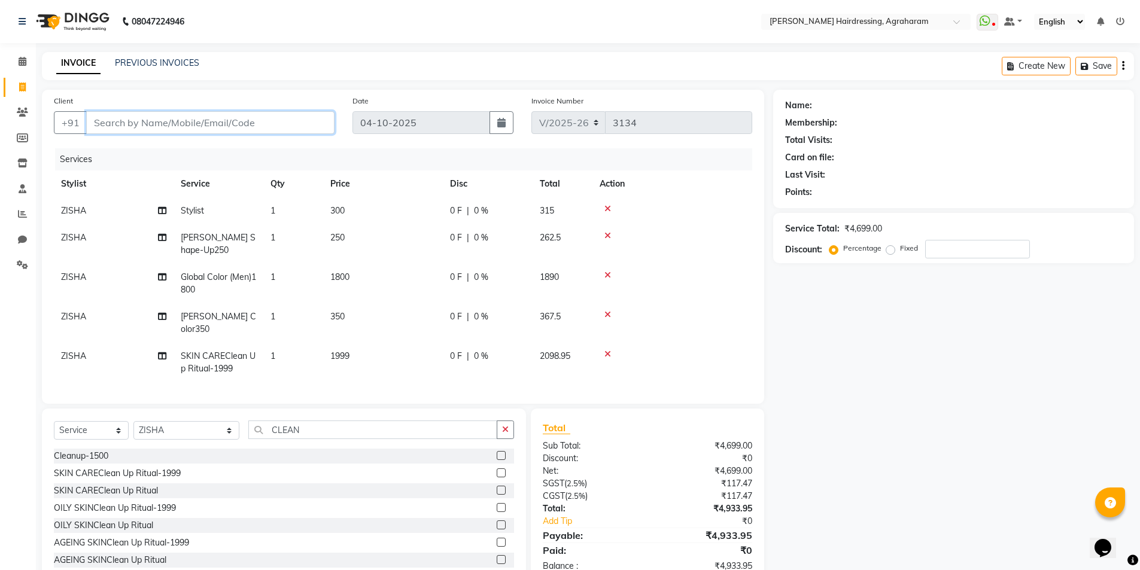
type input "0"
click at [124, 117] on input "9787397453" at bounding box center [179, 122] width 187 height 23
type input "9787397453"
click at [302, 125] on span "Add Client" at bounding box center [303, 123] width 47 height 12
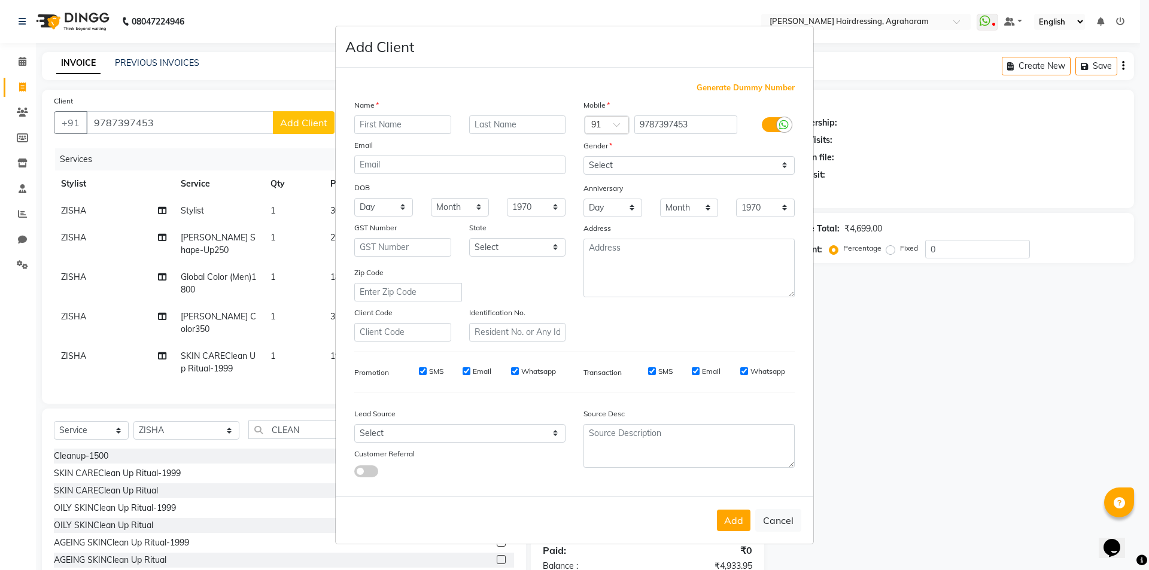
click at [365, 126] on input "text" at bounding box center [402, 124] width 97 height 19
type input "BALA"
type input "M"
click at [634, 159] on select "Select Male Female Other Prefer Not To Say" at bounding box center [688, 165] width 211 height 19
select select "male"
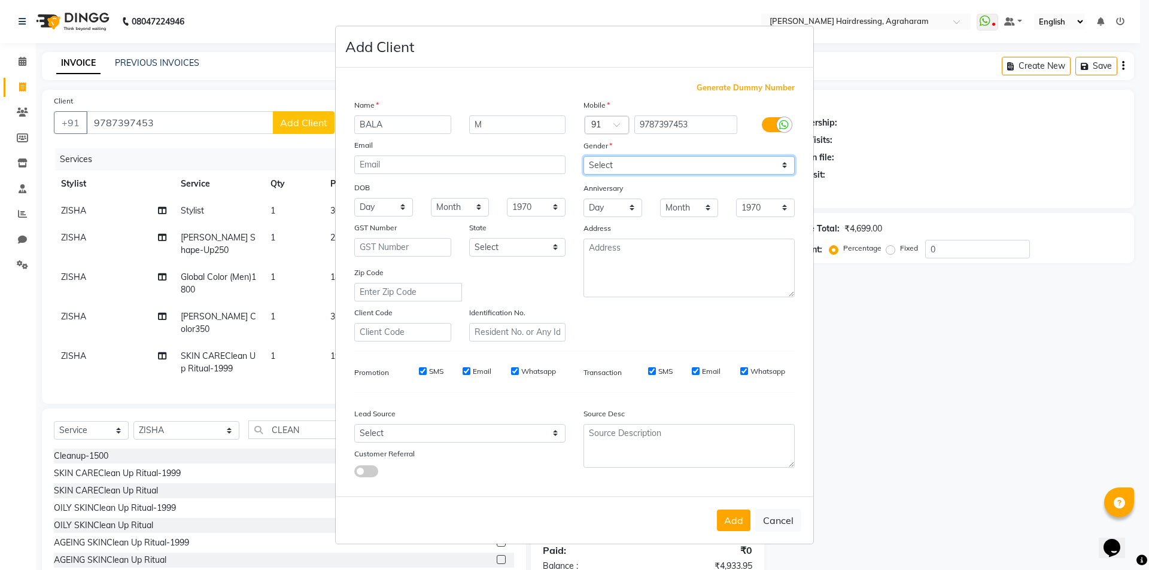
click at [583, 156] on select "Select Male Female Other Prefer Not To Say" at bounding box center [688, 165] width 211 height 19
click at [634, 261] on textarea at bounding box center [688, 268] width 211 height 59
type textarea "DINDUGAL"
click at [531, 429] on select "Select Walk-in Referral Internet Friend Word of Mouth Advertisement Facebook Ju…" at bounding box center [459, 433] width 211 height 19
select select "53193"
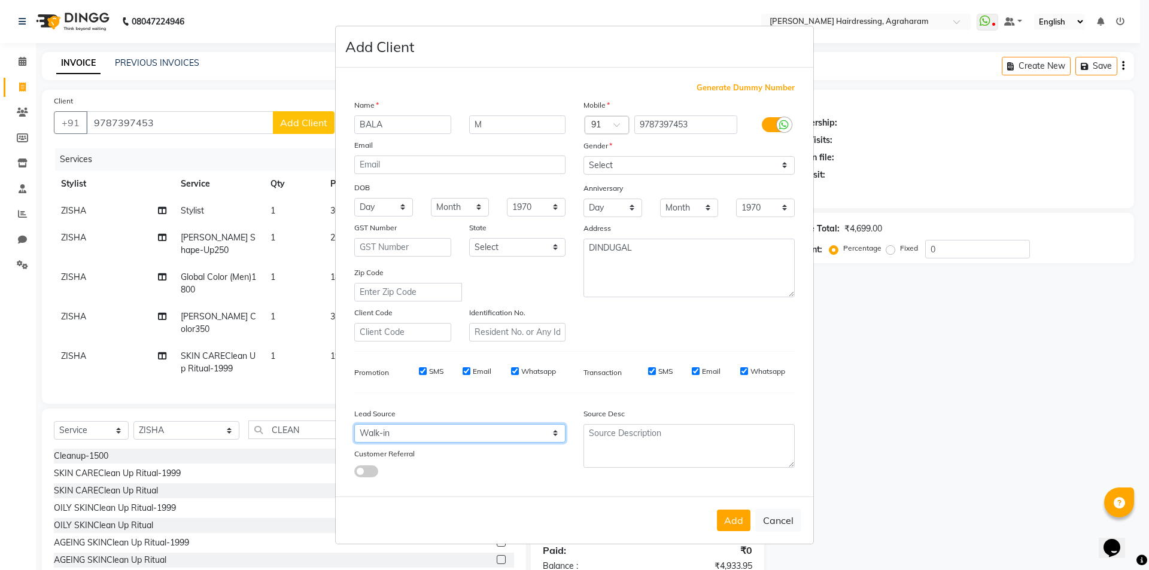
click at [354, 424] on select "Select Walk-in Referral Internet Friend Word of Mouth Advertisement Facebook Ju…" at bounding box center [459, 433] width 211 height 19
click at [731, 524] on button "Add" at bounding box center [734, 521] width 34 height 22
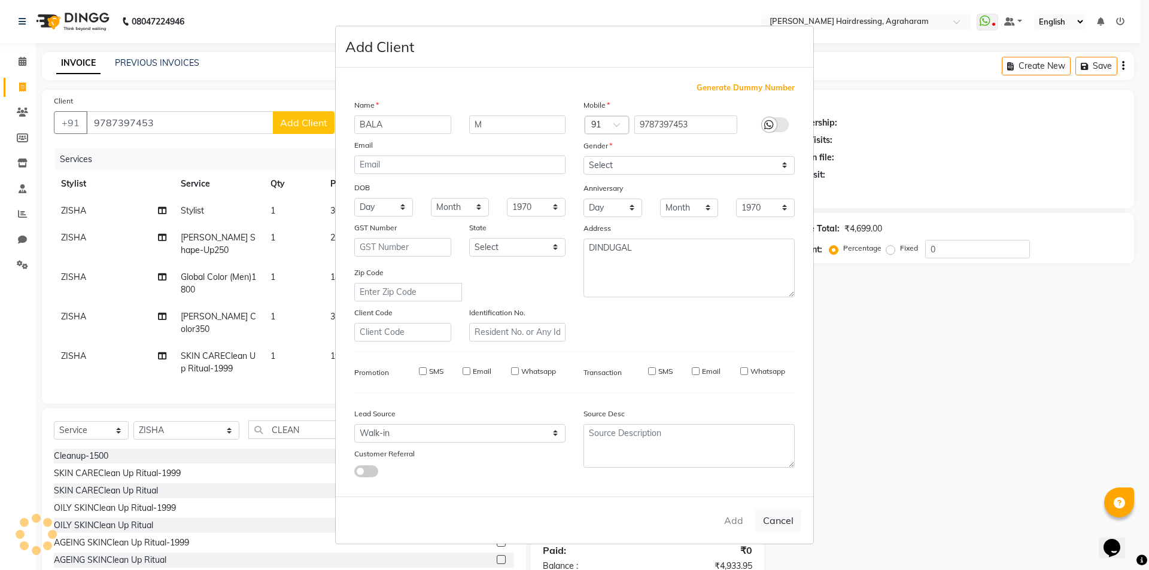
type input "97******53"
select select
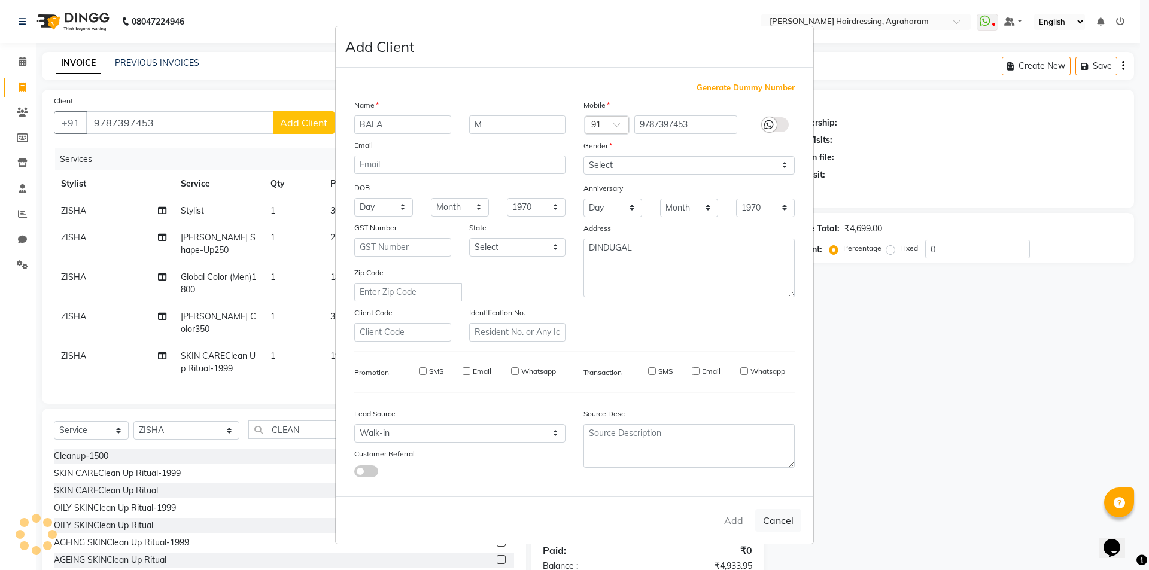
select select
checkbox input "false"
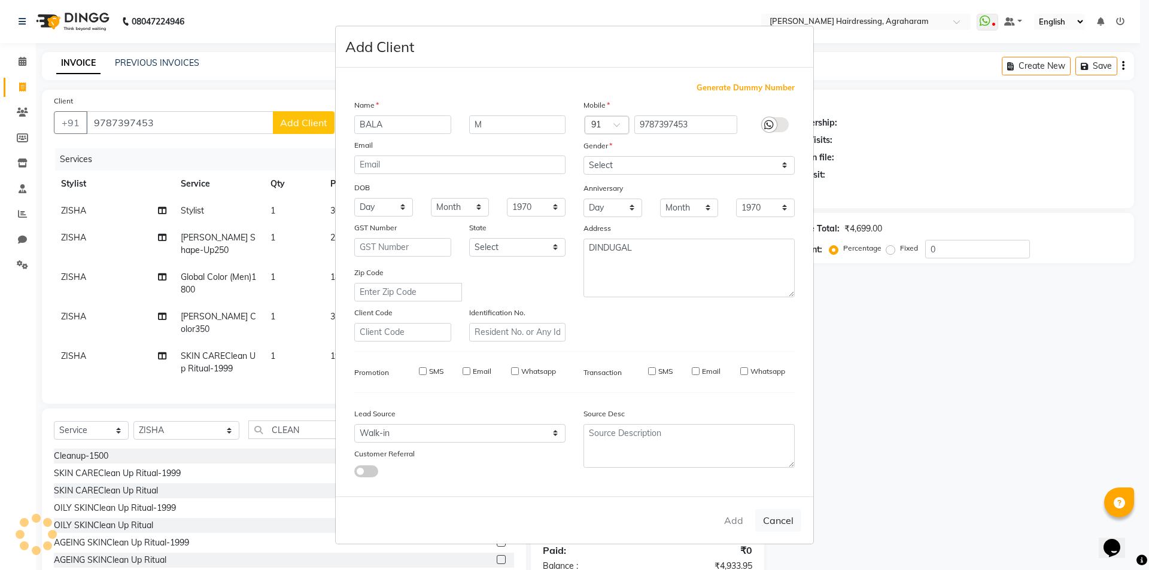
checkbox input "false"
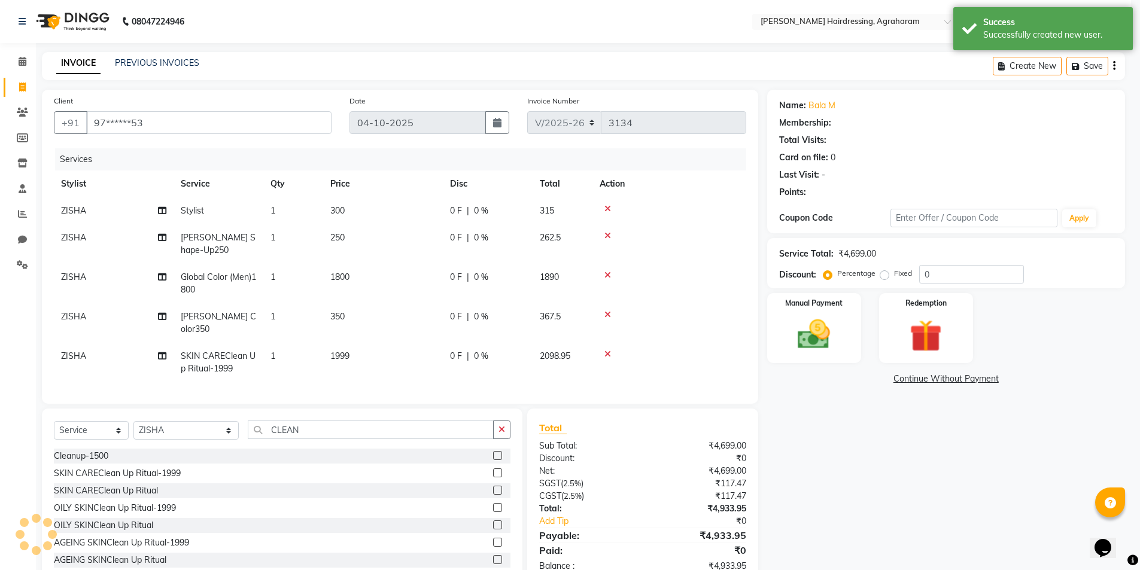
select select "1: Object"
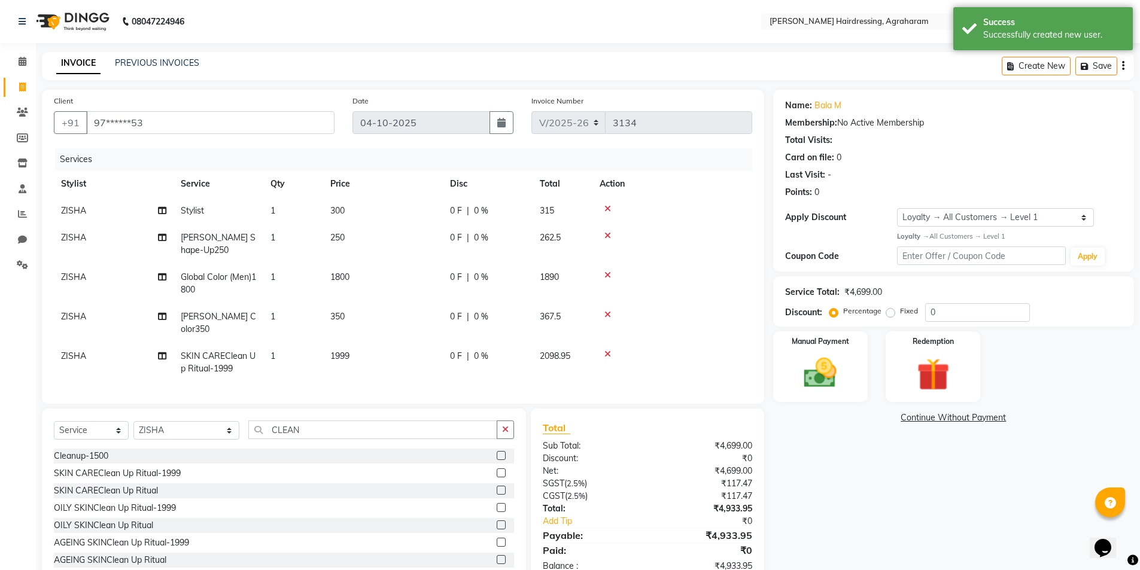
scroll to position [29, 0]
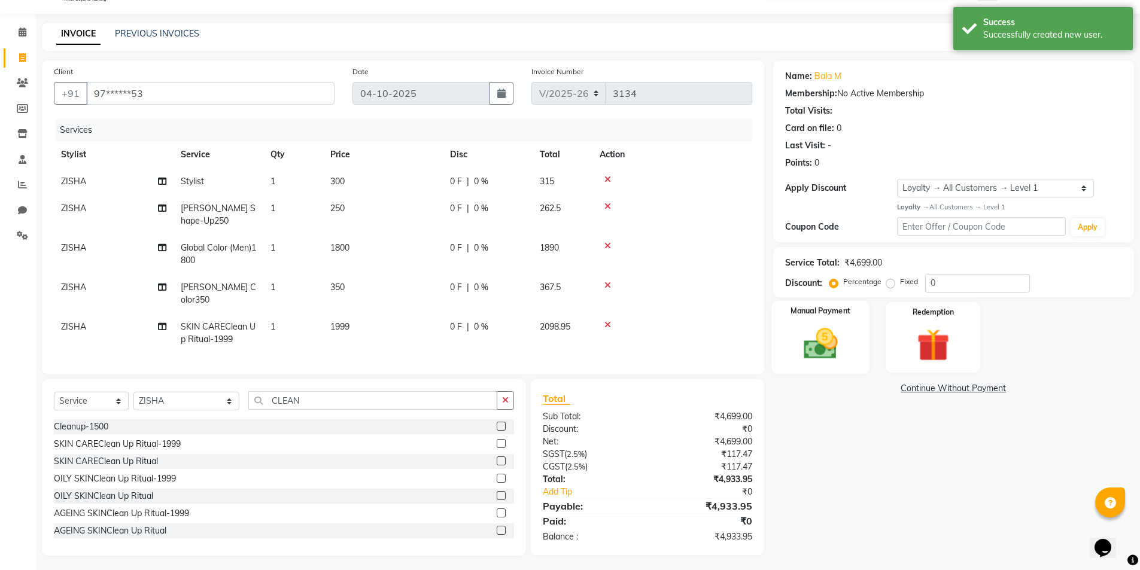
click at [835, 345] on img at bounding box center [820, 343] width 55 height 39
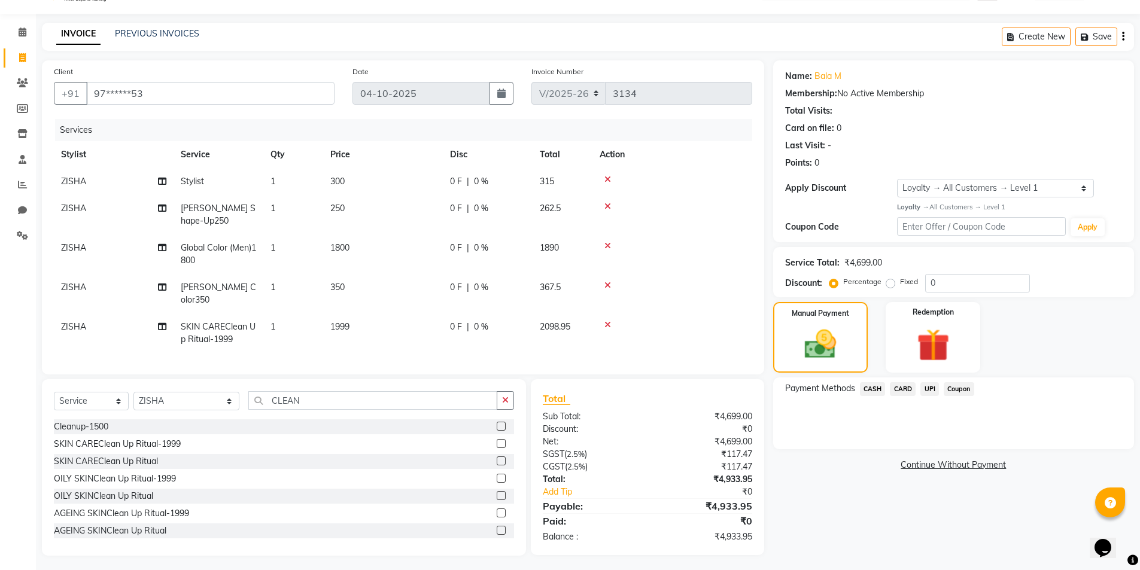
click at [929, 391] on span "UPI" at bounding box center [929, 389] width 19 height 14
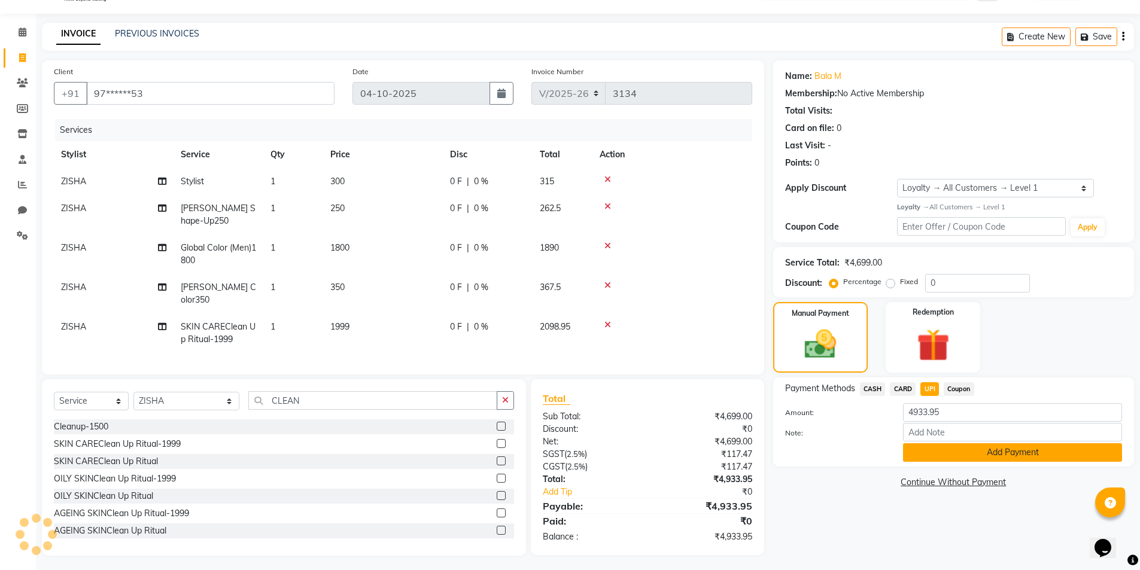
click at [1008, 455] on button "Add Payment" at bounding box center [1012, 452] width 219 height 19
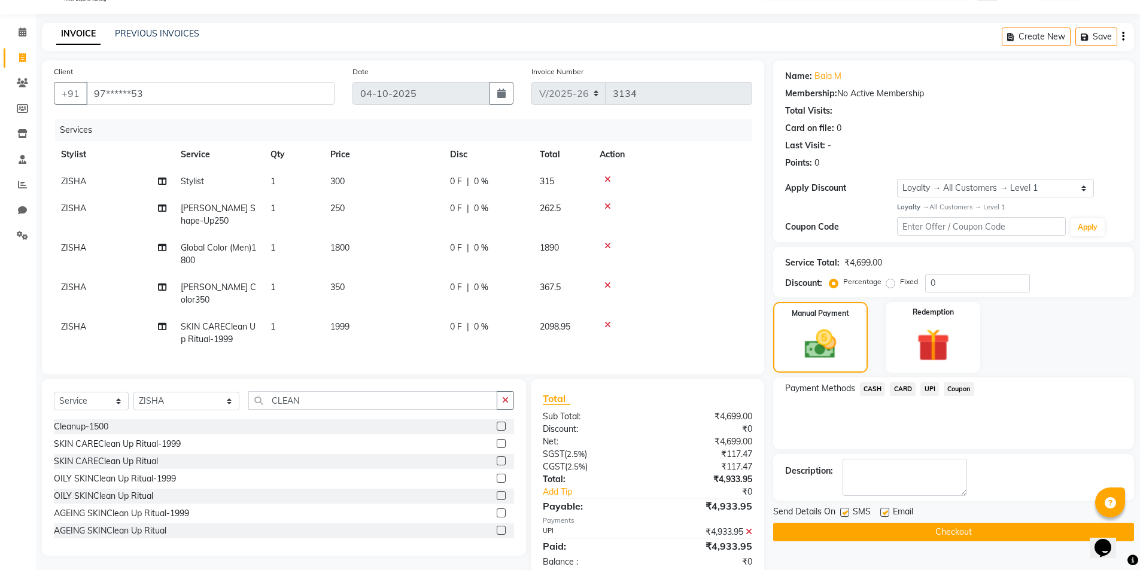
click at [969, 534] on button "Checkout" at bounding box center [953, 532] width 361 height 19
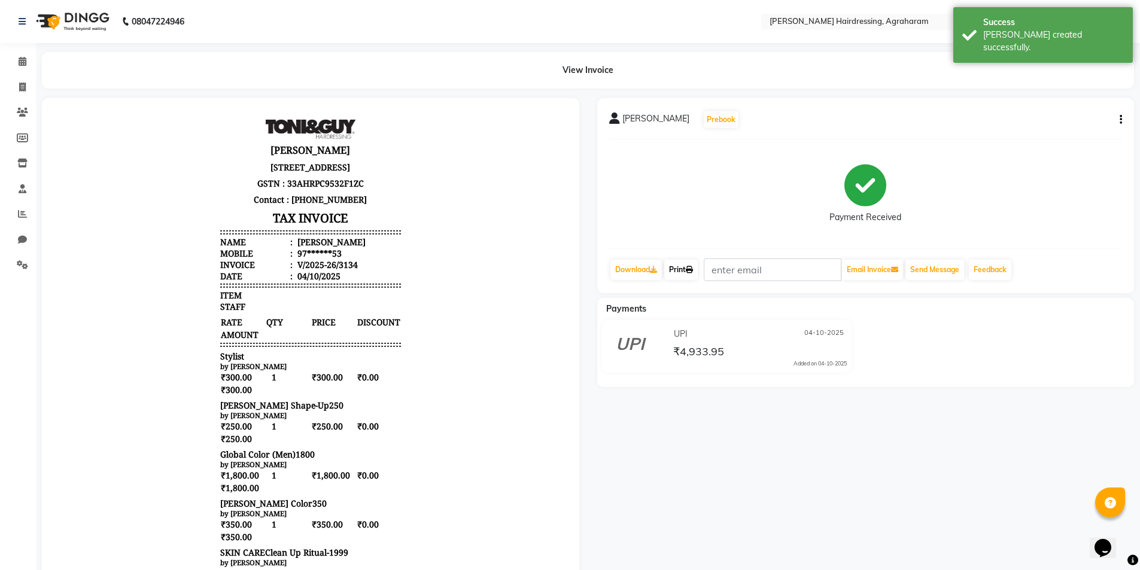
click at [687, 265] on link "Print" at bounding box center [681, 270] width 34 height 20
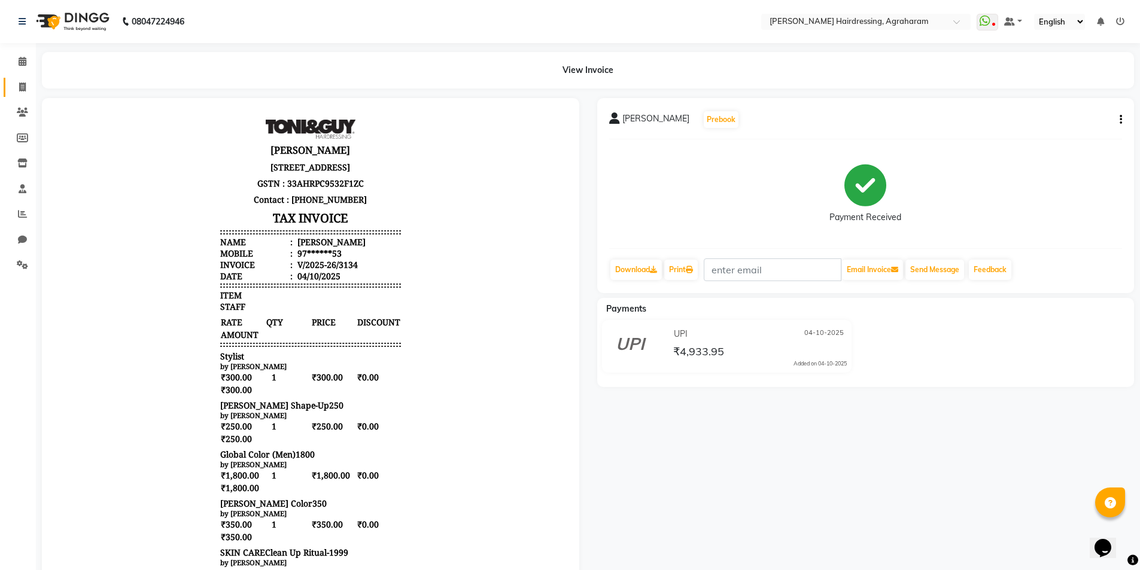
click at [23, 78] on link "Invoice" at bounding box center [18, 88] width 29 height 20
select select "service"
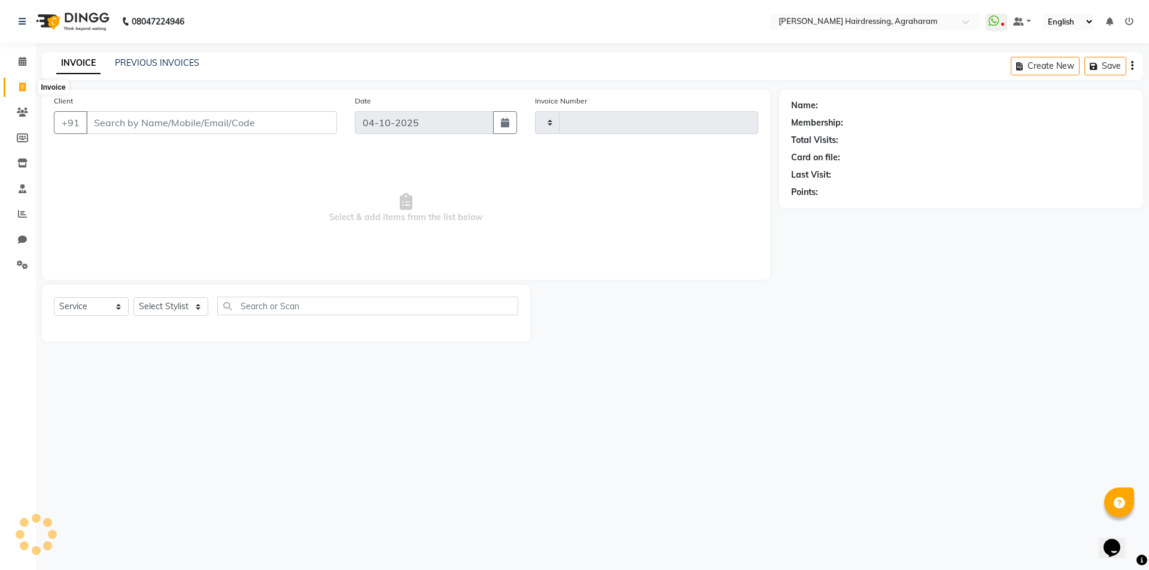
type input "3135"
select select "7962"
click at [140, 61] on link "PREVIOUS INVOICES" at bounding box center [157, 62] width 84 height 11
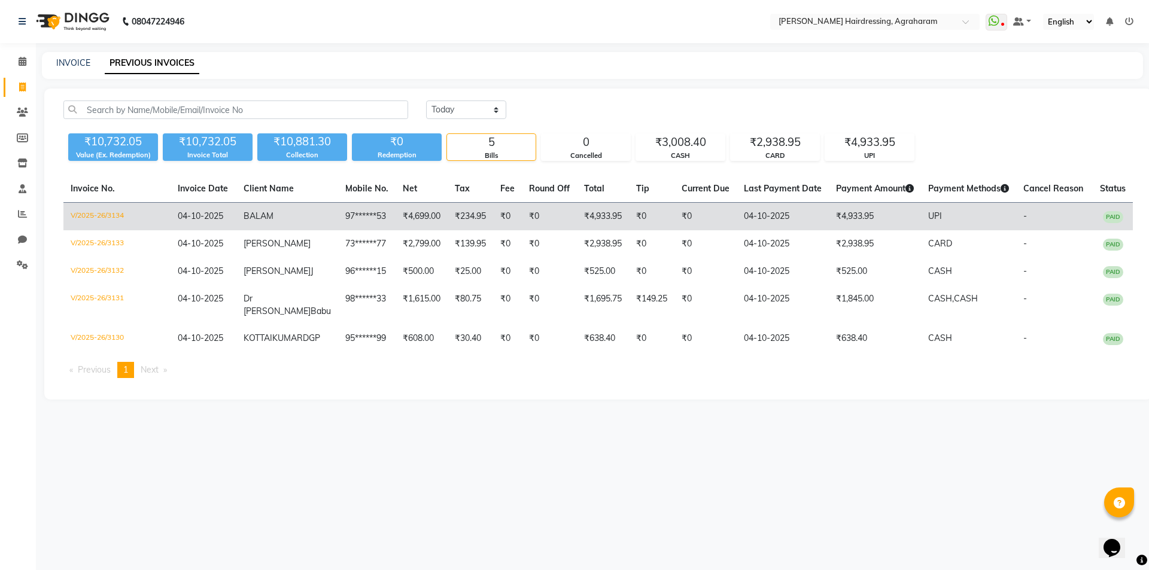
click at [395, 218] on td "₹4,699.00" at bounding box center [421, 217] width 52 height 28
click at [266, 217] on span "BALA" at bounding box center [254, 216] width 23 height 11
click at [266, 218] on span "BALA" at bounding box center [254, 216] width 23 height 11
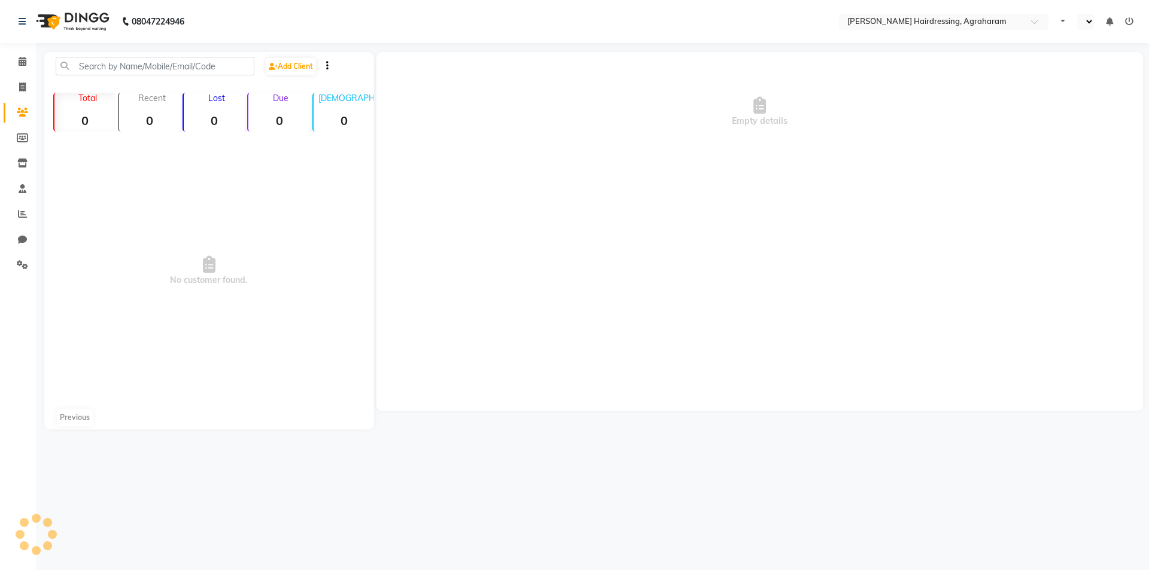
select select "en"
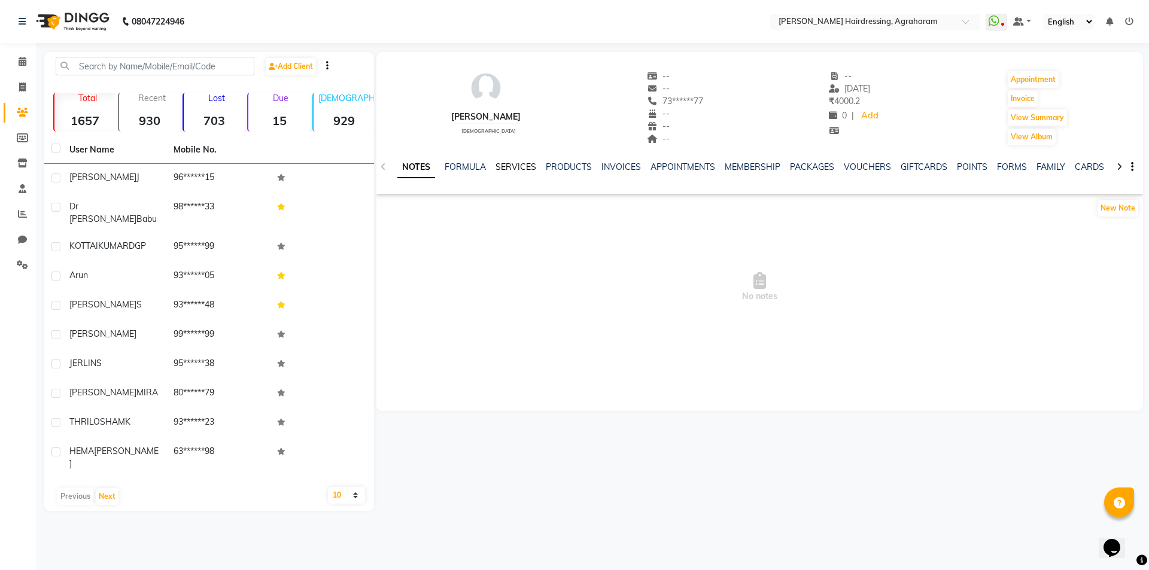
click at [518, 165] on link "SERVICES" at bounding box center [515, 167] width 41 height 11
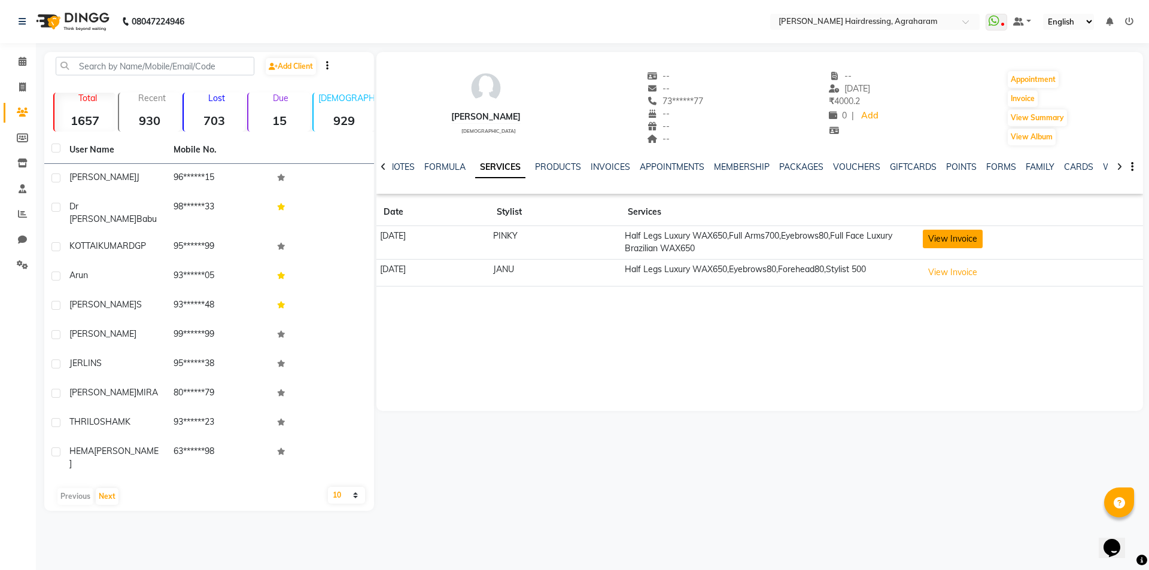
click at [975, 236] on button "View Invoice" at bounding box center [953, 239] width 60 height 19
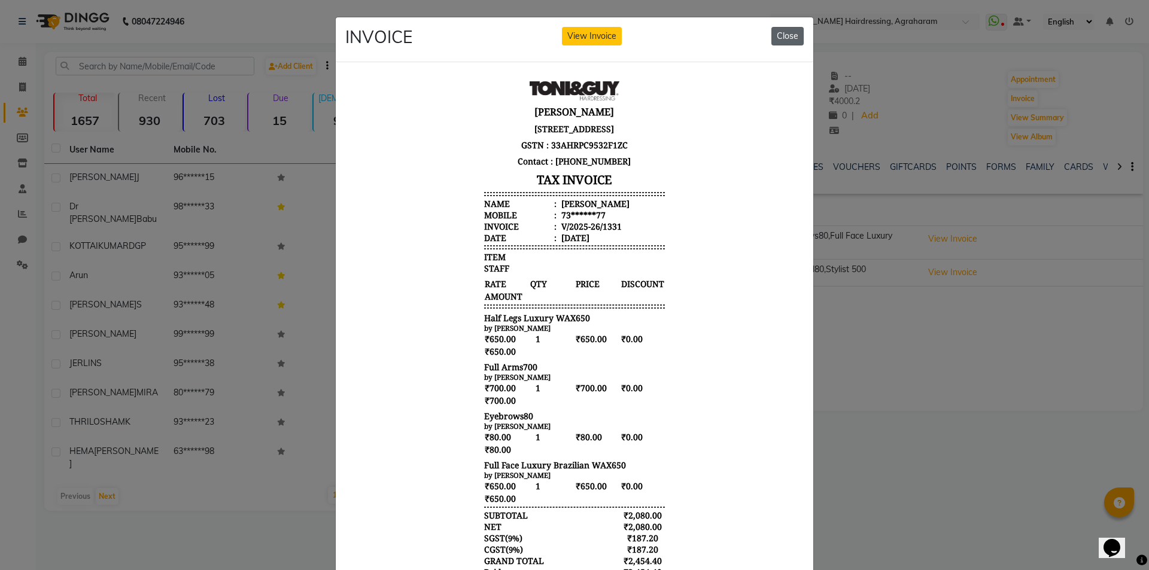
click at [772, 39] on button "Close" at bounding box center [787, 36] width 32 height 19
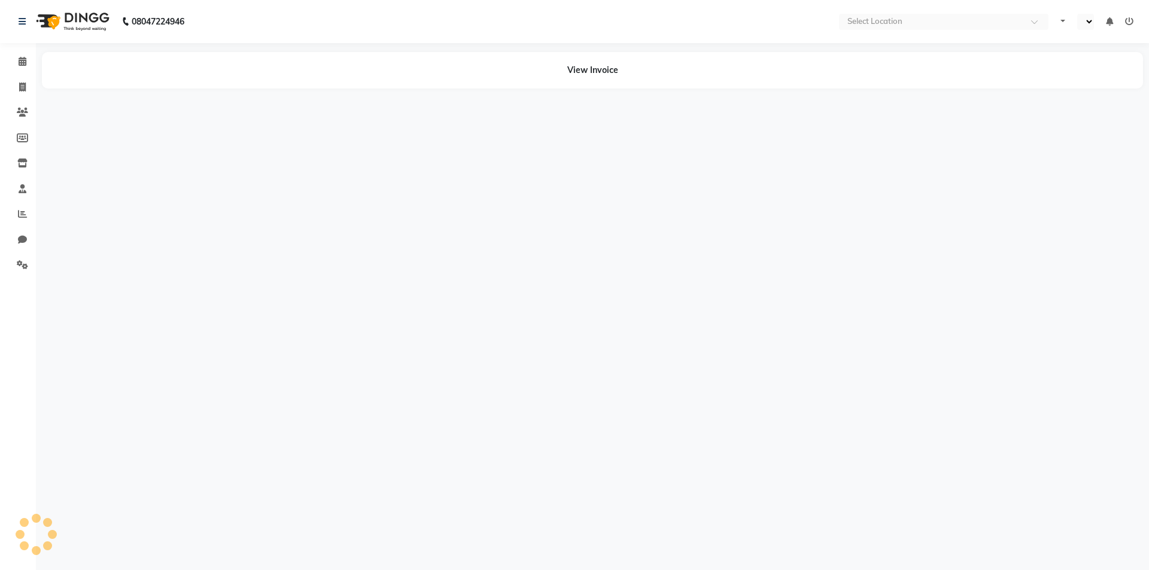
select select "en"
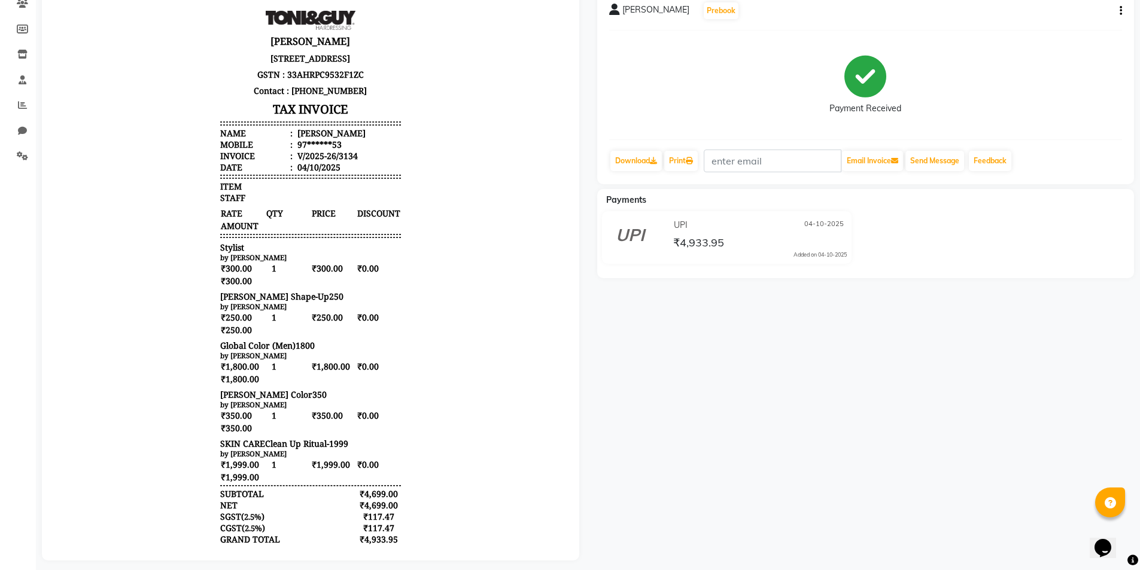
scroll to position [126, 0]
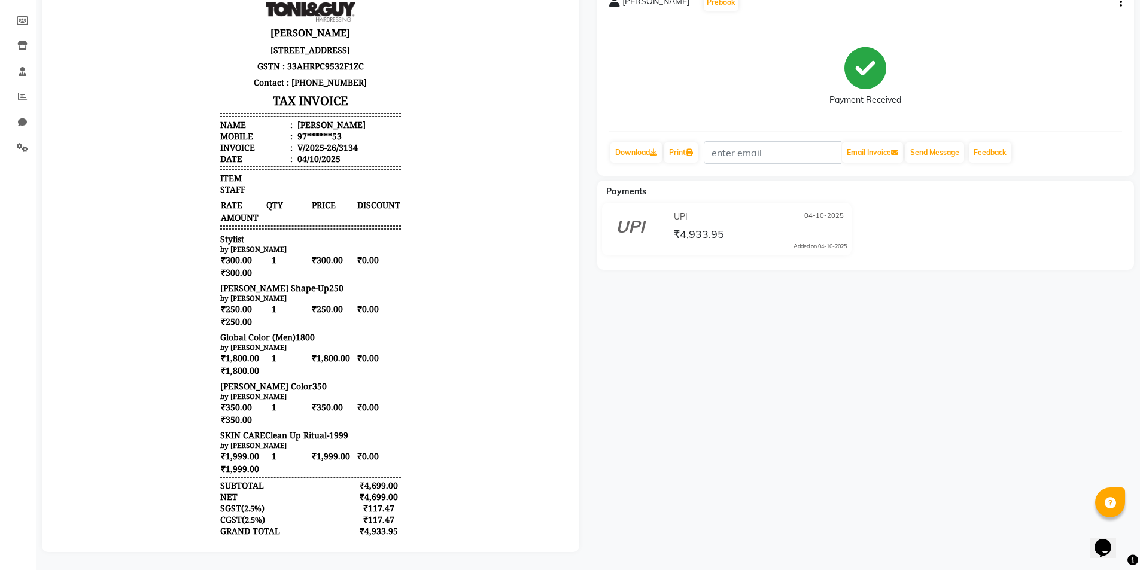
drag, startPoint x: 403, startPoint y: 500, endPoint x: 351, endPoint y: 494, distance: 51.8
click at [351, 494] on body "[PERSON_NAME] [STREET_ADDRESS] GSTN : 33AHRPC9532F1ZC Contact : [PHONE_NUMBER] …" at bounding box center [311, 307] width 504 height 618
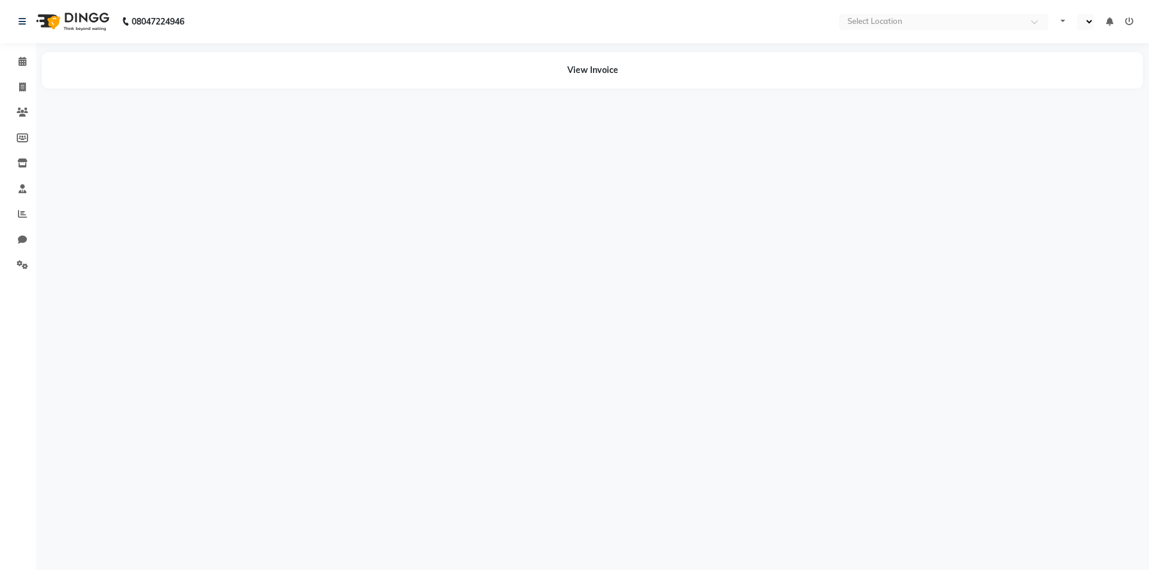
select select "en"
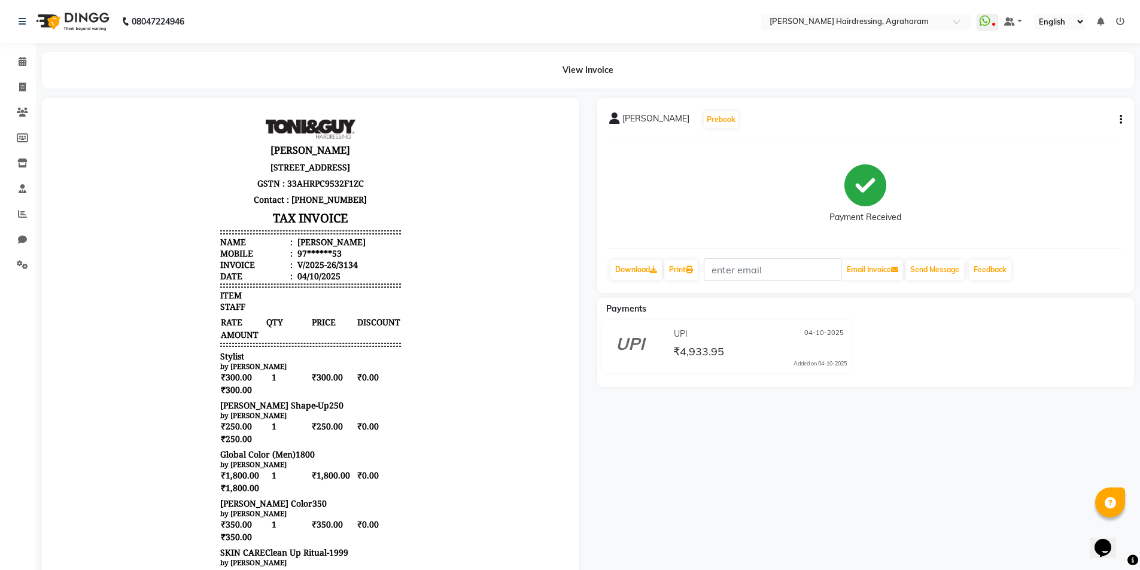
scroll to position [126, 0]
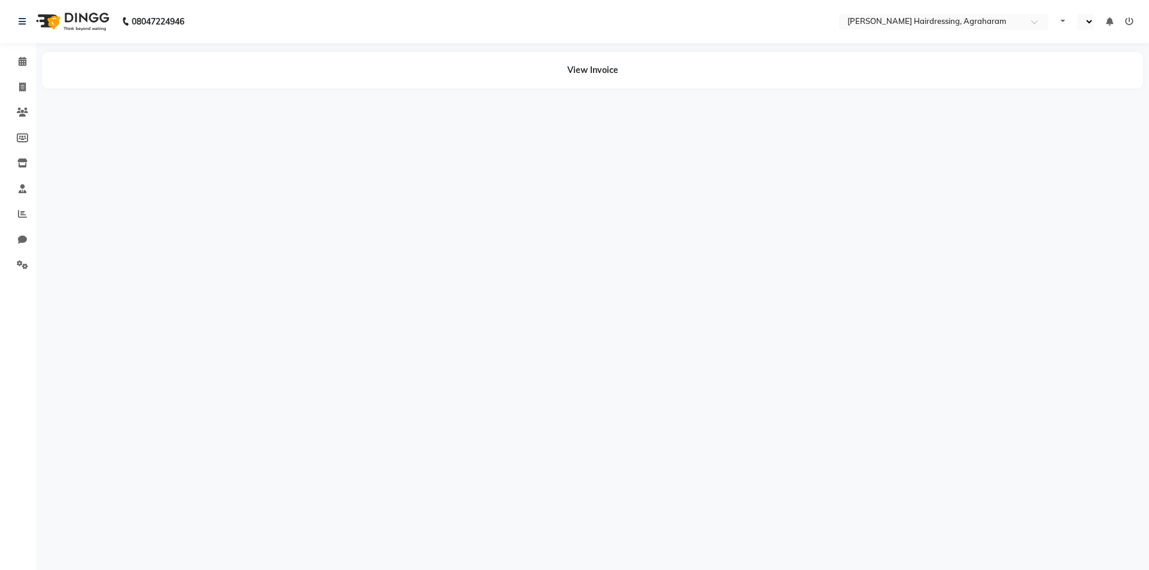
select select "en"
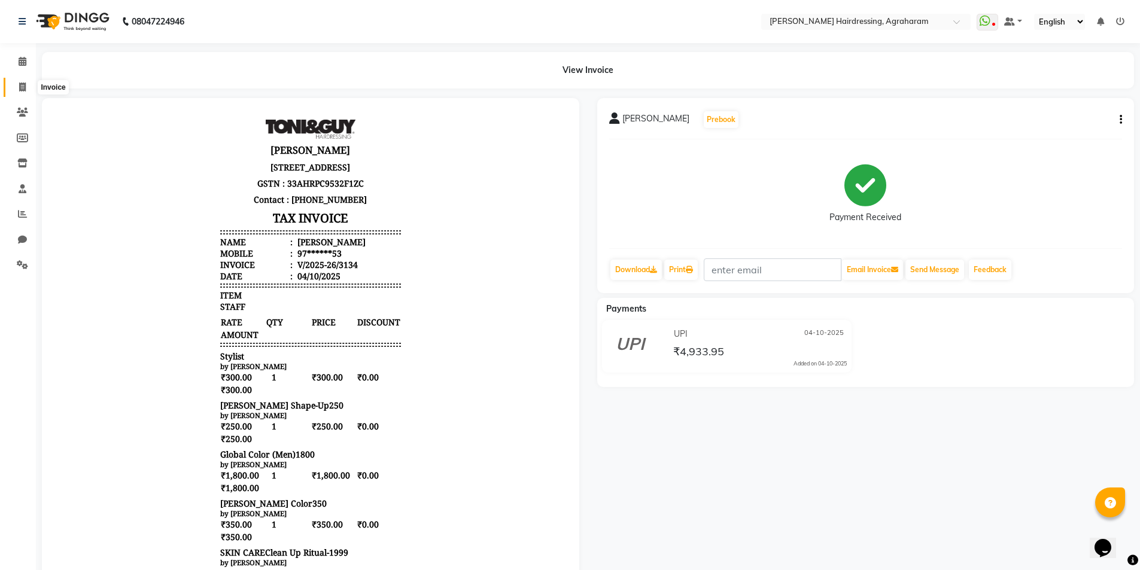
click at [22, 89] on icon at bounding box center [22, 87] width 7 height 9
select select "service"
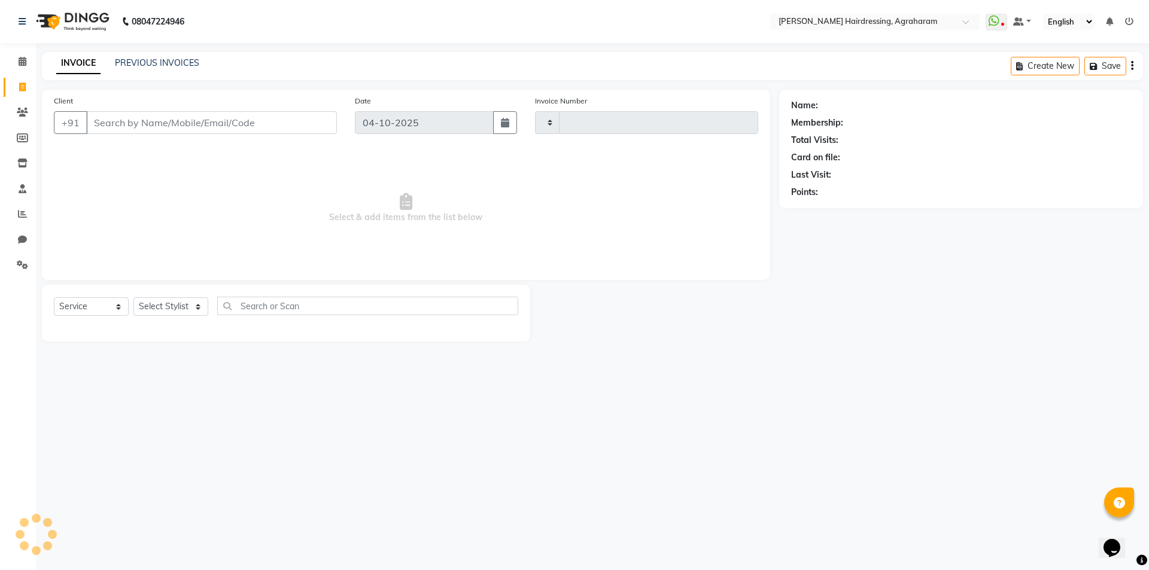
type input "3135"
select select "7962"
click at [132, 60] on link "PREVIOUS INVOICES" at bounding box center [157, 62] width 84 height 11
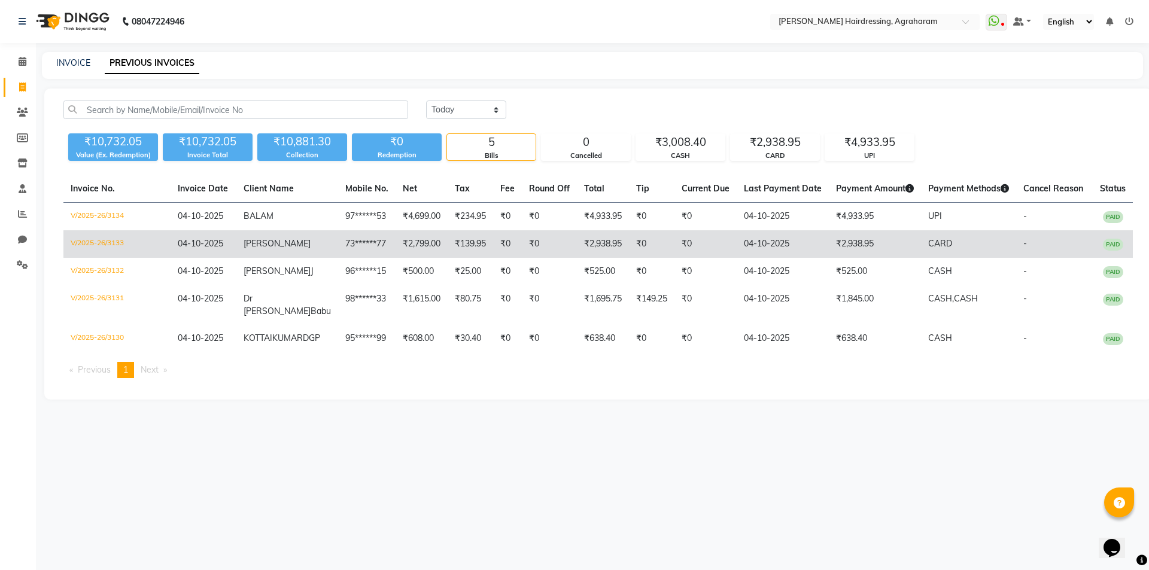
click at [257, 245] on span "[PERSON_NAME]" at bounding box center [276, 243] width 67 height 11
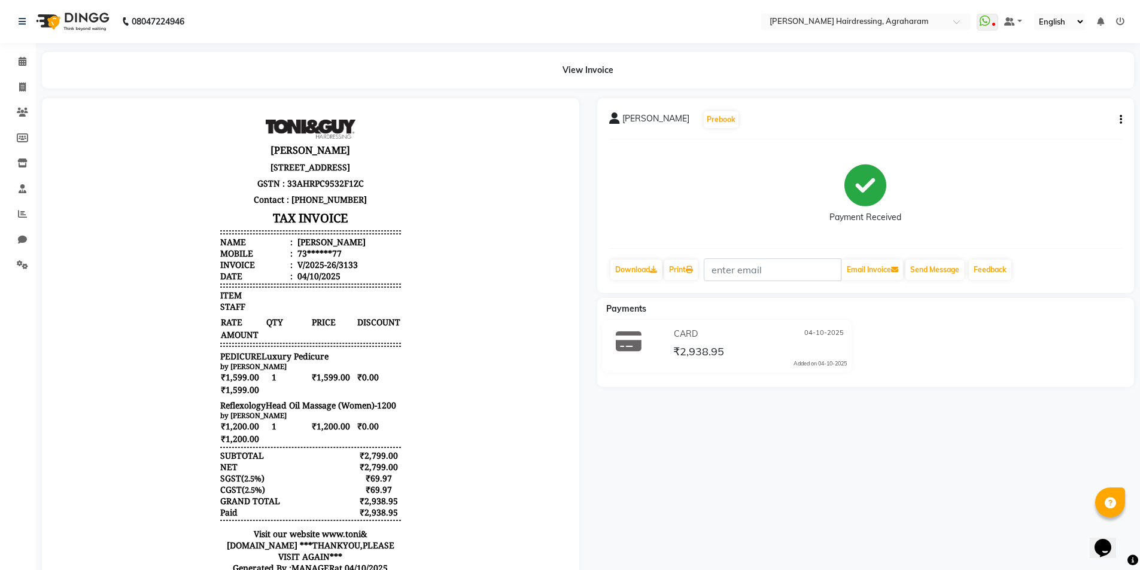
scroll to position [10, 0]
